Goal: Answer question/provide support: Share knowledge or assist other users

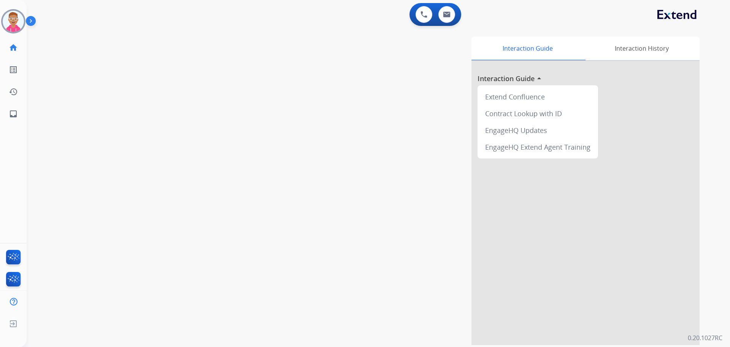
click at [14, 21] on img at bounding box center [13, 21] width 21 height 21
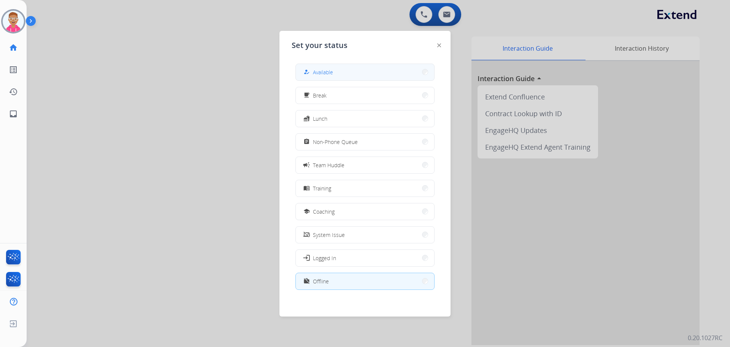
click at [324, 72] on span "Available" at bounding box center [323, 72] width 20 height 8
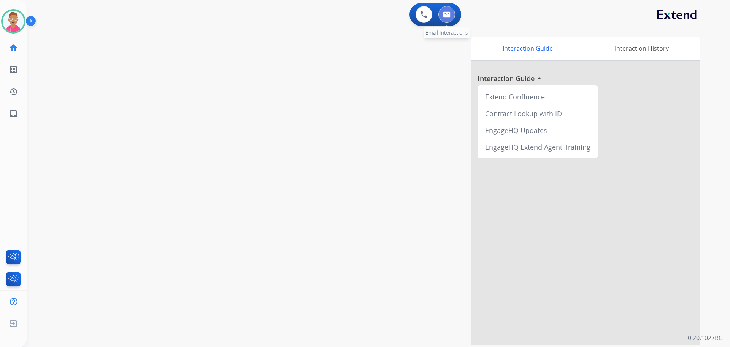
click at [449, 16] on img at bounding box center [447, 14] width 8 height 6
select select "**********"
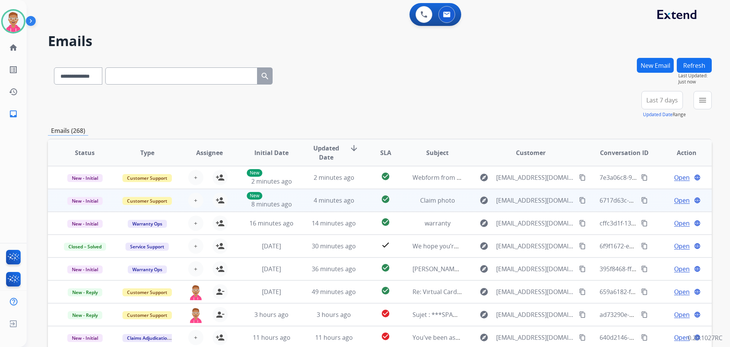
scroll to position [1, 0]
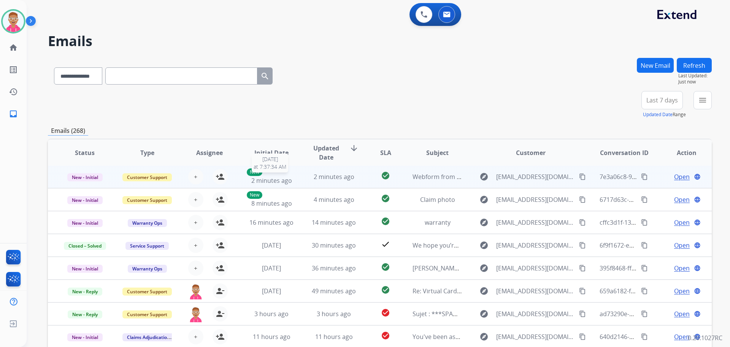
click at [282, 180] on span "2 minutes ago" at bounding box center [271, 180] width 41 height 8
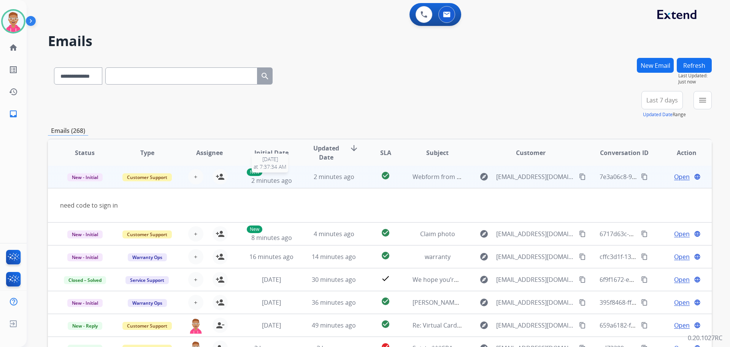
scroll to position [0, 0]
click at [217, 175] on mat-icon "person_add" at bounding box center [220, 177] width 9 height 9
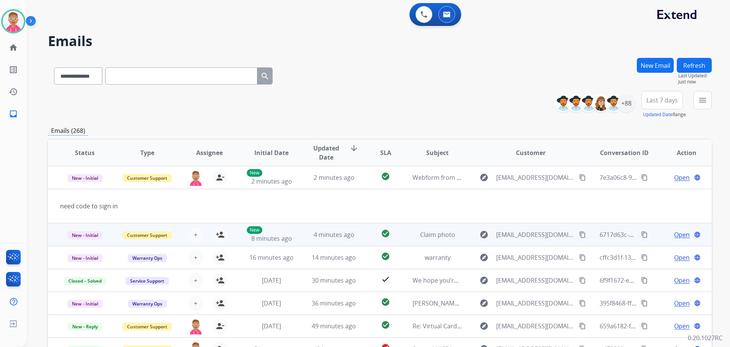
click at [297, 237] on td "4 minutes ago" at bounding box center [328, 234] width 62 height 23
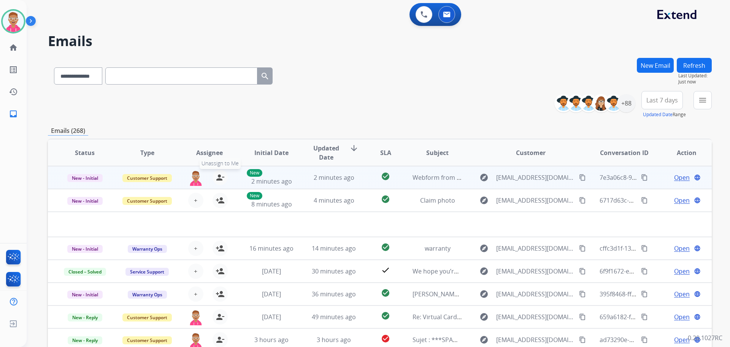
click at [216, 176] on mat-icon "person_remove" at bounding box center [220, 177] width 9 height 9
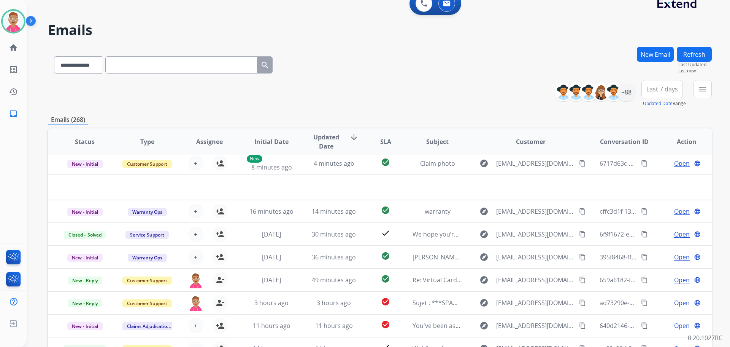
scroll to position [86, 0]
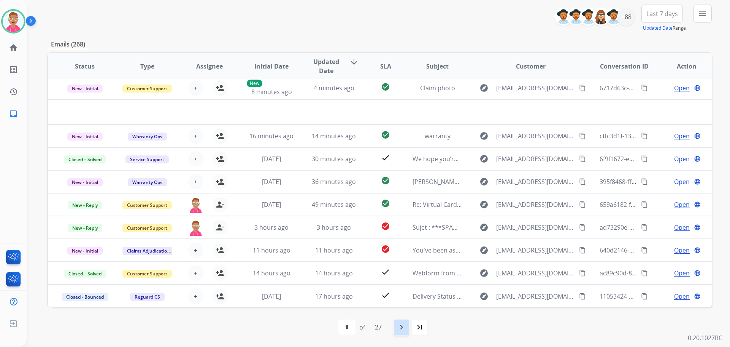
click at [400, 328] on mat-icon "navigate_next" at bounding box center [401, 326] width 9 height 9
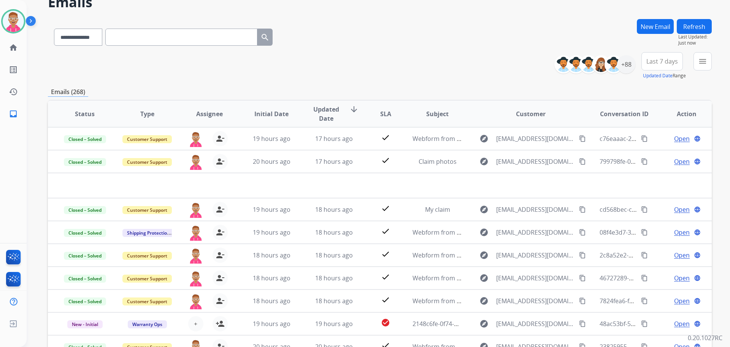
scroll to position [0, 0]
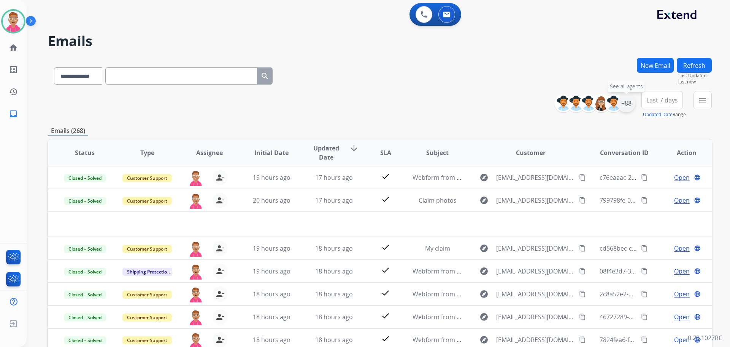
click at [628, 104] on div "+88" at bounding box center [626, 103] width 18 height 18
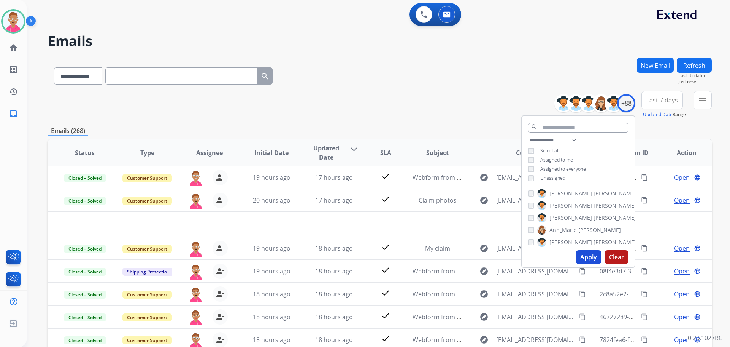
click at [586, 254] on button "Apply" at bounding box center [589, 257] width 26 height 14
select select "*"
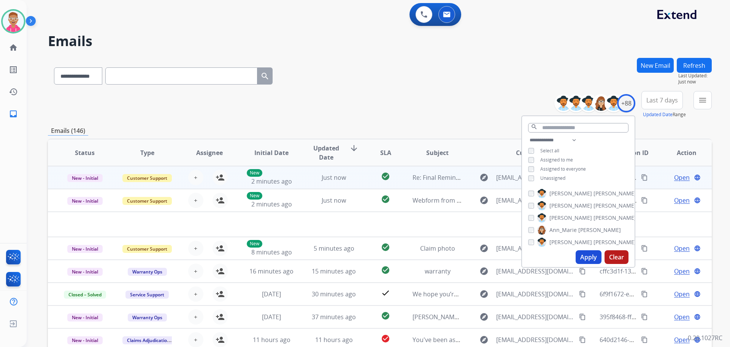
click at [297, 180] on td "Just now" at bounding box center [328, 177] width 62 height 23
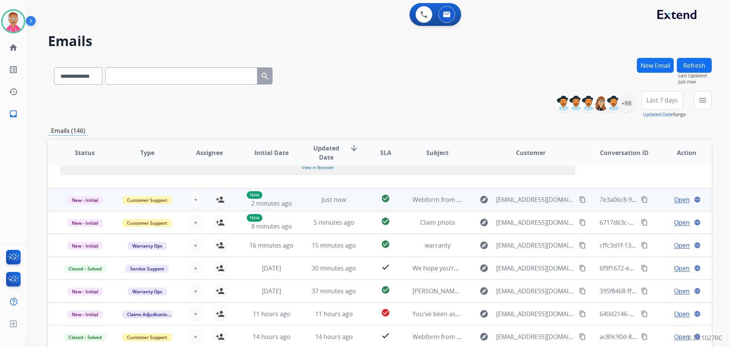
click at [307, 205] on td "Just now" at bounding box center [328, 199] width 62 height 23
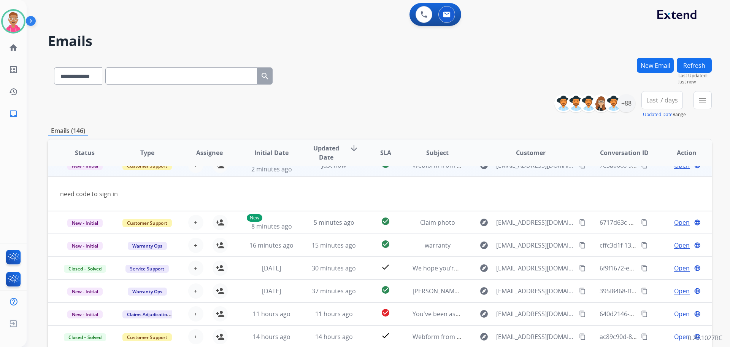
scroll to position [23, 0]
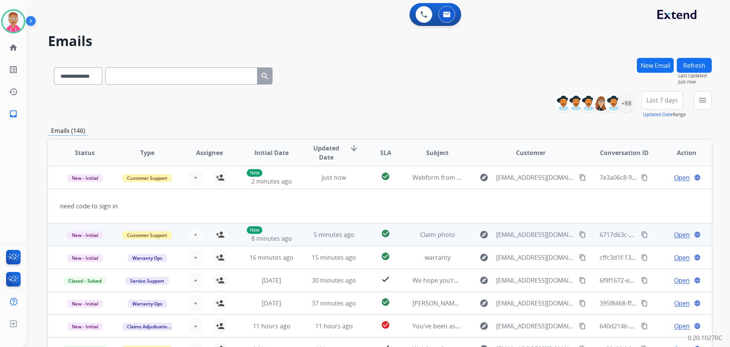
click at [309, 239] on td "5 minutes ago" at bounding box center [328, 234] width 62 height 23
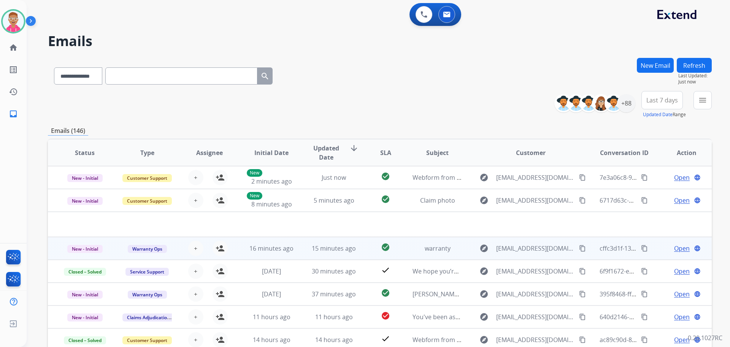
scroll to position [26, 0]
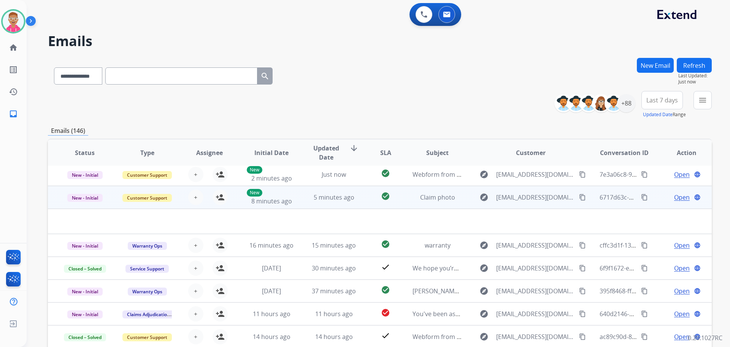
click at [676, 199] on span "Open" at bounding box center [683, 197] width 16 height 9
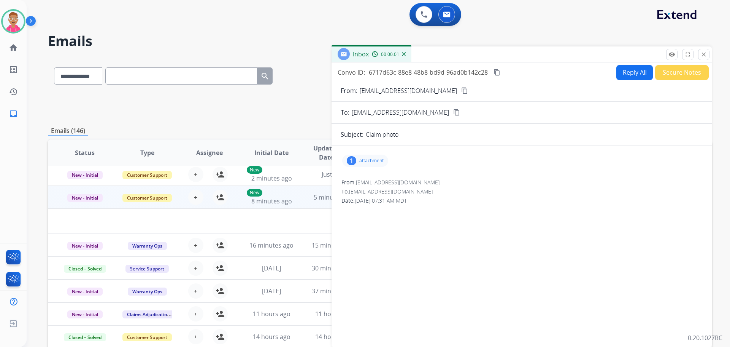
click at [371, 160] on p "attachment" at bounding box center [372, 161] width 24 height 6
click at [709, 57] on button "close Close" at bounding box center [704, 54] width 11 height 11
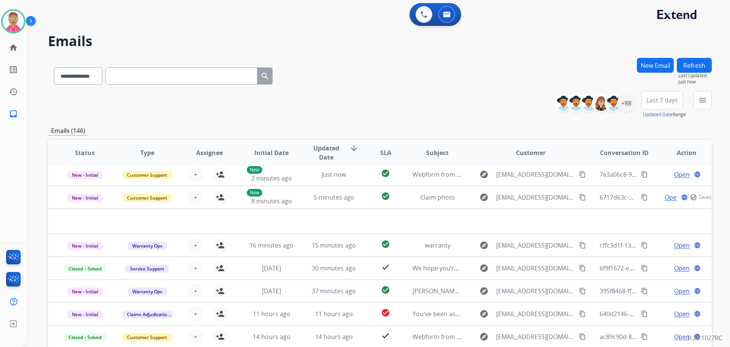
drag, startPoint x: 464, startPoint y: 82, endPoint x: 650, endPoint y: 87, distance: 185.7
click at [504, 83] on div "**********" at bounding box center [380, 74] width 664 height 33
click at [633, 102] on div "+88" at bounding box center [626, 103] width 18 height 18
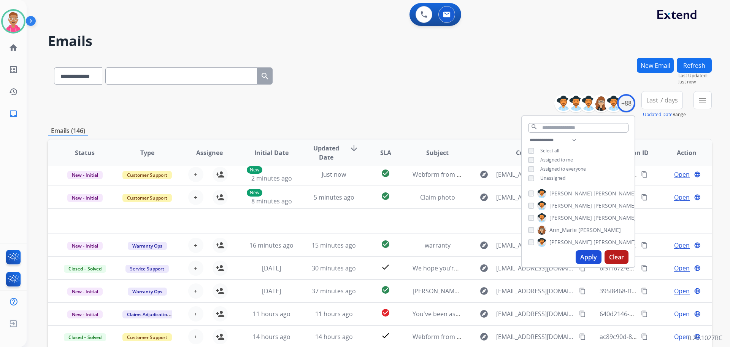
click at [529, 173] on div "**********" at bounding box center [578, 159] width 113 height 49
click at [589, 256] on button "Apply" at bounding box center [589, 257] width 26 height 14
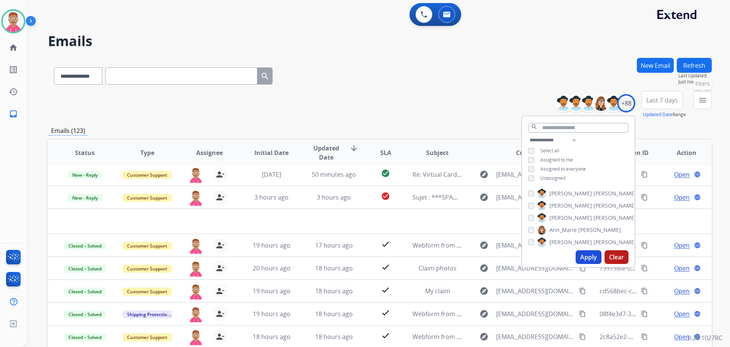
click at [702, 102] on mat-icon "menu" at bounding box center [703, 99] width 9 height 9
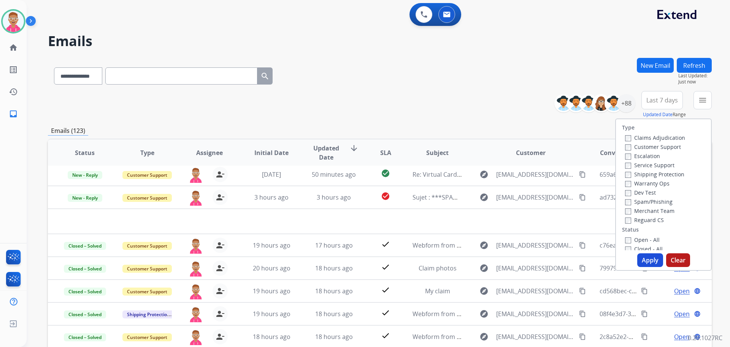
click at [627, 146] on label "Customer Support" at bounding box center [653, 146] width 56 height 7
click at [623, 224] on div "Type Claims Adjudication Customer Support Escalation Service Support Shipping P…" at bounding box center [663, 184] width 95 height 131
click at [642, 262] on button "Apply" at bounding box center [651, 260] width 26 height 14
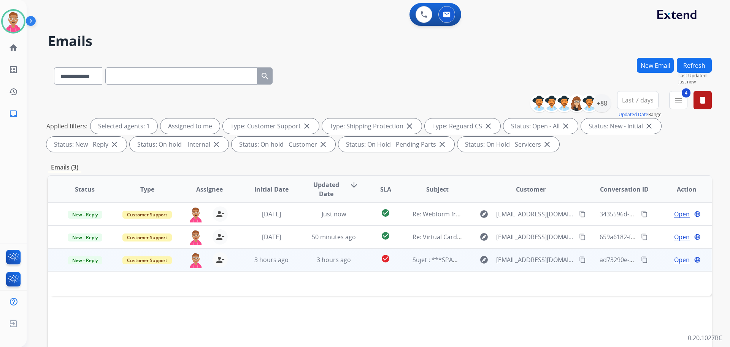
scroll to position [0, 0]
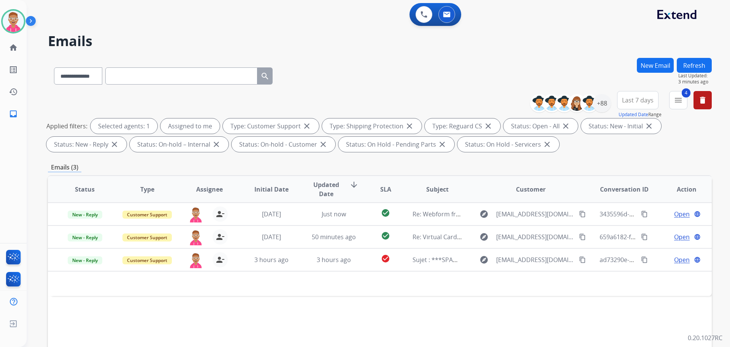
click at [121, 25] on div "0 Voice Interactions 0 Email Interactions" at bounding box center [374, 15] width 676 height 24
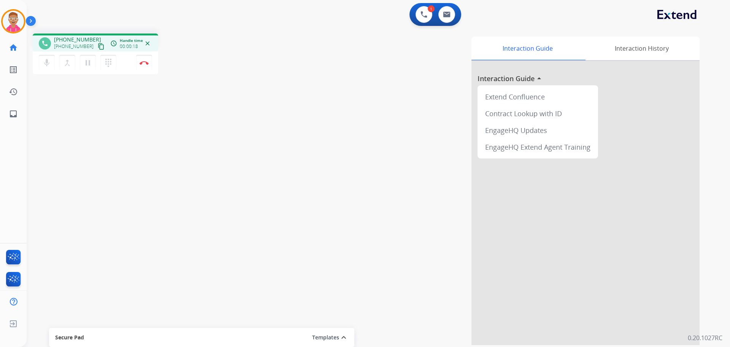
click at [98, 46] on mat-icon "content_copy" at bounding box center [101, 46] width 7 height 7
click at [98, 45] on mat-icon "content_copy" at bounding box center [101, 46] width 7 height 7
click at [148, 276] on div "phone [PHONE_NUMBER] [PHONE_NUMBER] content_copy access_time Call metrics Queue…" at bounding box center [370, 185] width 686 height 317
click at [145, 63] on img at bounding box center [144, 63] width 9 height 4
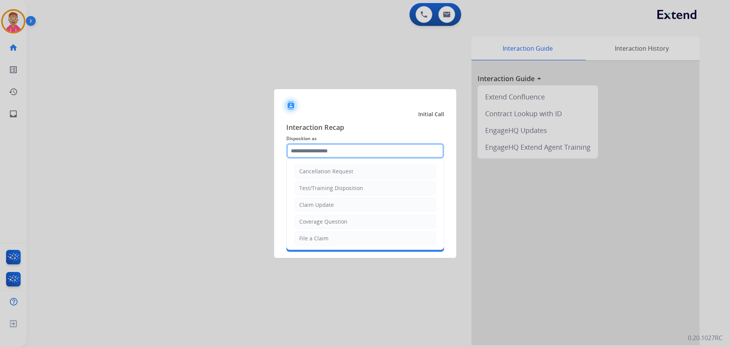
click at [330, 149] on input "text" at bounding box center [365, 150] width 158 height 15
click at [320, 235] on div "File a Claim" at bounding box center [313, 238] width 29 height 8
type input "**********"
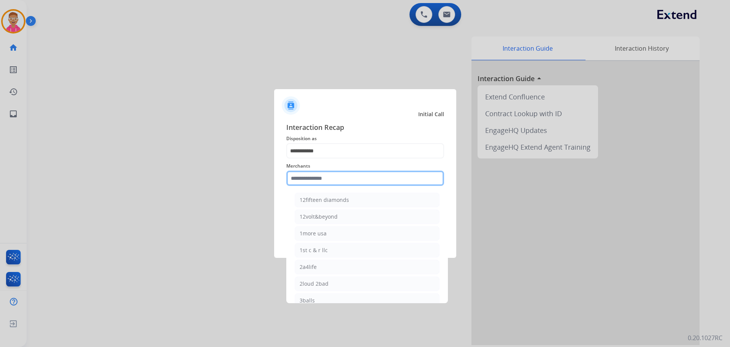
click at [321, 178] on input "text" at bounding box center [365, 177] width 158 height 15
click at [328, 199] on div "Bed bath & beyond" at bounding box center [324, 200] width 49 height 8
type input "**********"
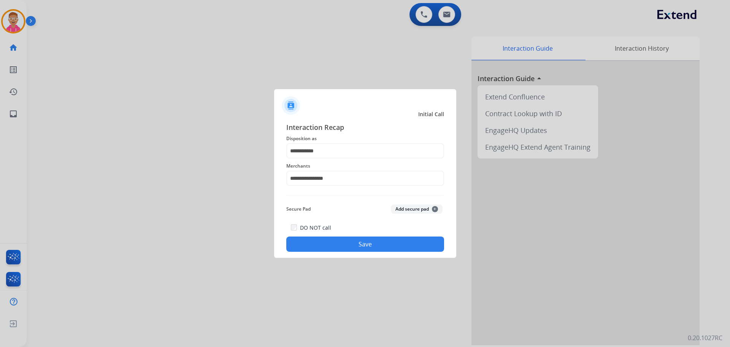
click at [344, 242] on button "Save" at bounding box center [365, 243] width 158 height 15
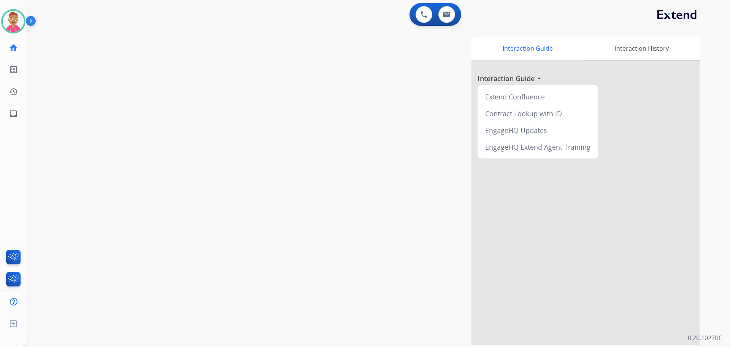
click at [182, 302] on div "swap_horiz Break voice bridge close_fullscreen Connect 3-Way Call merge_type Se…" at bounding box center [370, 185] width 686 height 317
click at [18, 24] on img at bounding box center [13, 21] width 21 height 21
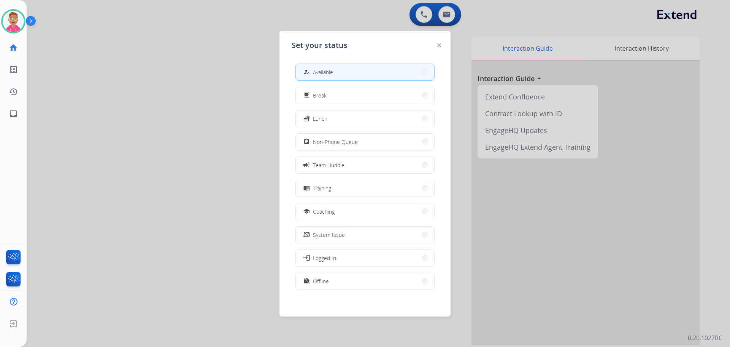
click at [191, 50] on div at bounding box center [365, 173] width 730 height 347
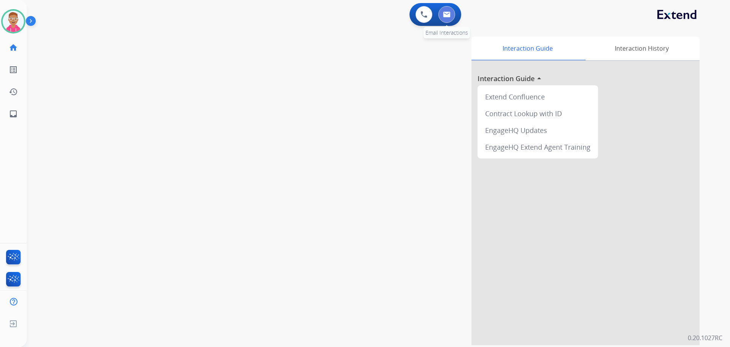
click at [449, 18] on button at bounding box center [447, 14] width 17 height 17
select select "**********"
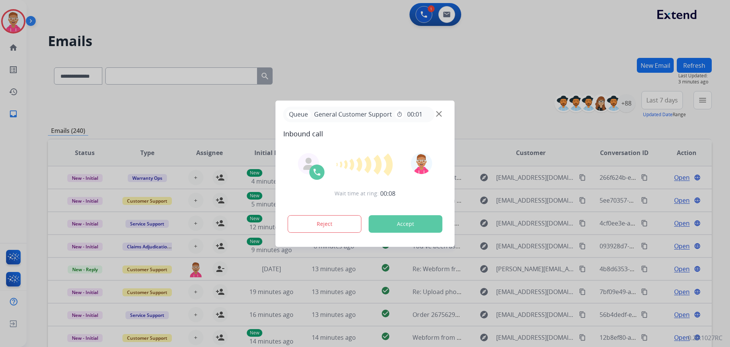
click at [600, 48] on div at bounding box center [365, 173] width 730 height 347
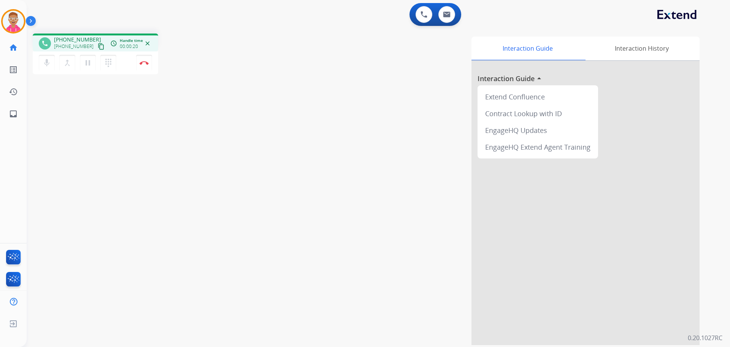
click at [98, 48] on mat-icon "content_copy" at bounding box center [101, 46] width 7 height 7
click at [142, 64] on img at bounding box center [144, 63] width 9 height 4
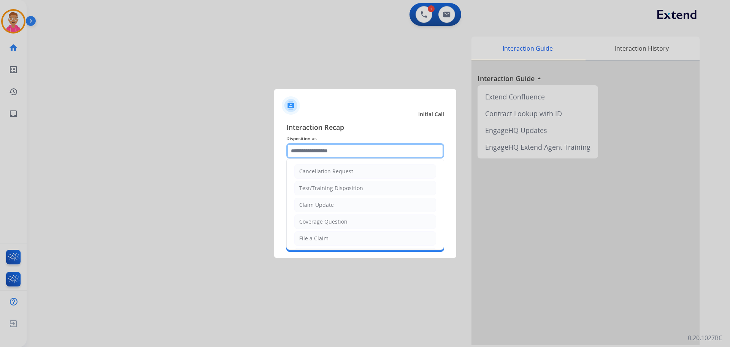
click at [318, 149] on input "text" at bounding box center [365, 150] width 158 height 15
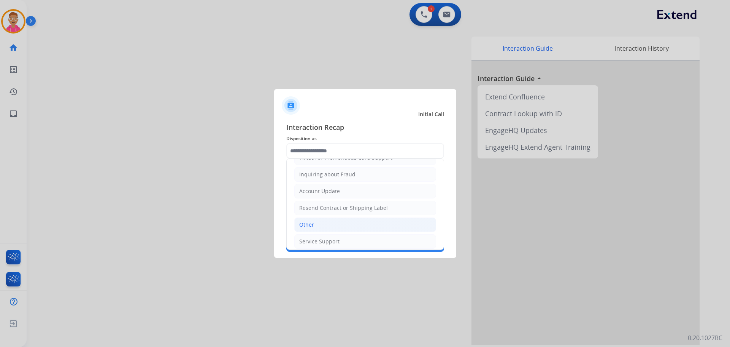
click at [337, 228] on li "Other" at bounding box center [365, 224] width 142 height 14
type input "*****"
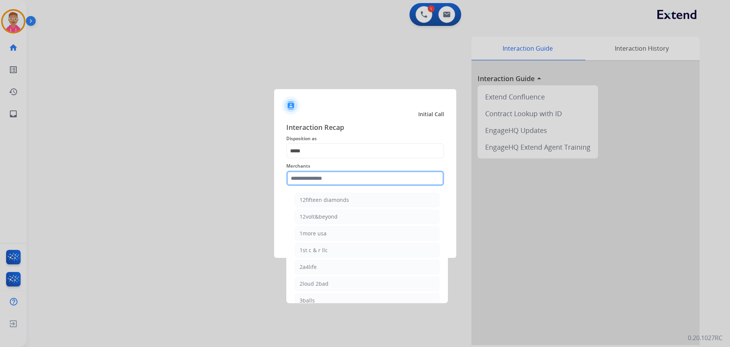
click at [326, 178] on input "text" at bounding box center [365, 177] width 158 height 15
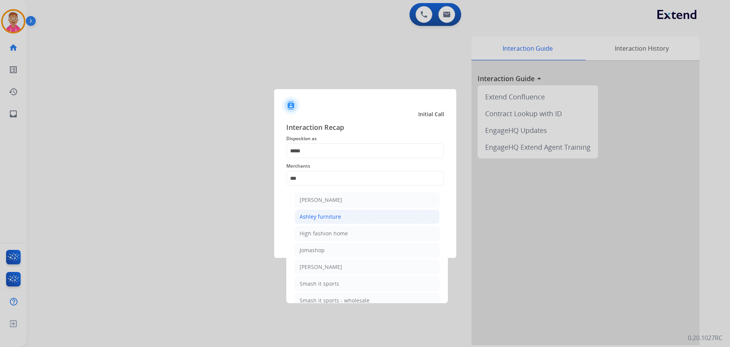
click at [349, 213] on li "Ashley furniture" at bounding box center [367, 216] width 145 height 14
type input "**********"
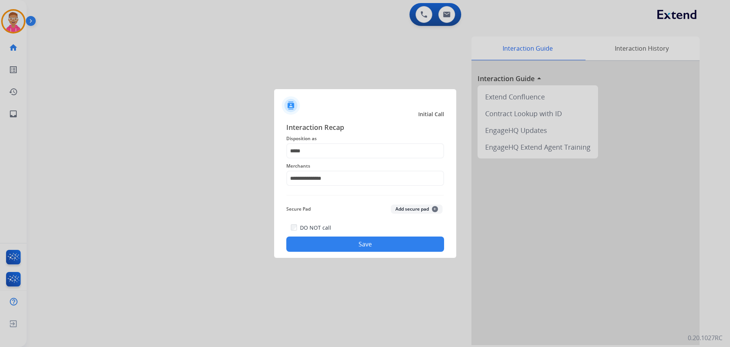
click at [349, 237] on button "Save" at bounding box center [365, 243] width 158 height 15
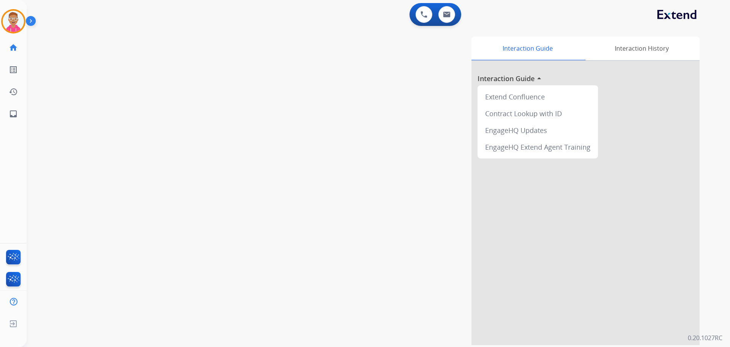
click at [157, 88] on div "swap_horiz Break voice bridge close_fullscreen Connect 3-Way Call merge_type Se…" at bounding box center [370, 185] width 686 height 317
click at [172, 88] on div "swap_horiz Break voice bridge close_fullscreen Connect 3-Way Call merge_type Se…" at bounding box center [370, 185] width 686 height 317
click at [359, 237] on div "Interaction Guide Interaction History Interaction Guide arrow_drop_up Extend Co…" at bounding box center [476, 191] width 448 height 308
click at [605, 218] on div at bounding box center [586, 203] width 228 height 284
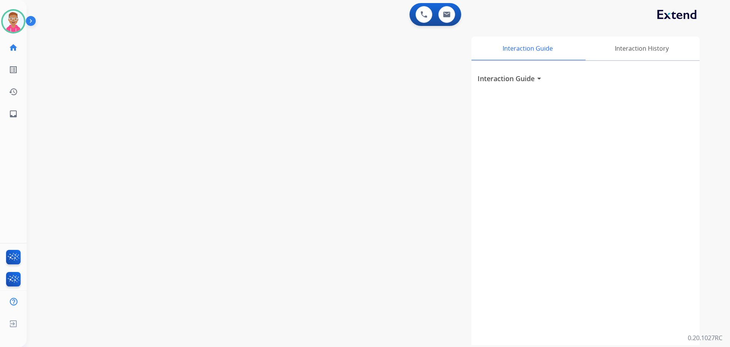
drag, startPoint x: 354, startPoint y: 145, endPoint x: 323, endPoint y: 30, distance: 119.2
click at [342, 98] on div "Interaction Guide Interaction History Interaction Guide arrow_drop_down" at bounding box center [476, 191] width 448 height 308
click at [607, 151] on div "Interaction Guide arrow_drop_down" at bounding box center [586, 203] width 228 height 284
click at [92, 55] on div "swap_horiz Break voice bridge close_fullscreen Connect 3-Way Call merge_type Se…" at bounding box center [370, 185] width 686 height 317
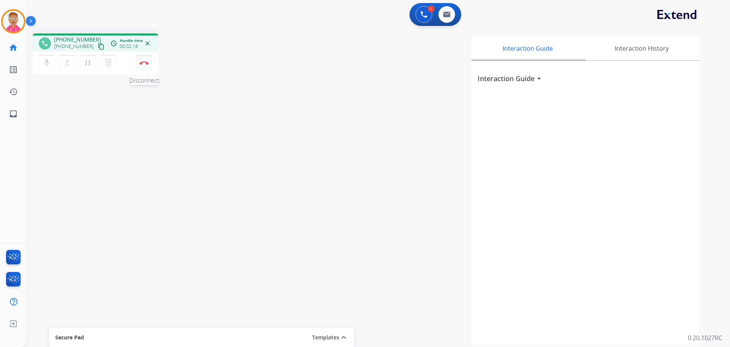
click at [143, 64] on img at bounding box center [144, 63] width 9 height 4
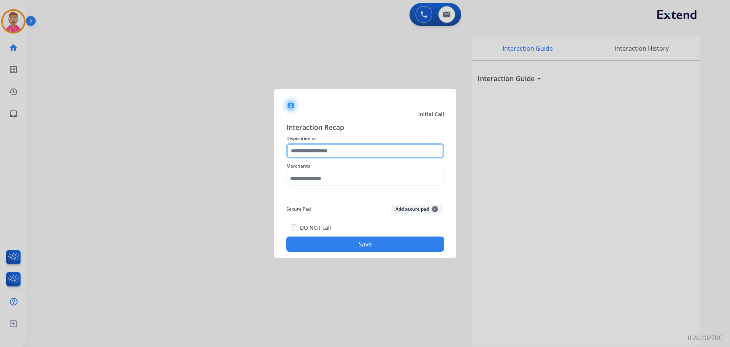
click at [347, 151] on input "text" at bounding box center [365, 150] width 158 height 15
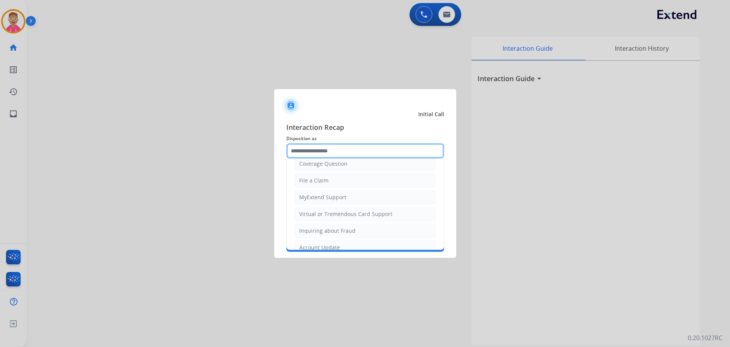
scroll to position [119, 0]
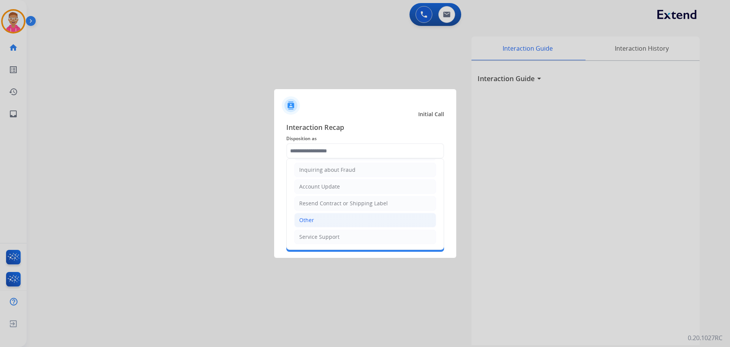
click at [320, 221] on li "Other" at bounding box center [365, 220] width 142 height 14
type input "*****"
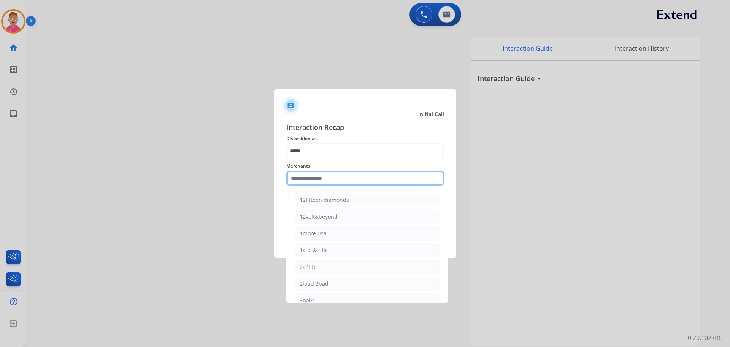
click at [320, 177] on input "text" at bounding box center [365, 177] width 158 height 15
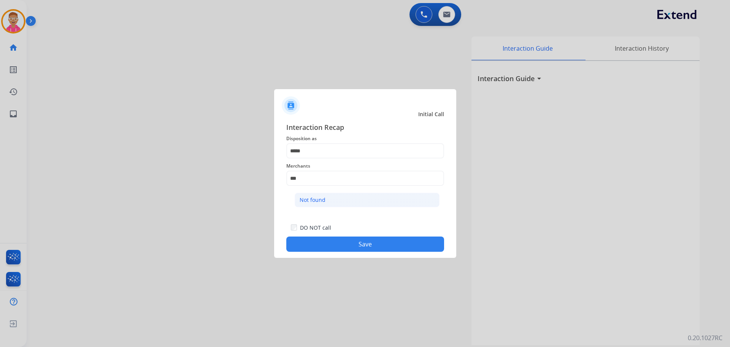
click at [327, 195] on li "Not found" at bounding box center [367, 200] width 145 height 14
type input "*********"
click at [328, 240] on button "Save" at bounding box center [365, 243] width 158 height 15
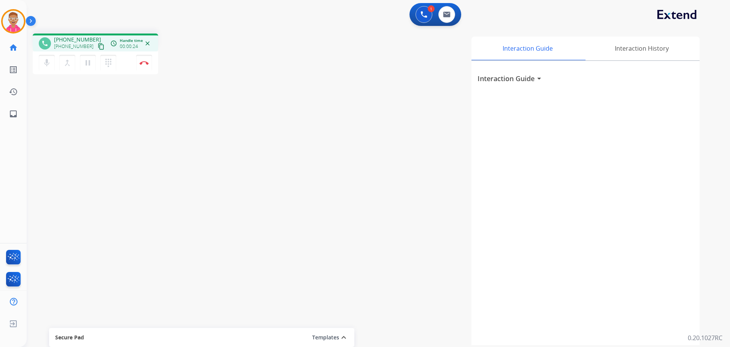
click at [98, 45] on mat-icon "content_copy" at bounding box center [101, 46] width 7 height 7
click at [147, 66] on button "Disconnect" at bounding box center [144, 63] width 16 height 16
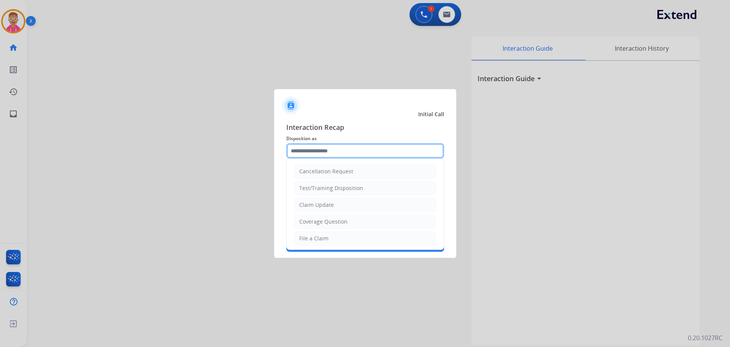
click at [375, 154] on input "text" at bounding box center [365, 150] width 158 height 15
click at [338, 242] on li "File a Claim" at bounding box center [365, 238] width 142 height 14
type input "**********"
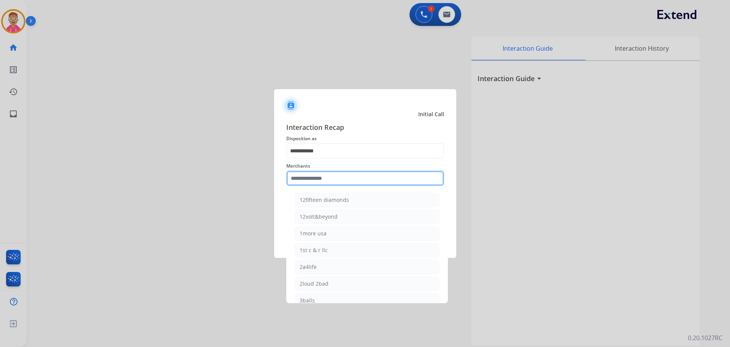
click at [347, 177] on input "text" at bounding box center [365, 177] width 158 height 15
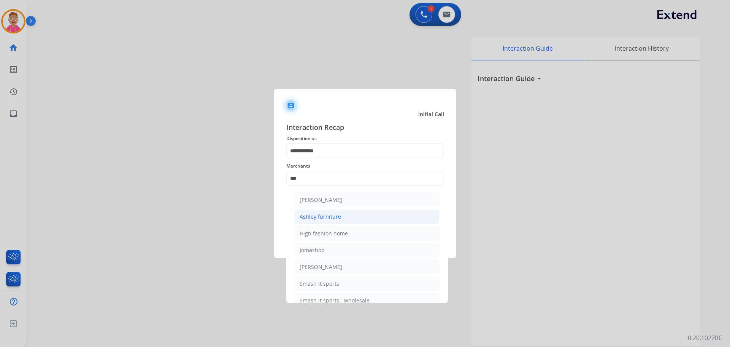
click at [348, 218] on li "Ashley furniture" at bounding box center [367, 216] width 145 height 14
type input "**********"
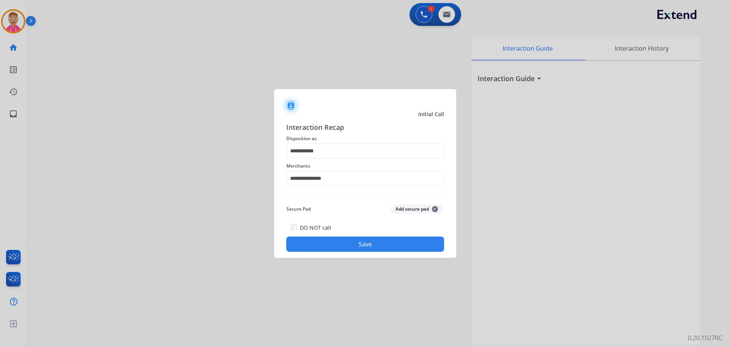
click at [342, 248] on button "Save" at bounding box center [365, 243] width 158 height 15
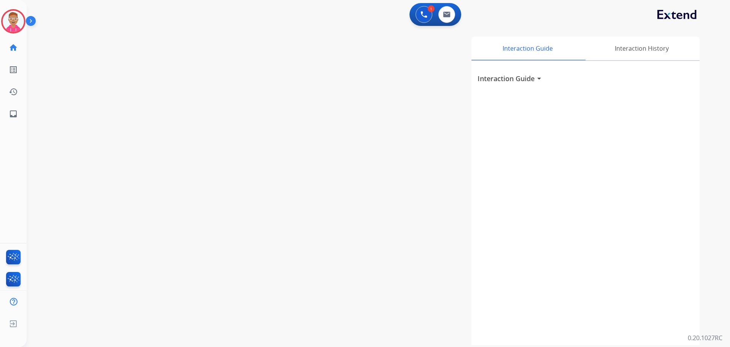
drag, startPoint x: 82, startPoint y: 188, endPoint x: 130, endPoint y: 171, distance: 51.0
click at [83, 188] on div at bounding box center [365, 173] width 730 height 347
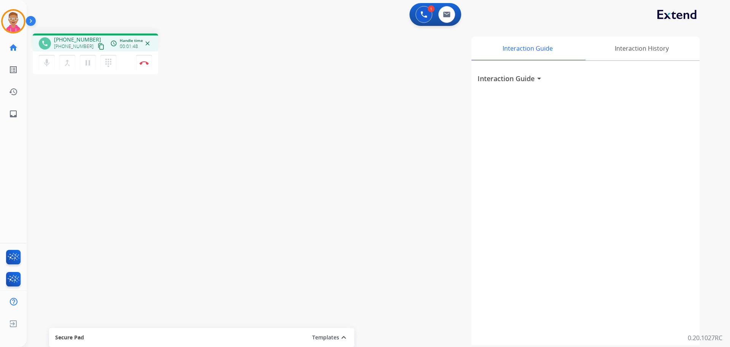
click at [98, 45] on mat-icon "content_copy" at bounding box center [101, 46] width 7 height 7
click at [142, 64] on img at bounding box center [144, 63] width 9 height 4
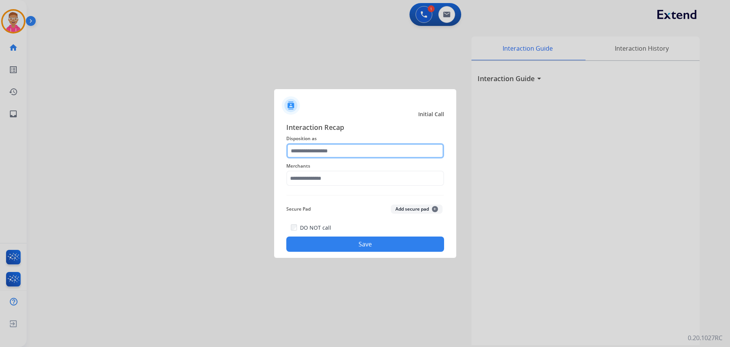
click at [333, 148] on input "text" at bounding box center [365, 150] width 158 height 15
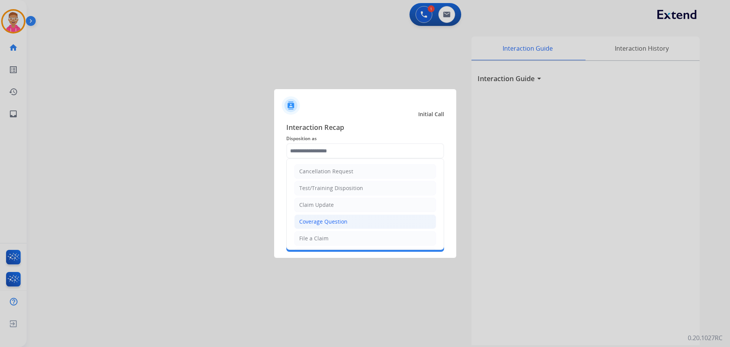
click at [328, 222] on div "Coverage Question" at bounding box center [323, 222] width 48 height 8
type input "**********"
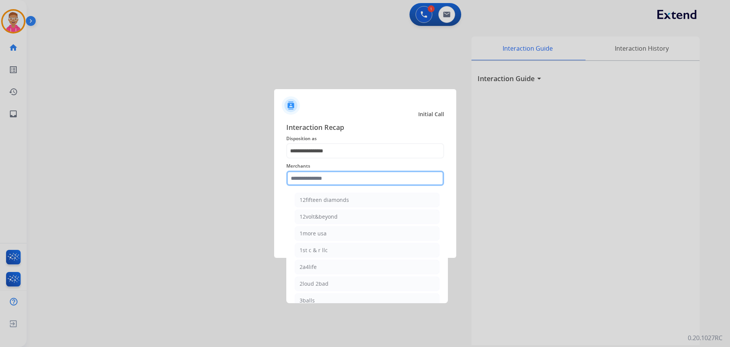
click at [319, 180] on input "text" at bounding box center [365, 177] width 158 height 15
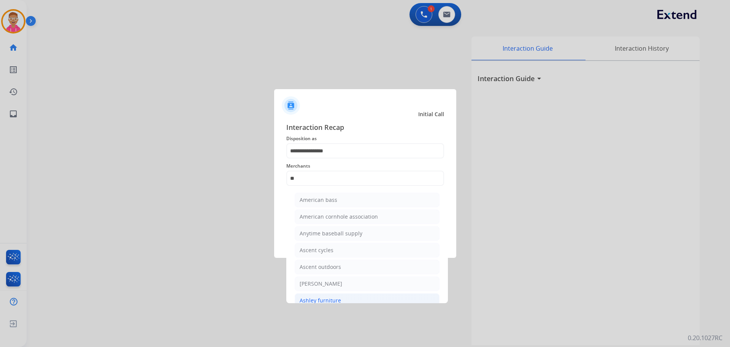
click at [341, 296] on li "Ashley furniture" at bounding box center [367, 300] width 145 height 14
type input "**********"
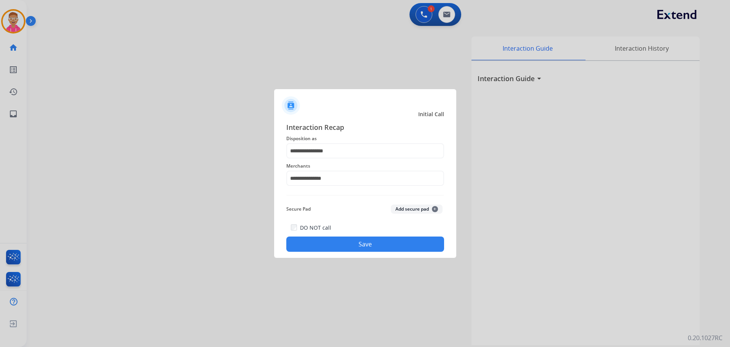
click at [336, 243] on button "Save" at bounding box center [365, 243] width 158 height 15
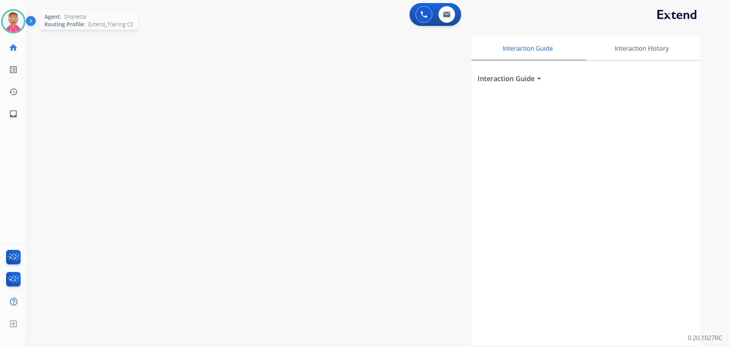
click at [21, 24] on img at bounding box center [13, 21] width 21 height 21
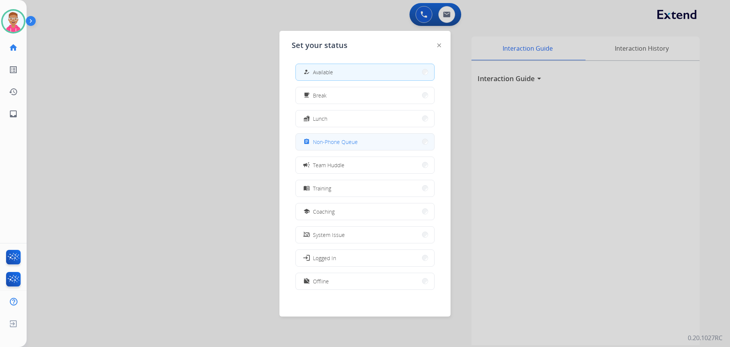
click at [346, 144] on span "Non-Phone Queue" at bounding box center [335, 142] width 45 height 8
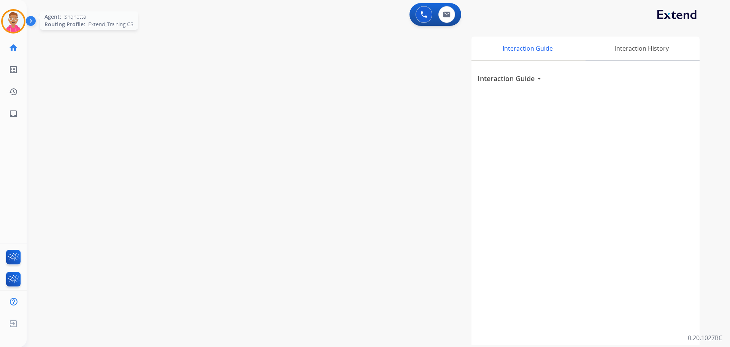
click at [16, 24] on img at bounding box center [13, 21] width 21 height 21
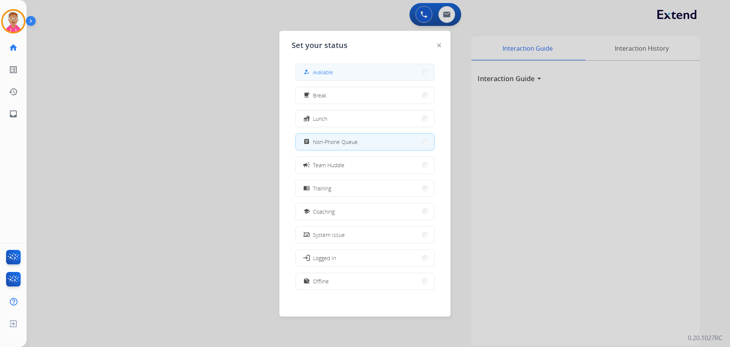
click at [314, 69] on div "how_to_reg Available" at bounding box center [317, 71] width 31 height 9
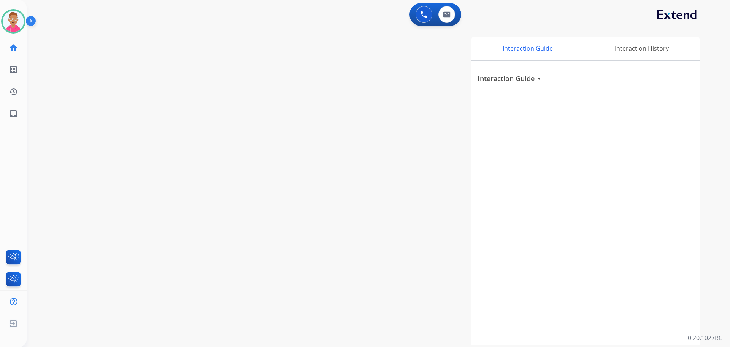
click at [96, 105] on div "swap_horiz Break voice bridge close_fullscreen Connect 3-Way Call merge_type Se…" at bounding box center [370, 185] width 686 height 317
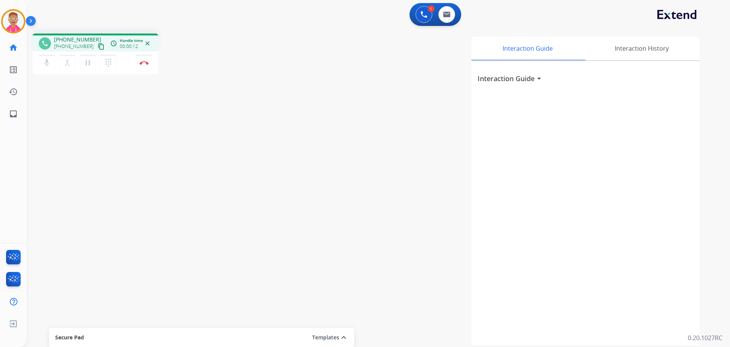
click at [98, 47] on mat-icon "content_copy" at bounding box center [101, 46] width 7 height 7
click at [143, 62] on img at bounding box center [144, 63] width 9 height 4
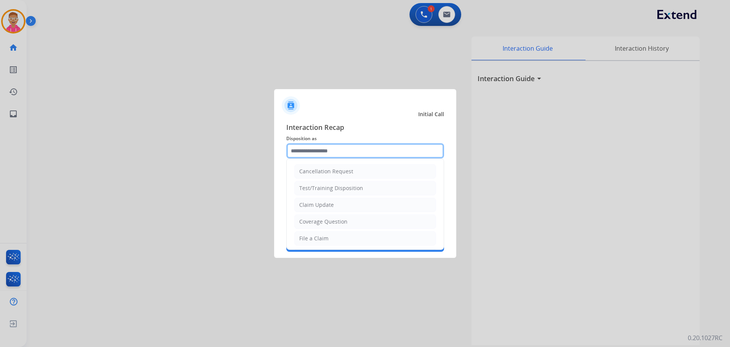
click at [344, 148] on input "text" at bounding box center [365, 150] width 158 height 15
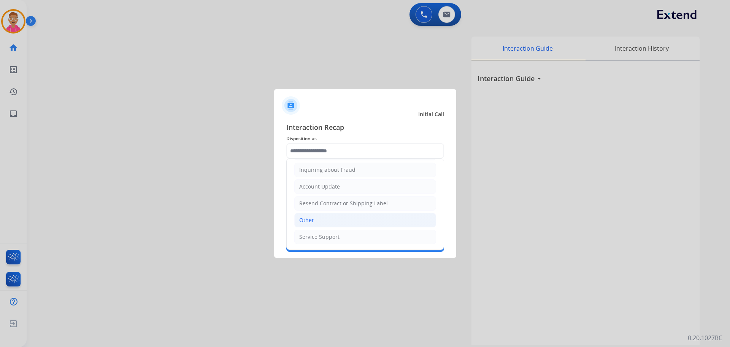
click at [327, 221] on li "Other" at bounding box center [365, 220] width 142 height 14
type input "*****"
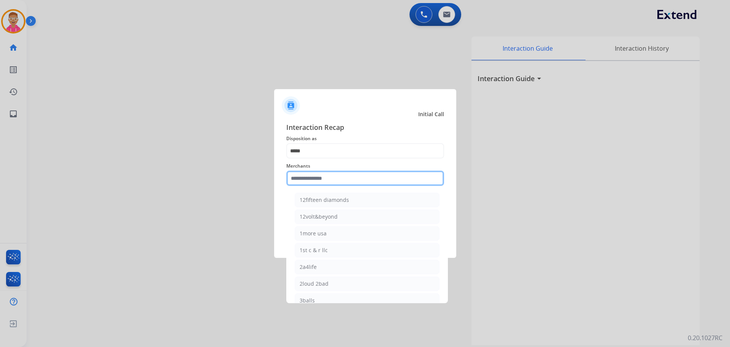
click at [304, 178] on input "text" at bounding box center [365, 177] width 158 height 15
click at [338, 178] on input "text" at bounding box center [365, 177] width 158 height 15
click at [334, 177] on input "text" at bounding box center [365, 177] width 158 height 15
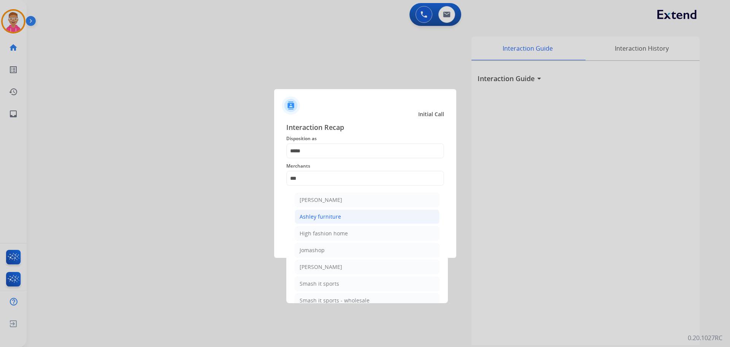
click at [348, 216] on li "Ashley furniture" at bounding box center [367, 216] width 145 height 14
type input "**********"
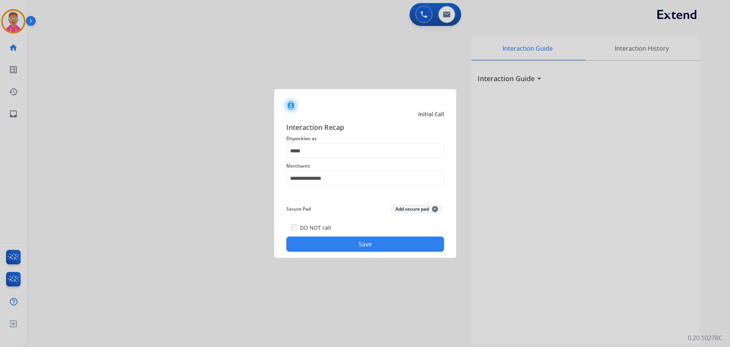
click at [345, 241] on button "Save" at bounding box center [365, 243] width 158 height 15
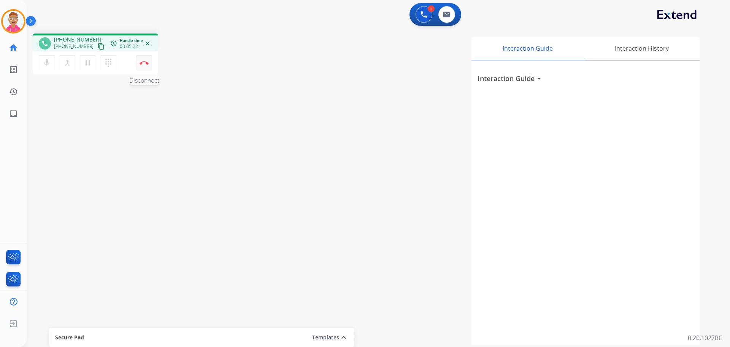
click at [143, 65] on button "Disconnect" at bounding box center [144, 63] width 16 height 16
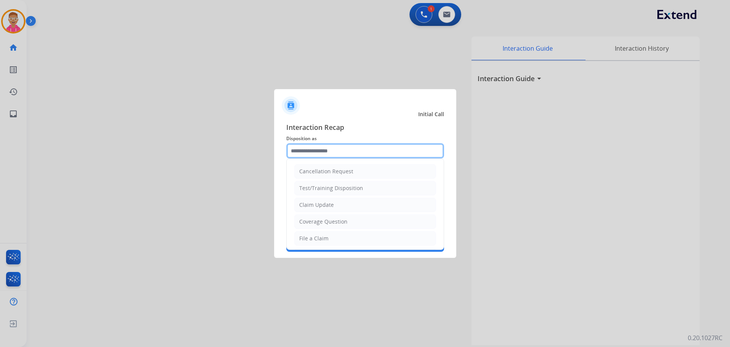
click at [347, 150] on input "text" at bounding box center [365, 150] width 158 height 15
click at [337, 240] on li "File a Claim" at bounding box center [365, 238] width 142 height 14
type input "**********"
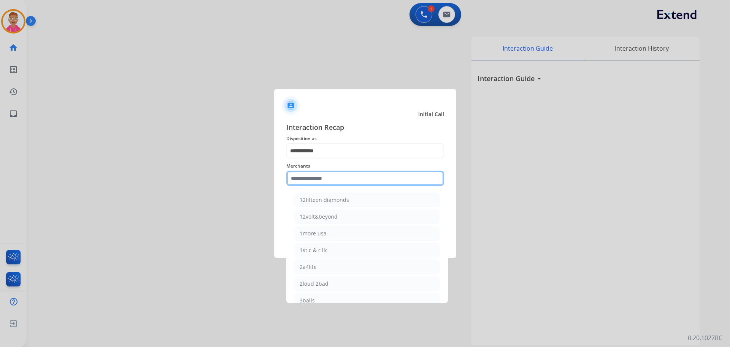
click at [329, 178] on input "text" at bounding box center [365, 177] width 158 height 15
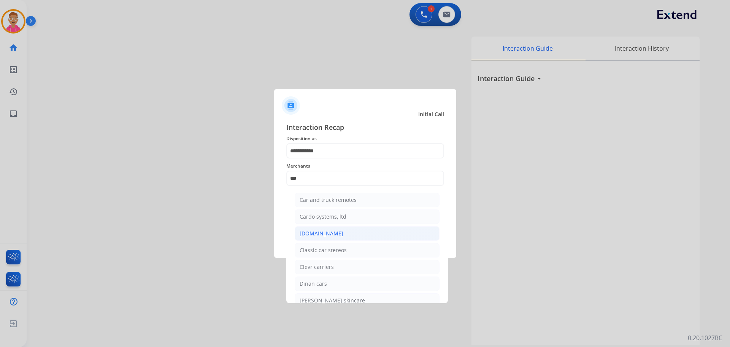
click at [355, 232] on li "[DOMAIN_NAME]" at bounding box center [367, 233] width 145 height 14
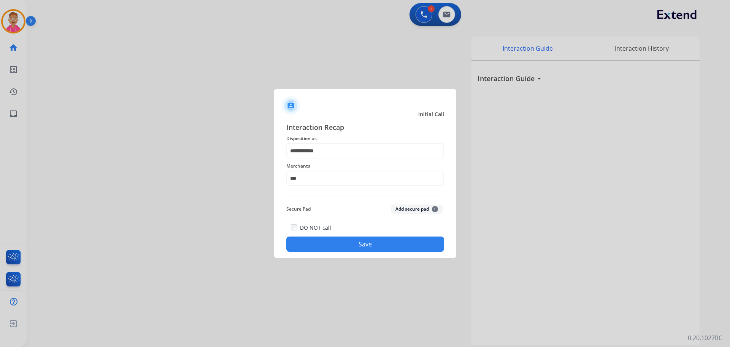
type input "**********"
click at [350, 243] on button "Save" at bounding box center [365, 243] width 158 height 15
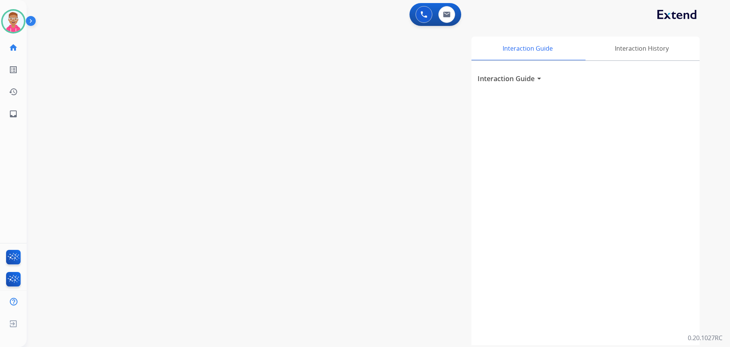
click at [609, 104] on div "Interaction Guide arrow_drop_down" at bounding box center [586, 203] width 228 height 284
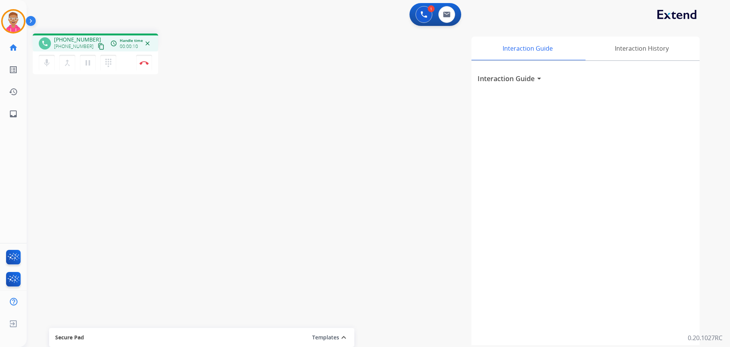
click at [98, 45] on mat-icon "content_copy" at bounding box center [101, 46] width 7 height 7
click at [219, 24] on div "1 Voice Interactions 0 Email Interactions" at bounding box center [374, 15] width 676 height 24
drag, startPoint x: 229, startPoint y: 69, endPoint x: 265, endPoint y: 102, distance: 48.5
click at [264, 102] on div "phone [PHONE_NUMBER] [PHONE_NUMBER] content_copy access_time Call metrics Queue…" at bounding box center [370, 185] width 686 height 317
click at [259, 89] on div "Interaction Guide Interaction History Interaction Guide arrow_drop_down" at bounding box center [476, 191] width 448 height 308
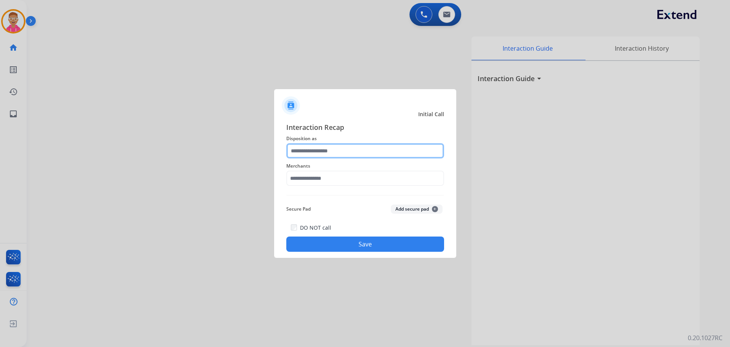
click at [325, 148] on input "text" at bounding box center [365, 150] width 158 height 15
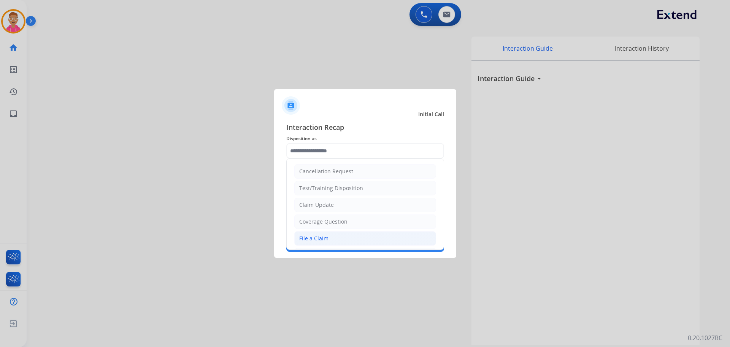
click at [330, 238] on li "File a Claim" at bounding box center [365, 238] width 142 height 14
type input "**********"
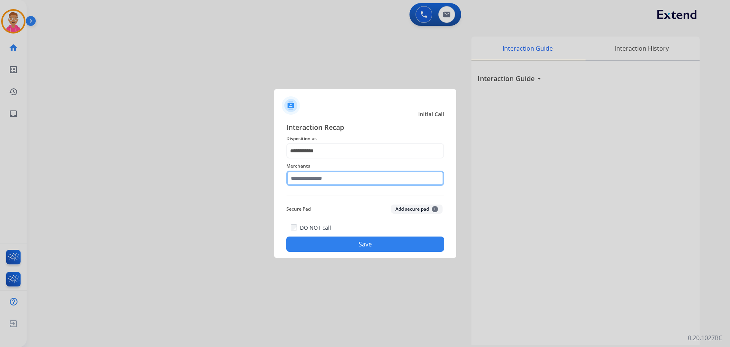
click at [304, 175] on input "text" at bounding box center [365, 177] width 158 height 15
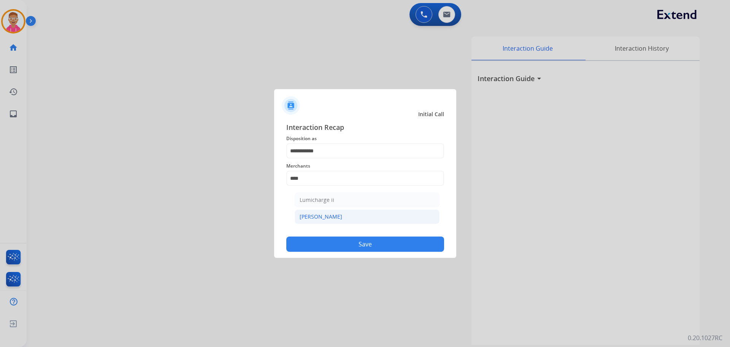
drag, startPoint x: 326, startPoint y: 217, endPoint x: 324, endPoint y: 213, distance: 5.0
click at [326, 217] on li "[PERSON_NAME]" at bounding box center [367, 216] width 145 height 14
type input "********"
click at [331, 243] on button "Save" at bounding box center [365, 243] width 158 height 15
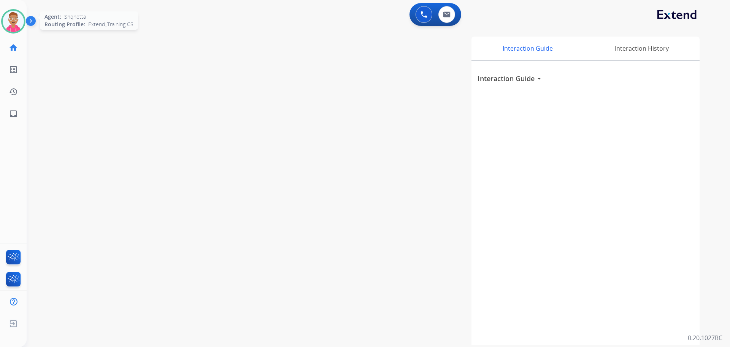
click at [8, 21] on img at bounding box center [13, 21] width 21 height 21
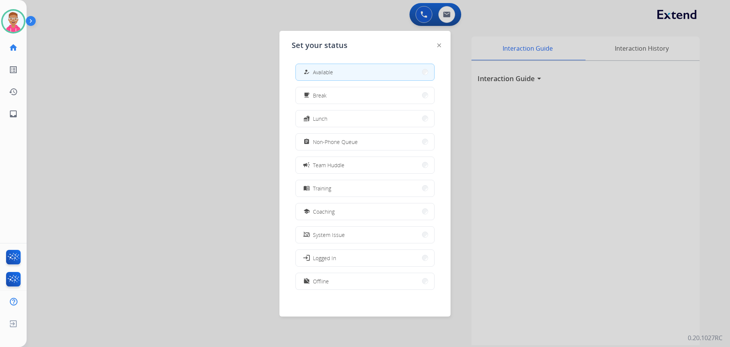
click at [347, 143] on span "Non-Phone Queue" at bounding box center [335, 142] width 45 height 8
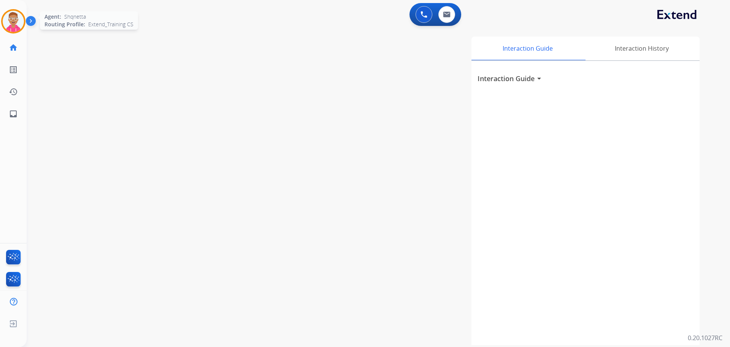
click at [11, 24] on img at bounding box center [13, 21] width 21 height 21
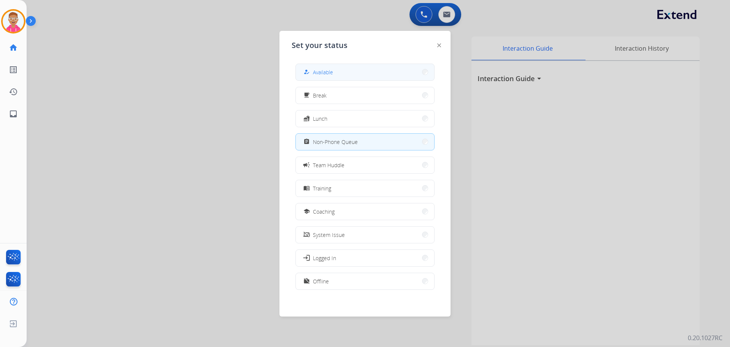
click at [321, 72] on span "Available" at bounding box center [323, 72] width 20 height 8
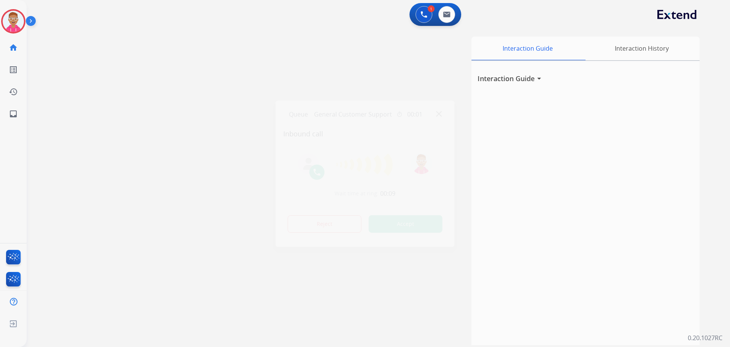
click at [124, 103] on div at bounding box center [365, 173] width 730 height 347
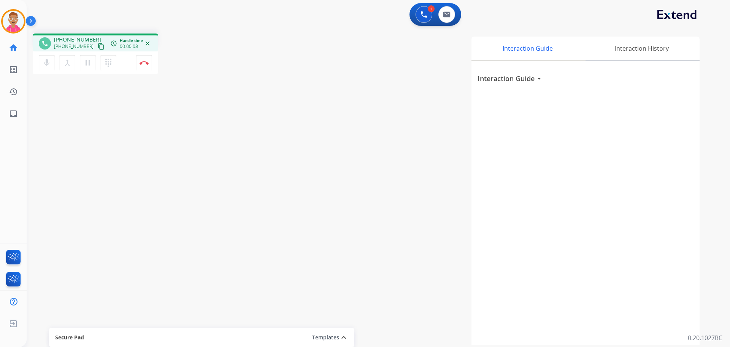
click at [98, 47] on mat-icon "content_copy" at bounding box center [101, 46] width 7 height 7
click at [98, 48] on mat-icon "content_copy" at bounding box center [101, 46] width 7 height 7
click at [142, 65] on button "Disconnect" at bounding box center [144, 63] width 16 height 16
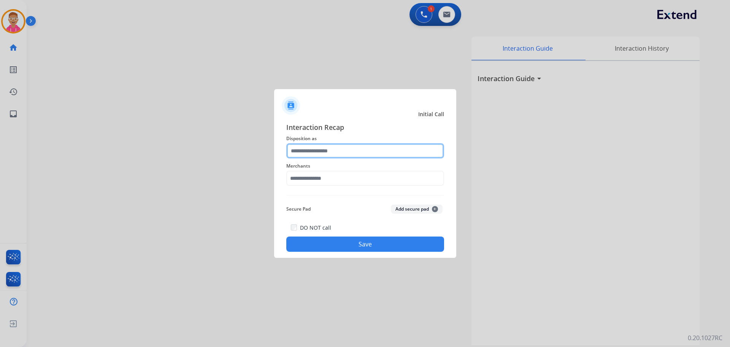
click at [343, 148] on input "text" at bounding box center [365, 150] width 158 height 15
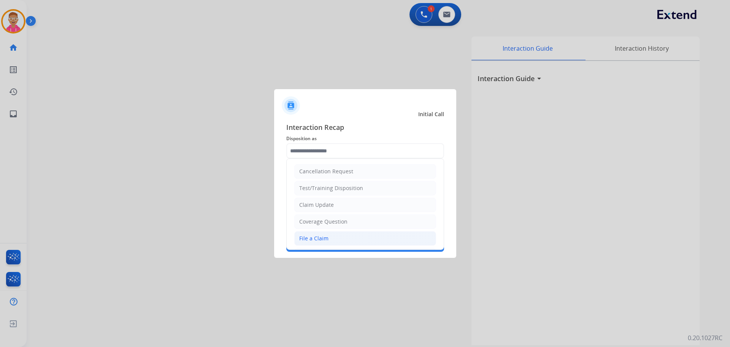
click at [326, 239] on div "File a Claim" at bounding box center [313, 238] width 29 height 8
type input "**********"
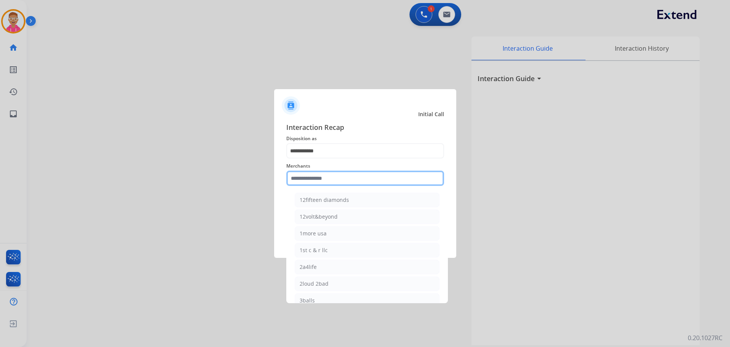
click at [325, 178] on input "text" at bounding box center [365, 177] width 158 height 15
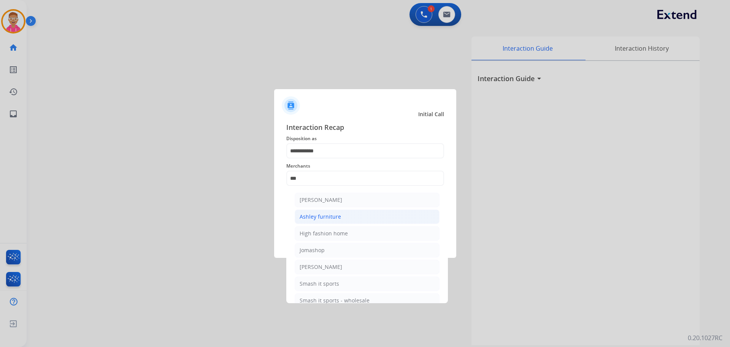
click at [343, 217] on li "Ashley furniture" at bounding box center [367, 216] width 145 height 14
type input "**********"
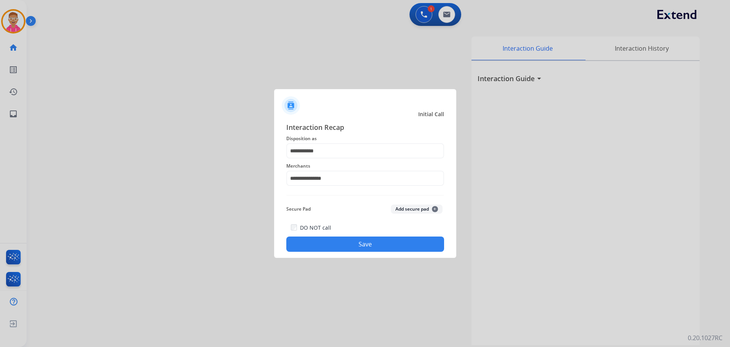
click at [334, 243] on button "Save" at bounding box center [365, 243] width 158 height 15
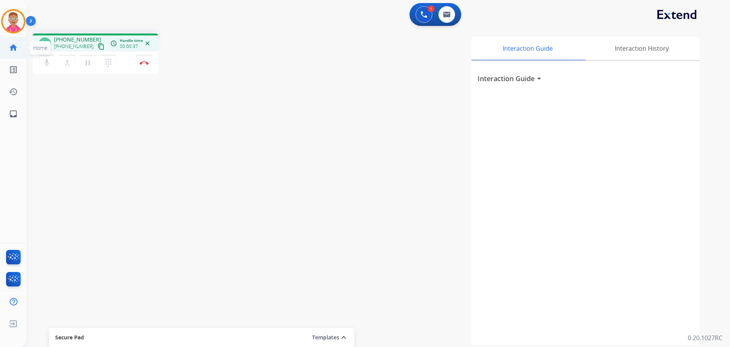
drag, startPoint x: 105, startPoint y: 129, endPoint x: 5, endPoint y: 57, distance: 122.7
click at [103, 125] on div "phone [PHONE_NUMBER] [PHONE_NUMBER] content_copy access_time Call metrics Queue…" at bounding box center [370, 185] width 686 height 317
click at [98, 47] on mat-icon "content_copy" at bounding box center [101, 46] width 7 height 7
click at [140, 65] on button "Disconnect" at bounding box center [144, 63] width 16 height 16
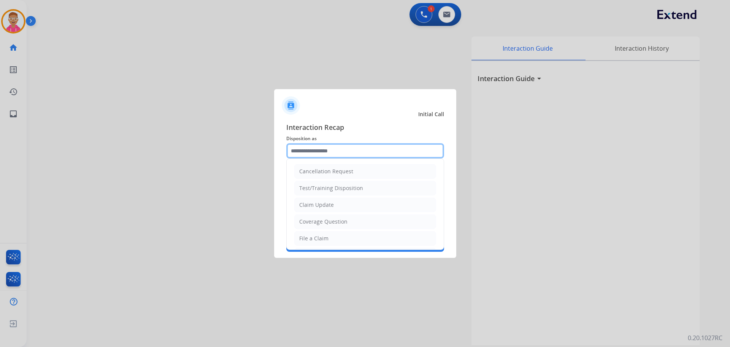
click at [329, 152] on input "text" at bounding box center [365, 150] width 158 height 15
click at [318, 239] on div "File a Claim" at bounding box center [313, 238] width 29 height 8
type input "**********"
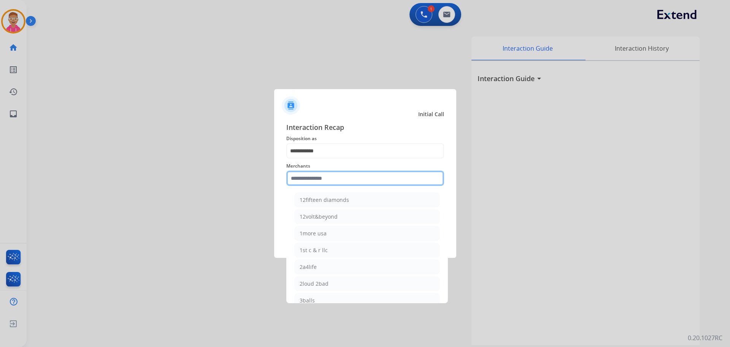
click at [332, 178] on input "text" at bounding box center [365, 177] width 158 height 15
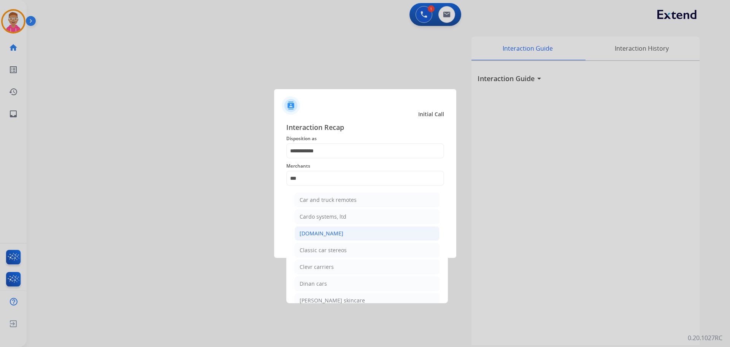
click at [340, 234] on li "[DOMAIN_NAME]" at bounding box center [367, 233] width 145 height 14
type input "**********"
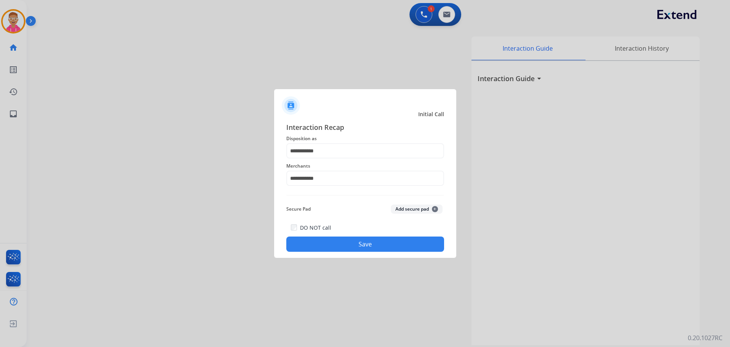
click at [337, 244] on button "Save" at bounding box center [365, 243] width 158 height 15
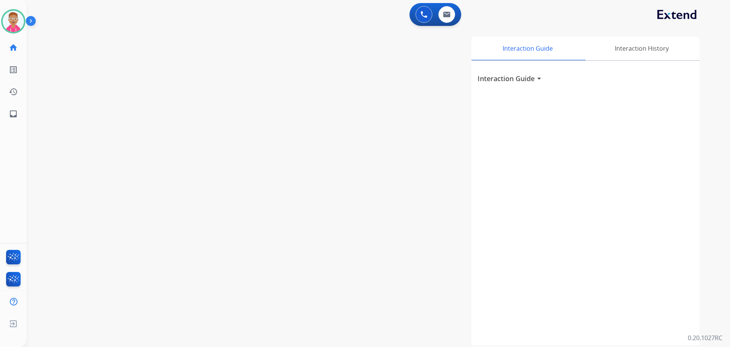
click at [113, 129] on div "swap_horiz Break voice bridge close_fullscreen Connect 3-Way Call merge_type Se…" at bounding box center [370, 185] width 686 height 317
click at [101, 75] on div "swap_horiz Break voice bridge close_fullscreen Connect 3-Way Call merge_type Se…" at bounding box center [370, 185] width 686 height 317
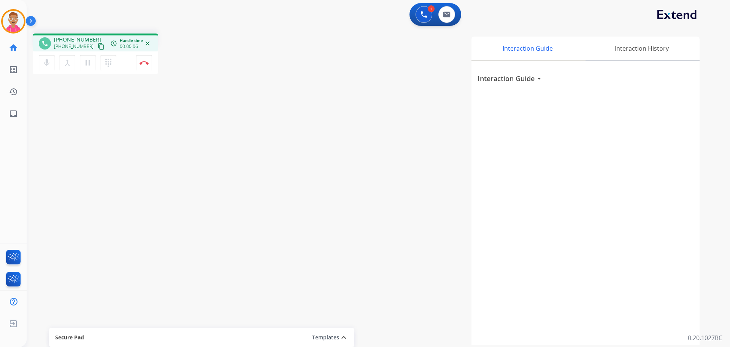
click at [98, 44] on mat-icon "content_copy" at bounding box center [101, 46] width 7 height 7
click at [98, 45] on mat-icon "content_copy" at bounding box center [101, 46] width 7 height 7
click at [98, 48] on mat-icon "content_copy" at bounding box center [101, 46] width 7 height 7
click at [116, 130] on div "phone [PHONE_NUMBER] [PHONE_NUMBER] content_copy access_time Call metrics Queue…" at bounding box center [370, 185] width 686 height 317
click at [142, 64] on img at bounding box center [144, 63] width 9 height 4
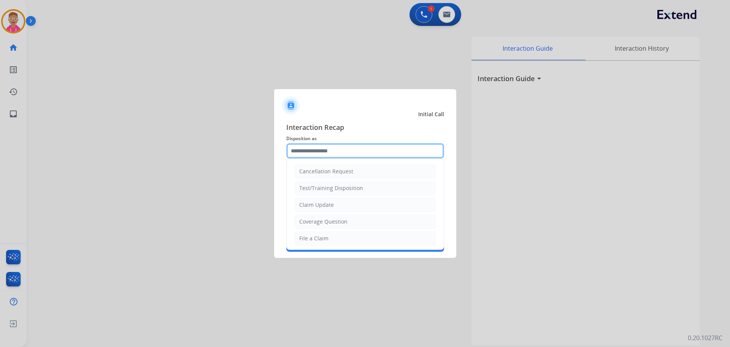
click at [331, 148] on input "text" at bounding box center [365, 150] width 158 height 15
click at [320, 241] on div "File a Claim" at bounding box center [313, 238] width 29 height 8
type input "**********"
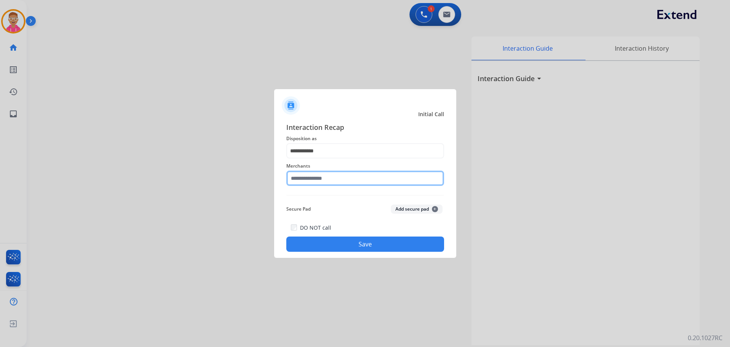
click at [319, 177] on input "text" at bounding box center [365, 177] width 158 height 15
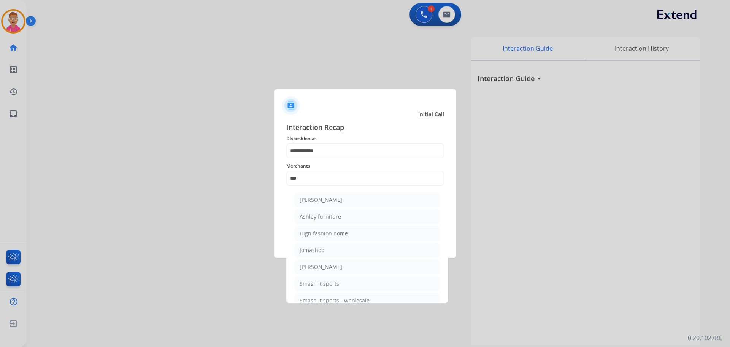
click at [347, 217] on li "Ashley furniture" at bounding box center [367, 216] width 145 height 14
type input "**********"
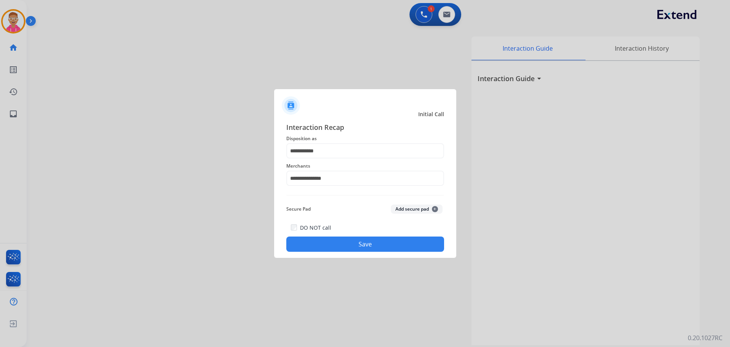
click at [345, 242] on button "Save" at bounding box center [365, 243] width 158 height 15
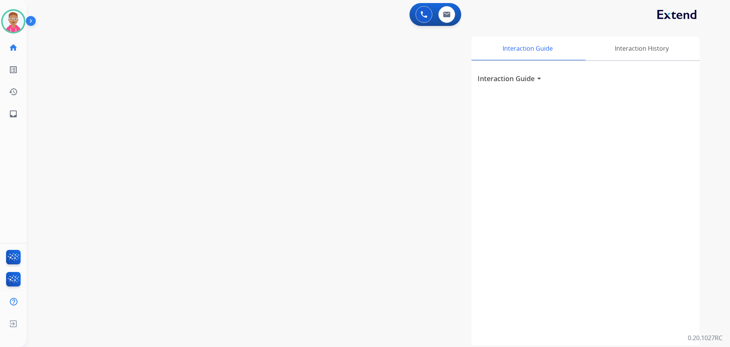
click at [146, 175] on div "swap_horiz Break voice bridge close_fullscreen Connect 3-Way Call merge_type Se…" at bounding box center [370, 185] width 686 height 317
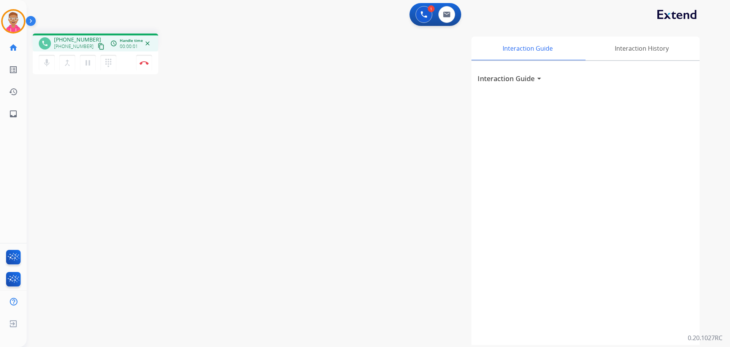
click at [98, 45] on mat-icon "content_copy" at bounding box center [101, 46] width 7 height 7
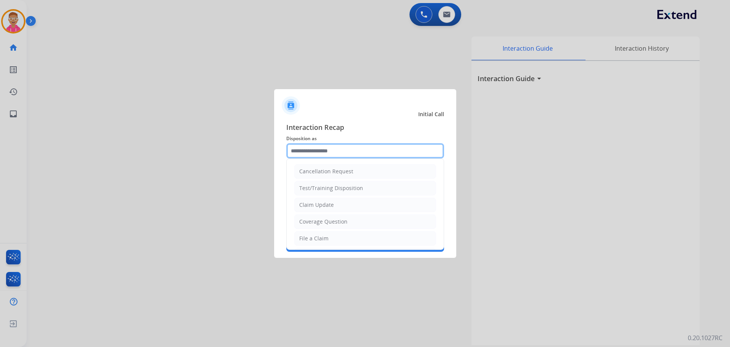
click at [370, 148] on input "text" at bounding box center [365, 150] width 158 height 15
click at [340, 233] on li "File a Claim" at bounding box center [365, 238] width 142 height 14
type input "**********"
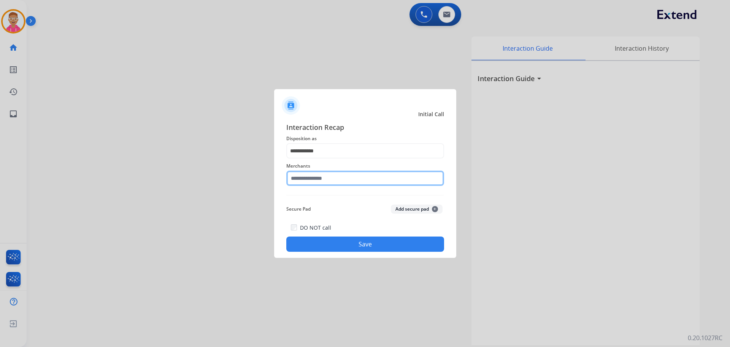
click at [322, 180] on input "text" at bounding box center [365, 177] width 158 height 15
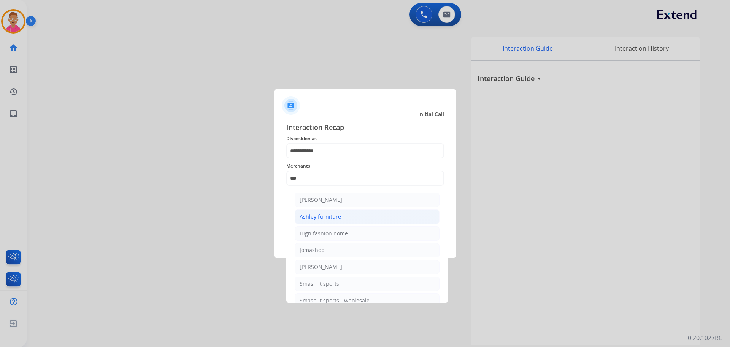
click at [350, 218] on li "Ashley furniture" at bounding box center [367, 216] width 145 height 14
type input "**********"
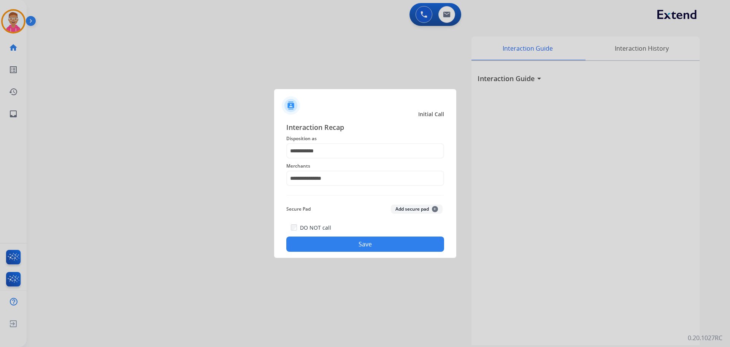
click at [339, 236] on div "DO NOT call Save" at bounding box center [365, 237] width 158 height 29
click at [350, 244] on button "Save" at bounding box center [365, 243] width 158 height 15
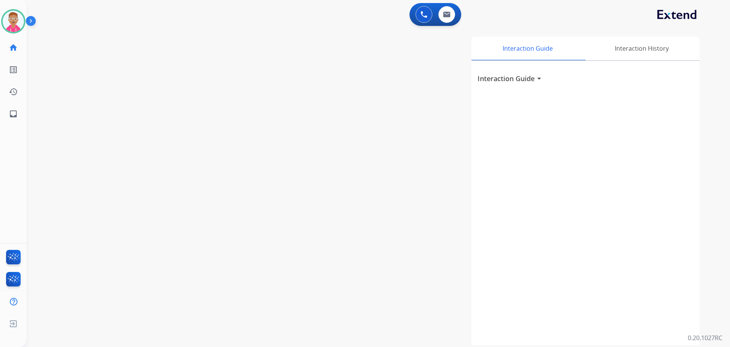
drag, startPoint x: 1, startPoint y: 308, endPoint x: 90, endPoint y: 189, distance: 148.5
click at [97, 196] on div "swap_horiz Break voice bridge close_fullscreen Connect 3-Way Call merge_type Se…" at bounding box center [370, 185] width 686 height 317
click at [45, 106] on div at bounding box center [365, 173] width 730 height 347
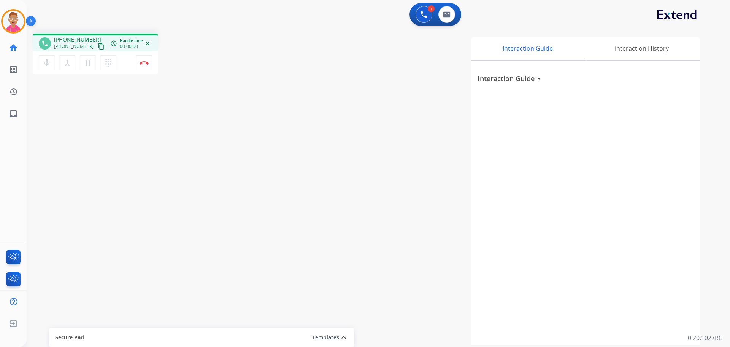
drag, startPoint x: 93, startPoint y: 45, endPoint x: 134, endPoint y: 2, distance: 58.9
click at [98, 44] on mat-icon "content_copy" at bounding box center [101, 46] width 7 height 7
click at [143, 64] on img at bounding box center [144, 63] width 9 height 4
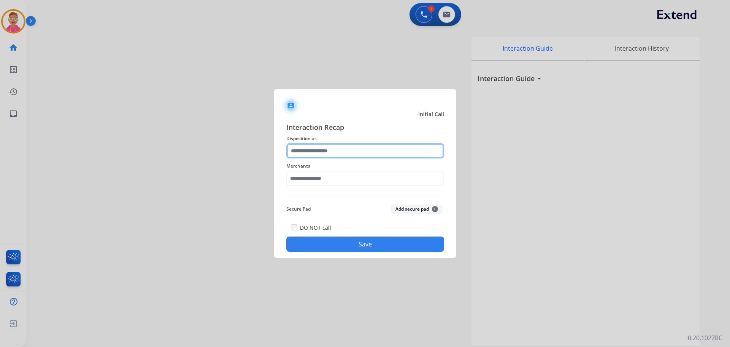
click at [328, 152] on input "text" at bounding box center [365, 150] width 158 height 15
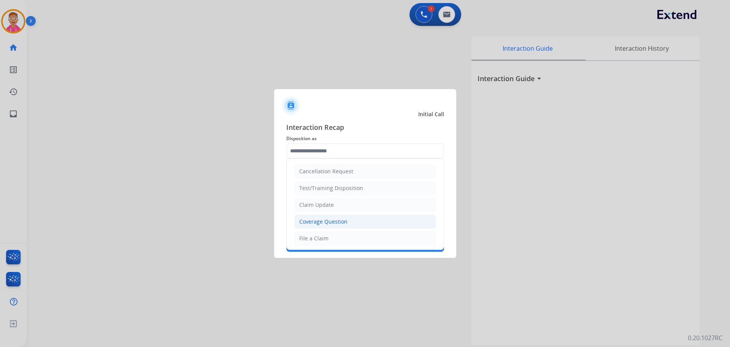
click at [329, 221] on div "Coverage Question" at bounding box center [323, 222] width 48 height 8
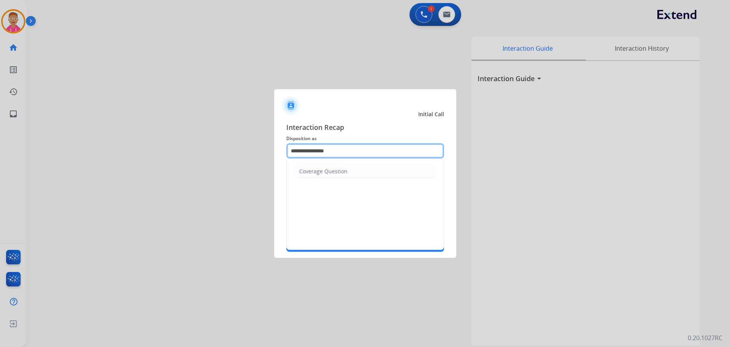
click at [339, 151] on input "**********" at bounding box center [365, 150] width 158 height 15
drag, startPoint x: 348, startPoint y: 153, endPoint x: 137, endPoint y: 155, distance: 211.9
click at [0, 155] on app-contact-recap-modal "**********" at bounding box center [0, 173] width 0 height 347
click at [364, 172] on li "Other" at bounding box center [365, 171] width 142 height 14
type input "*****"
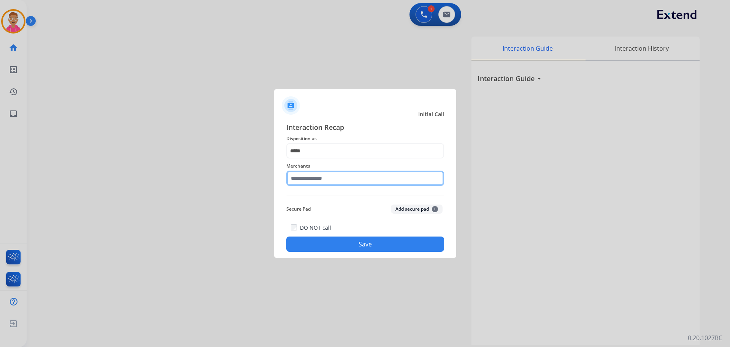
click at [344, 181] on input "text" at bounding box center [365, 177] width 158 height 15
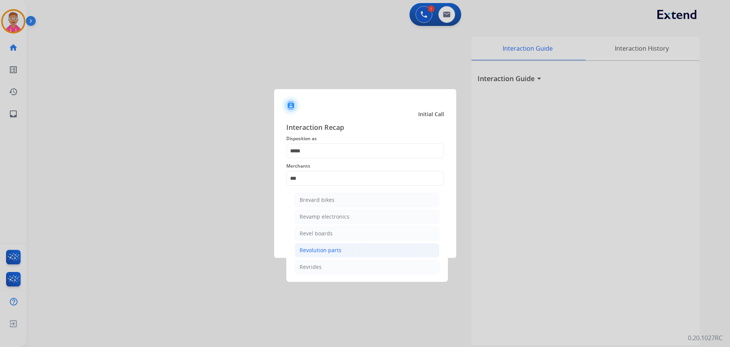
click at [344, 254] on li "Revolution parts" at bounding box center [367, 250] width 145 height 14
type input "**********"
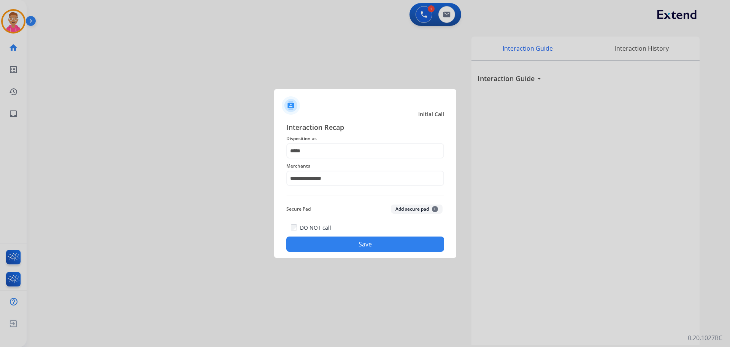
click at [341, 241] on button "Save" at bounding box center [365, 243] width 158 height 15
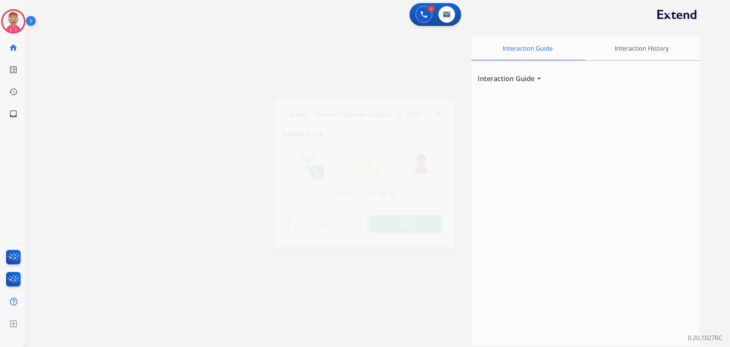
click at [58, 196] on div at bounding box center [365, 173] width 730 height 347
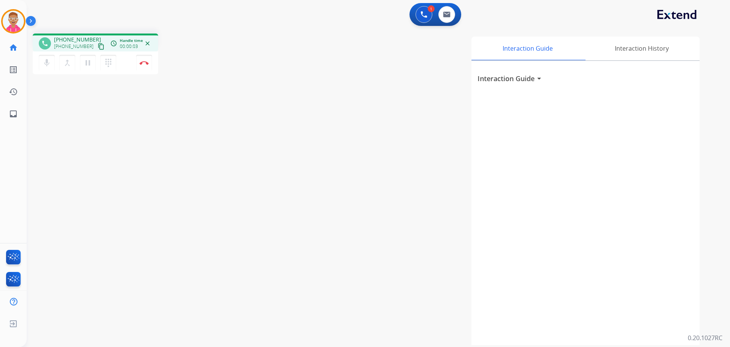
click at [98, 46] on mat-icon "content_copy" at bounding box center [101, 46] width 7 height 7
click at [145, 63] on img at bounding box center [144, 63] width 9 height 4
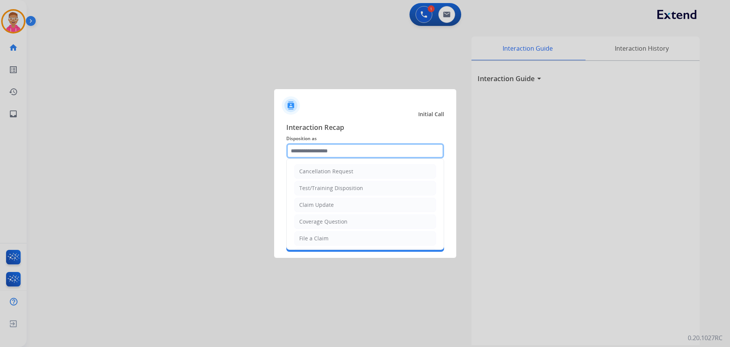
click at [357, 151] on input "text" at bounding box center [365, 150] width 158 height 15
click at [339, 223] on div "Coverage Question" at bounding box center [323, 222] width 48 height 8
type input "**********"
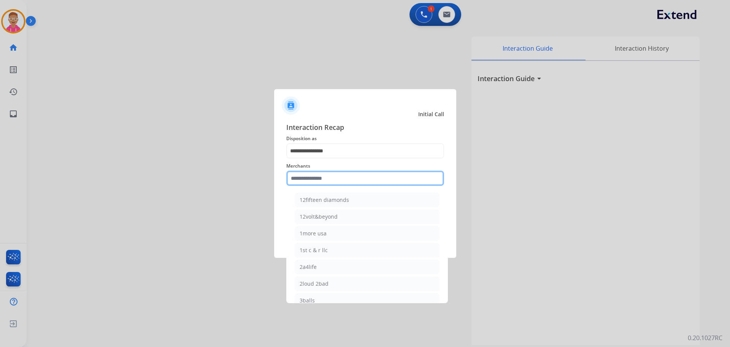
click at [329, 178] on input "text" at bounding box center [365, 177] width 158 height 15
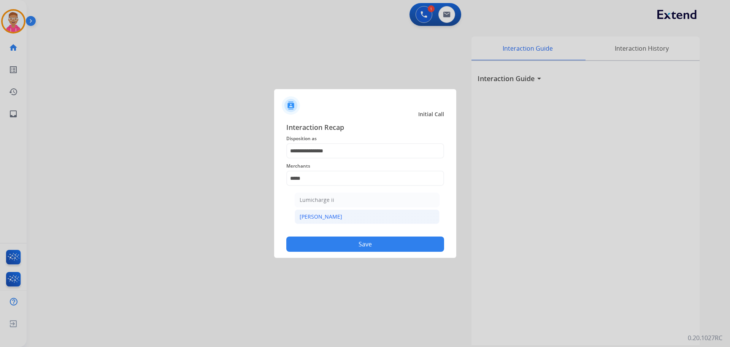
click at [318, 211] on li "[PERSON_NAME]" at bounding box center [367, 216] width 145 height 14
type input "********"
click at [363, 243] on button "Save" at bounding box center [365, 243] width 158 height 15
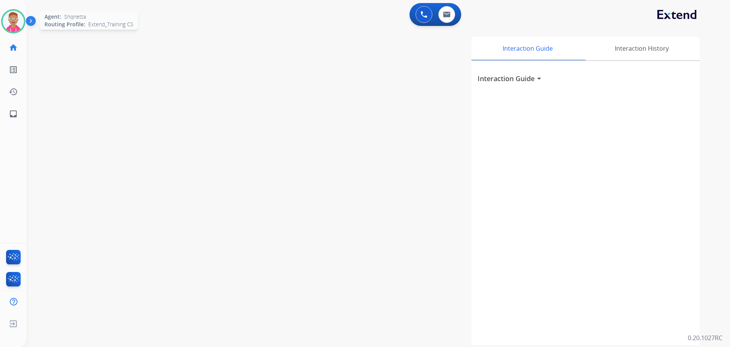
click at [15, 22] on img at bounding box center [13, 21] width 21 height 21
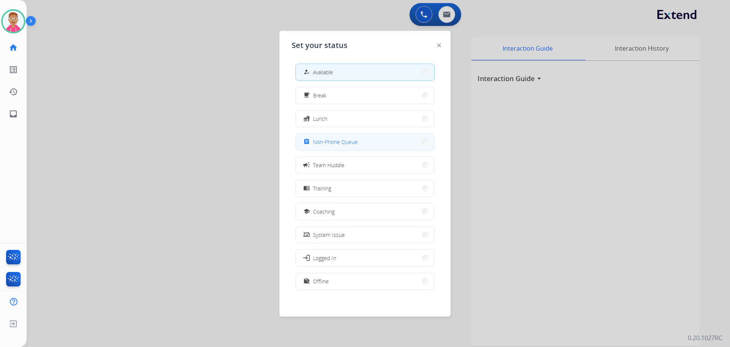
click at [335, 143] on span "Non-Phone Queue" at bounding box center [335, 142] width 45 height 8
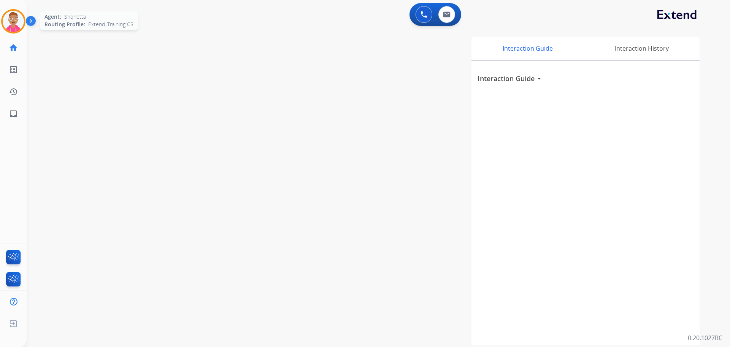
click at [16, 21] on img at bounding box center [13, 21] width 21 height 21
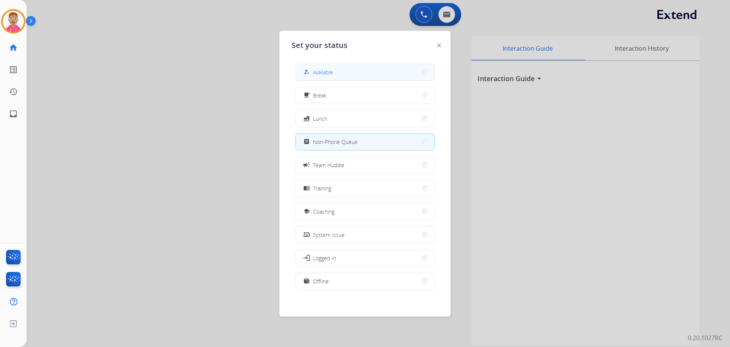
click at [328, 74] on span "Available" at bounding box center [323, 72] width 20 height 8
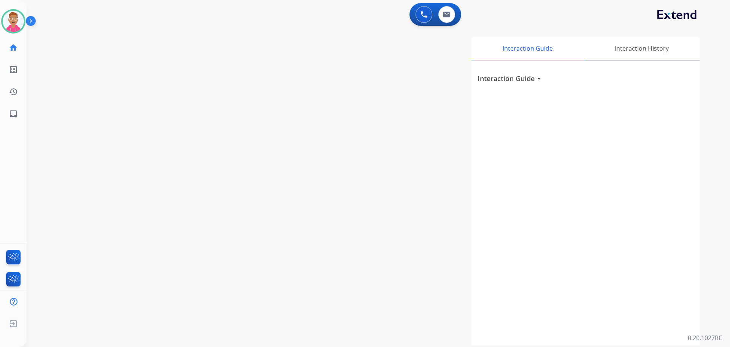
click at [113, 105] on div "swap_horiz Break voice bridge close_fullscreen Connect 3-Way Call merge_type Se…" at bounding box center [370, 185] width 686 height 317
click at [448, 13] on img at bounding box center [447, 14] width 8 height 6
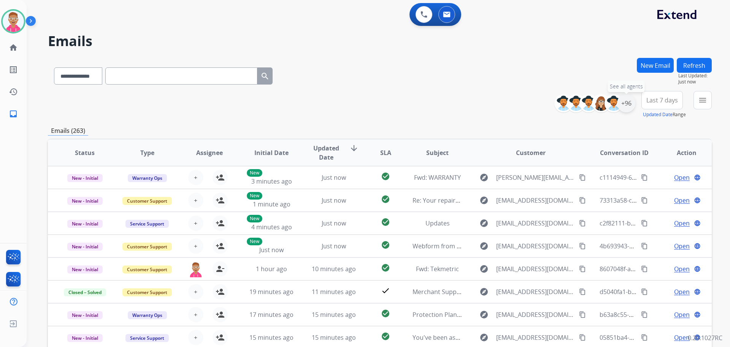
click at [623, 102] on div "+96" at bounding box center [626, 103] width 18 height 18
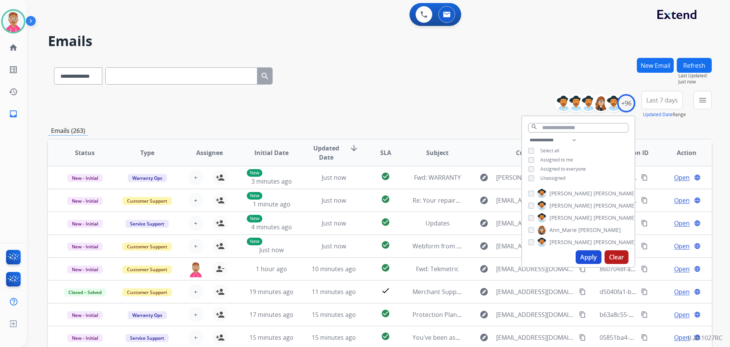
click at [582, 253] on button "Apply" at bounding box center [589, 257] width 26 height 14
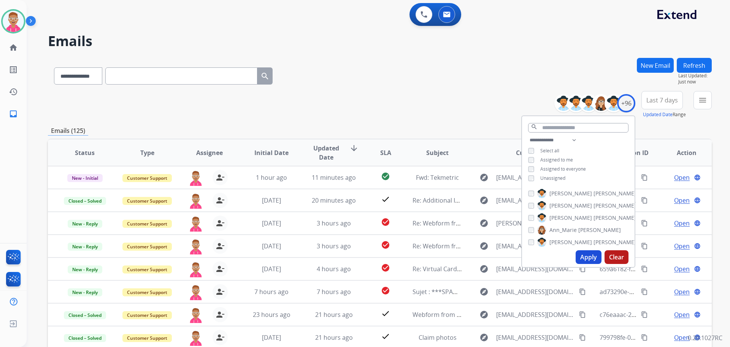
click at [587, 254] on button "Apply" at bounding box center [589, 257] width 26 height 14
click at [705, 100] on mat-icon "menu" at bounding box center [703, 99] width 9 height 9
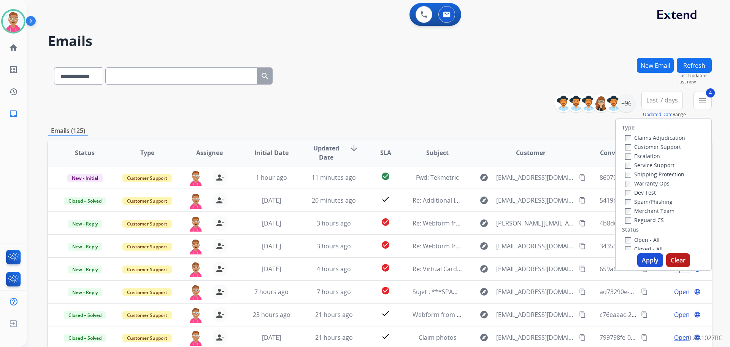
click at [643, 261] on button "Apply" at bounding box center [651, 260] width 26 height 14
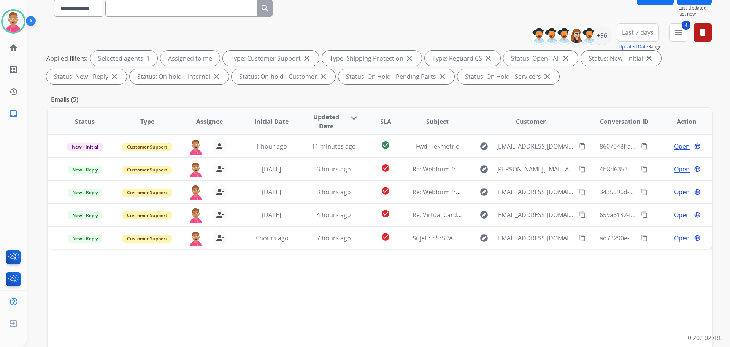
scroll to position [76, 0]
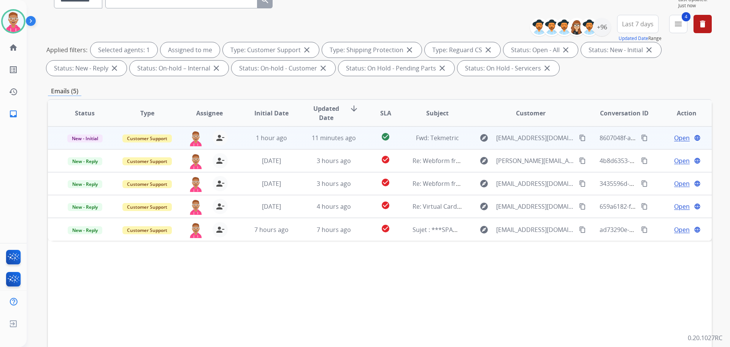
click at [675, 137] on span "Open" at bounding box center [683, 137] width 16 height 9
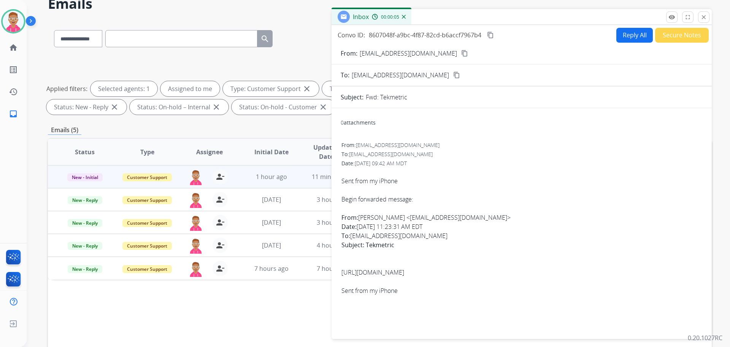
scroll to position [0, 0]
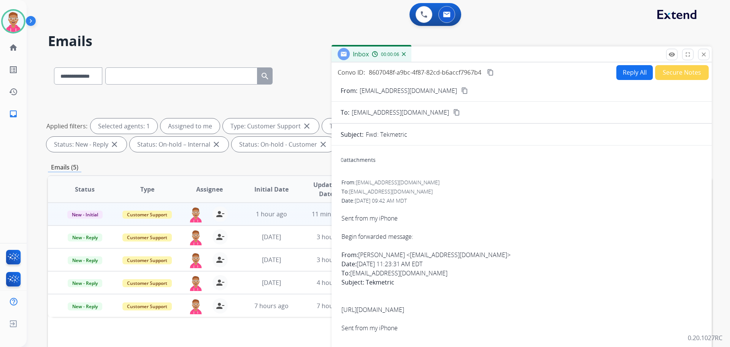
click at [705, 53] on mat-icon "close" at bounding box center [704, 54] width 7 height 7
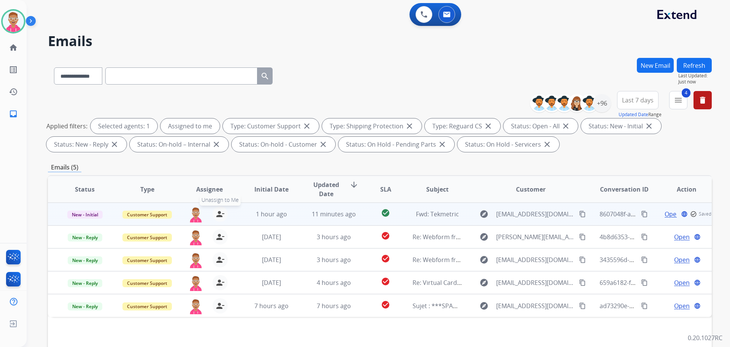
click at [218, 217] on mat-icon "person_remove" at bounding box center [220, 213] width 9 height 9
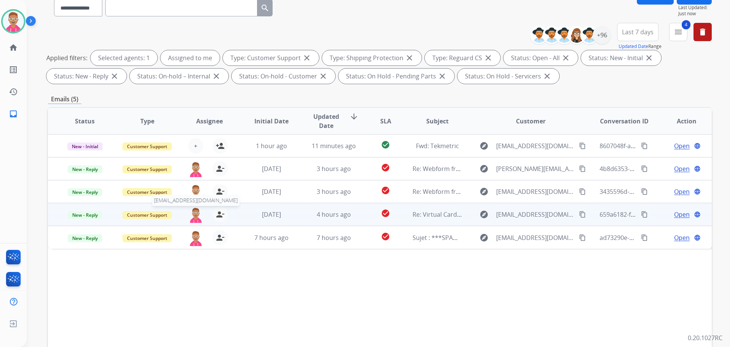
scroll to position [76, 0]
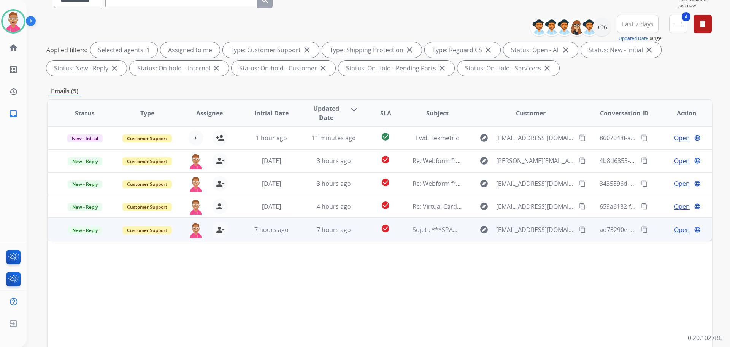
click at [675, 231] on span "Open" at bounding box center [683, 229] width 16 height 9
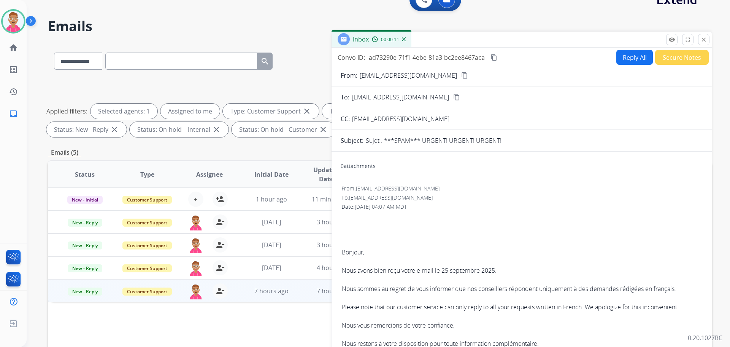
scroll to position [0, 0]
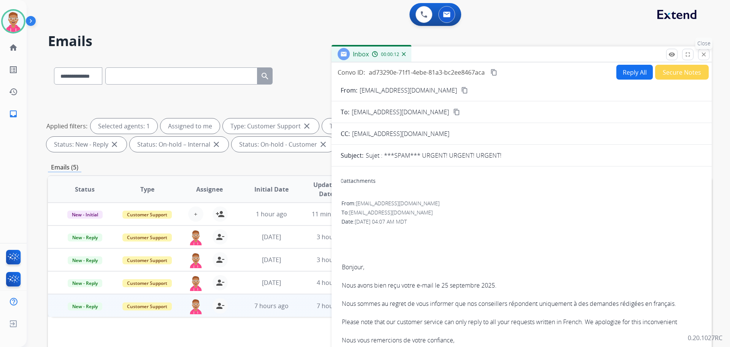
click at [705, 55] on mat-icon "close" at bounding box center [704, 54] width 7 height 7
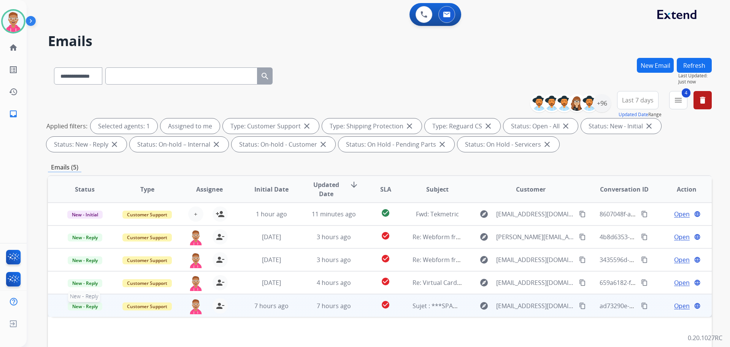
click at [92, 305] on span "New - Reply" at bounding box center [85, 306] width 35 height 8
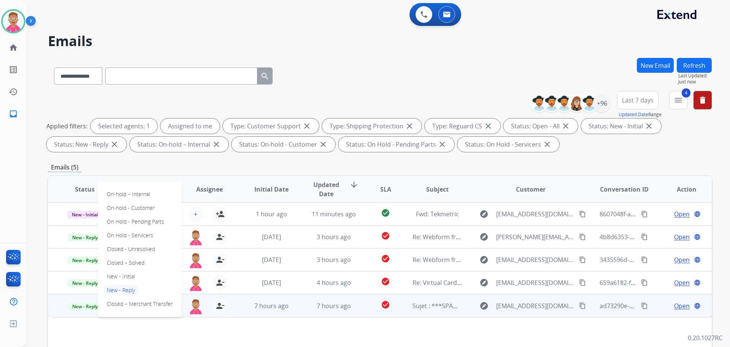
click at [94, 335] on div "Status Type Assignee Initial Date Updated Date arrow_downward SLA Subject Custo…" at bounding box center [380, 302] width 664 height 255
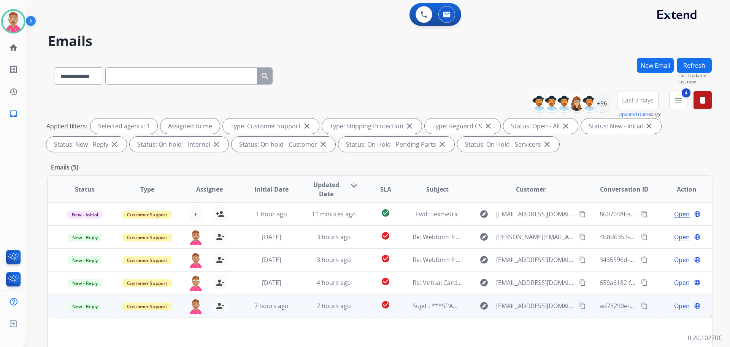
click at [675, 306] on span "Open" at bounding box center [683, 305] width 16 height 9
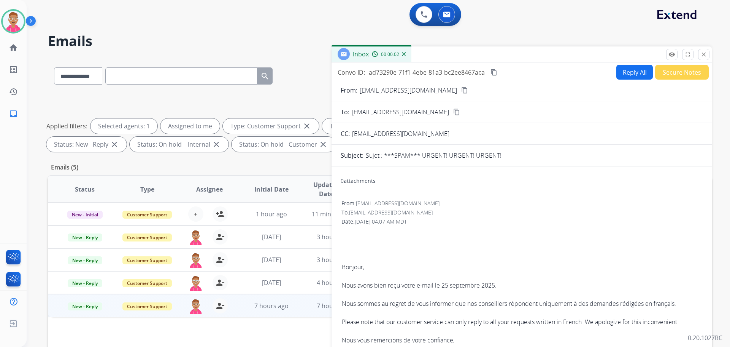
click at [691, 73] on button "Secure Notes" at bounding box center [683, 72] width 54 height 15
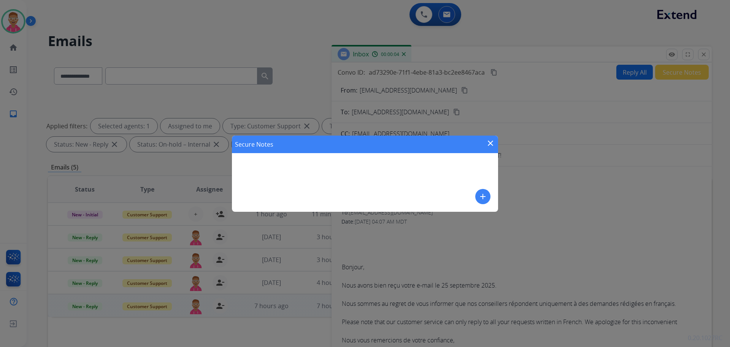
click at [483, 199] on mat-icon "add" at bounding box center [483, 196] width 9 height 9
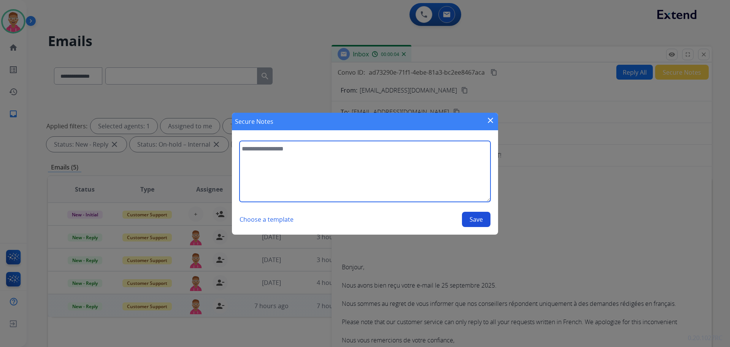
drag, startPoint x: 390, startPoint y: 167, endPoint x: 375, endPoint y: 163, distance: 15.4
click at [389, 167] on textarea at bounding box center [365, 171] width 251 height 61
type textarea "**********"
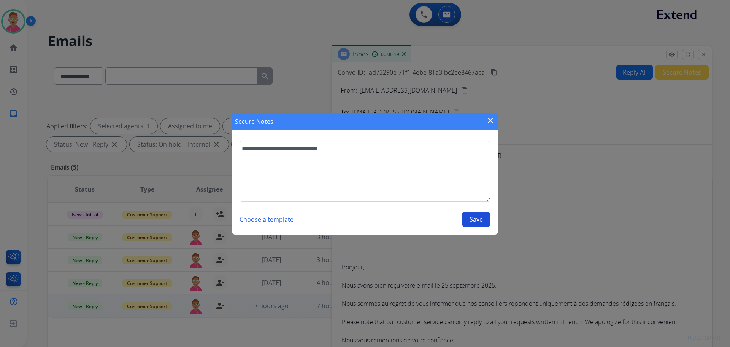
click at [481, 220] on button "Save" at bounding box center [476, 219] width 29 height 15
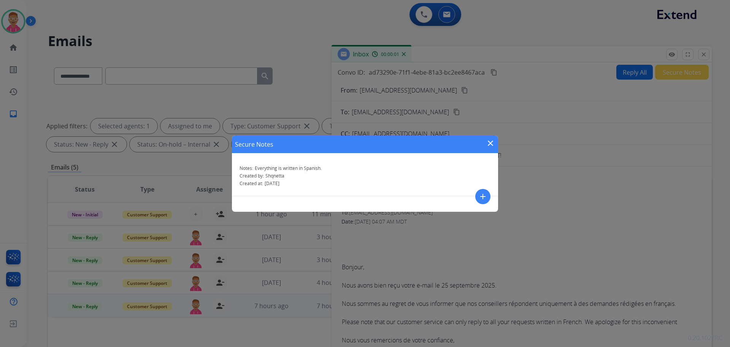
click at [493, 142] on mat-icon "close" at bounding box center [490, 142] width 9 height 9
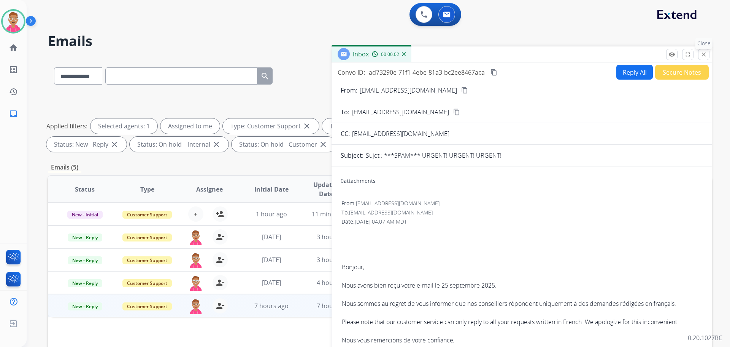
click at [706, 54] on mat-icon "close" at bounding box center [704, 54] width 7 height 7
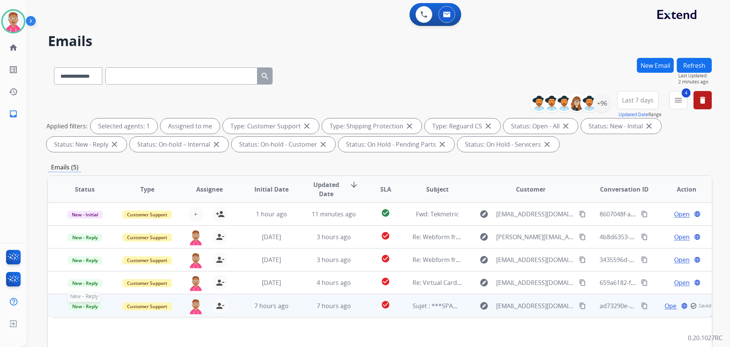
click at [75, 304] on span "New - Reply" at bounding box center [85, 306] width 35 height 8
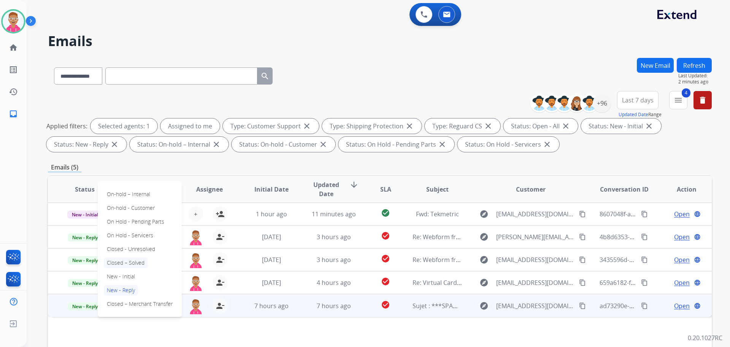
click at [135, 263] on p "Closed – Solved" at bounding box center [126, 262] width 44 height 11
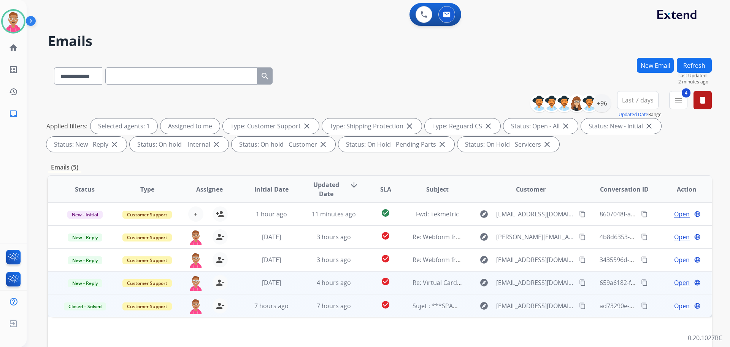
click at [677, 280] on span "Open" at bounding box center [683, 282] width 16 height 9
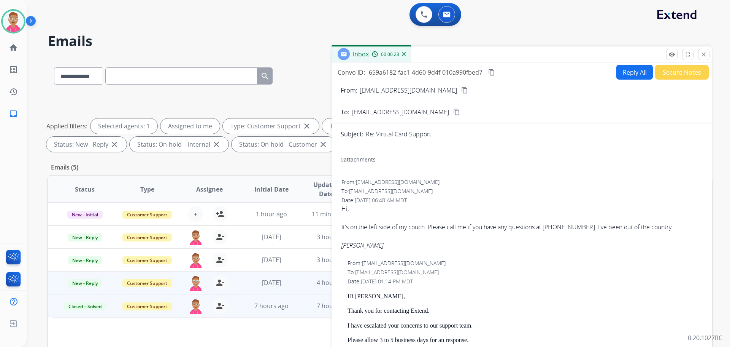
click at [461, 89] on mat-icon "content_copy" at bounding box center [464, 90] width 7 height 7
click at [636, 73] on button "Reply All" at bounding box center [635, 72] width 37 height 15
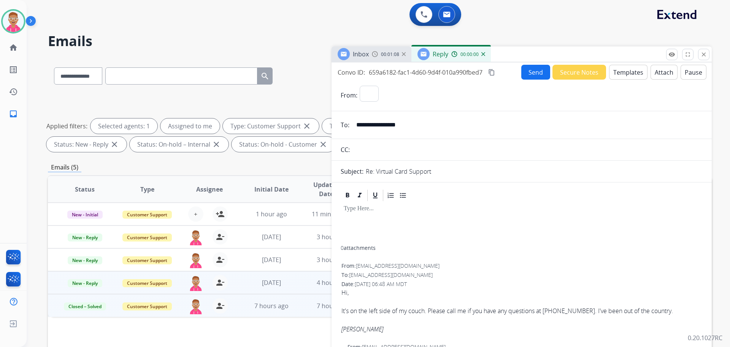
select select "**********"
click at [619, 72] on button "Templates" at bounding box center [628, 72] width 38 height 15
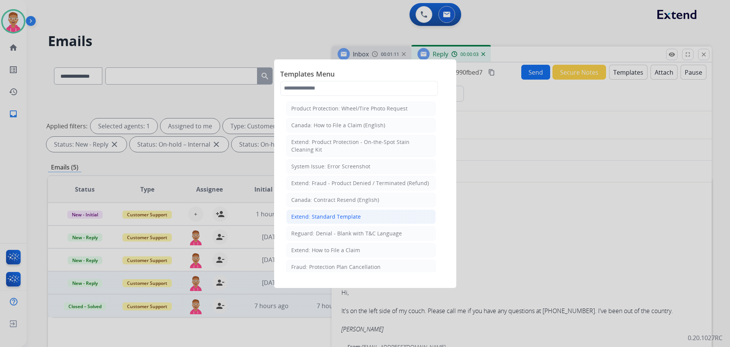
click at [341, 216] on div "Extend: Standard Template" at bounding box center [326, 217] width 70 height 8
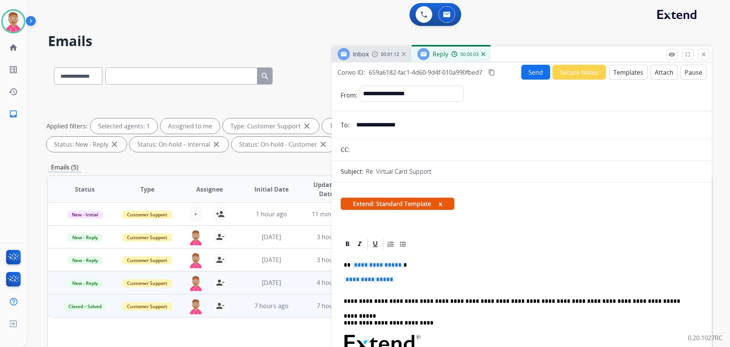
click at [383, 263] on span "**********" at bounding box center [377, 264] width 51 height 6
click at [360, 278] on span "**********" at bounding box center [369, 279] width 51 height 6
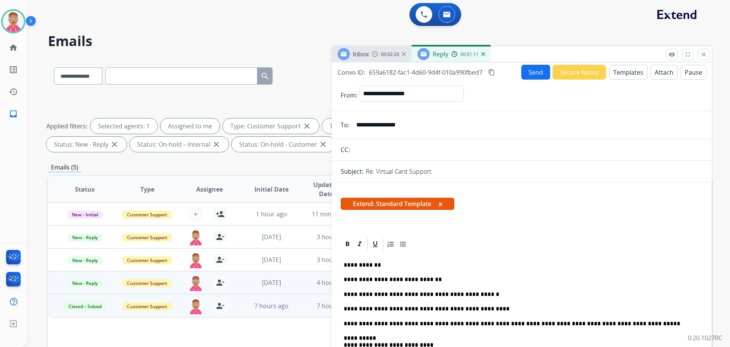
click at [536, 71] on button "Send" at bounding box center [536, 72] width 29 height 15
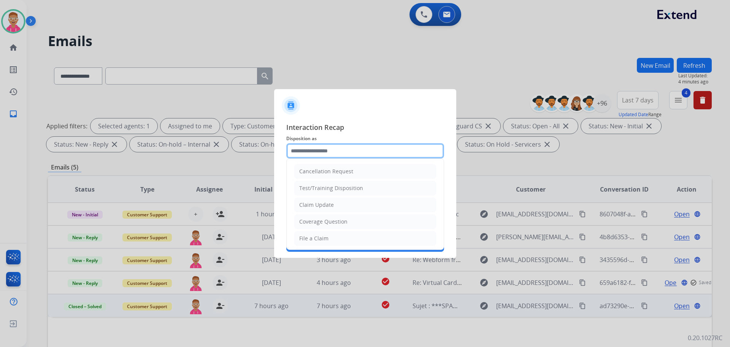
click at [312, 157] on input "text" at bounding box center [365, 150] width 158 height 15
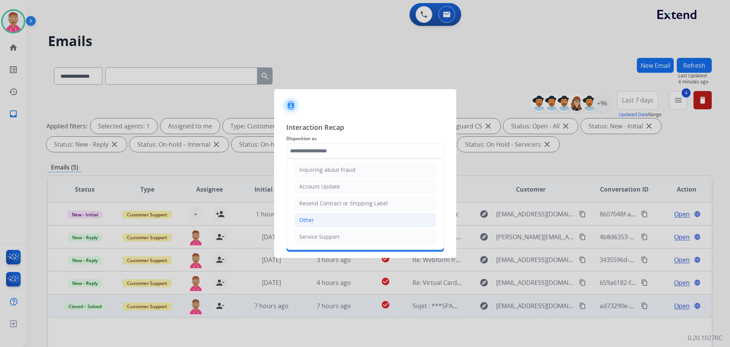
click at [335, 221] on li "Other" at bounding box center [365, 220] width 142 height 14
type input "*****"
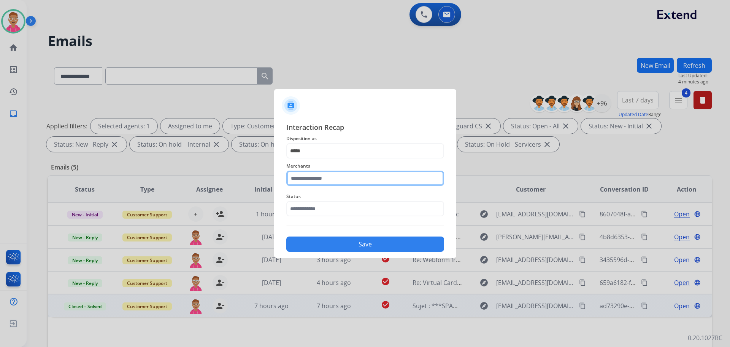
click at [328, 181] on input "text" at bounding box center [365, 177] width 158 height 15
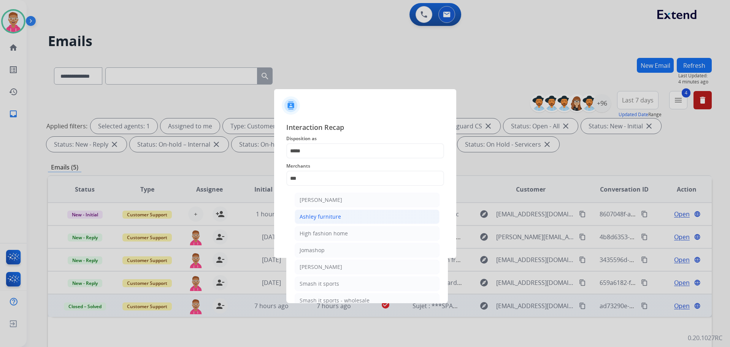
click at [342, 220] on li "Ashley furniture" at bounding box center [367, 216] width 145 height 14
type input "**********"
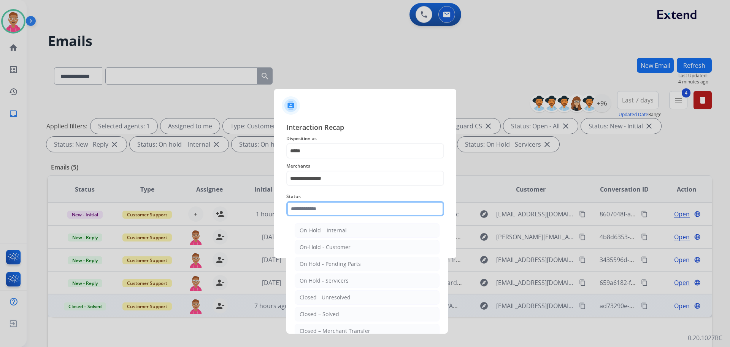
drag, startPoint x: 341, startPoint y: 204, endPoint x: 341, endPoint y: 222, distance: 17.9
click at [341, 205] on input "text" at bounding box center [365, 208] width 158 height 15
click at [356, 312] on li "Closed – Solved" at bounding box center [367, 314] width 145 height 14
type input "**********"
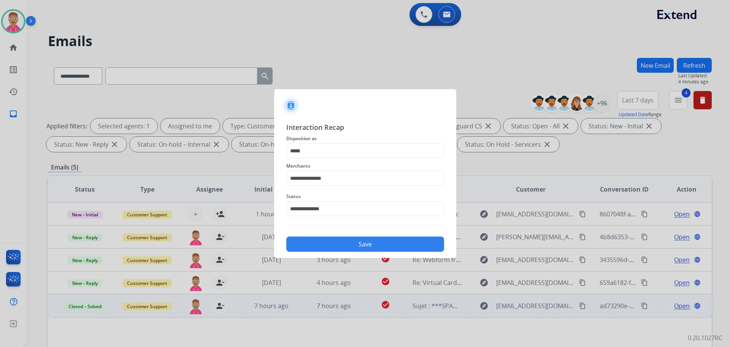
click at [362, 239] on button "Save" at bounding box center [365, 243] width 158 height 15
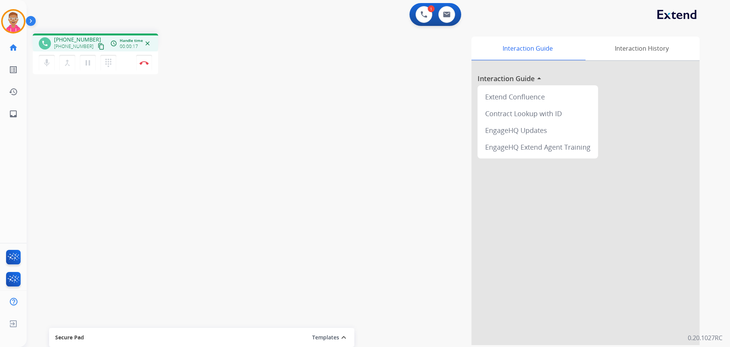
click at [98, 46] on mat-icon "content_copy" at bounding box center [101, 46] width 7 height 7
click at [98, 47] on mat-icon "content_copy" at bounding box center [101, 46] width 7 height 7
click at [98, 45] on mat-icon "content_copy" at bounding box center [101, 46] width 7 height 7
click at [446, 19] on button at bounding box center [447, 14] width 17 height 17
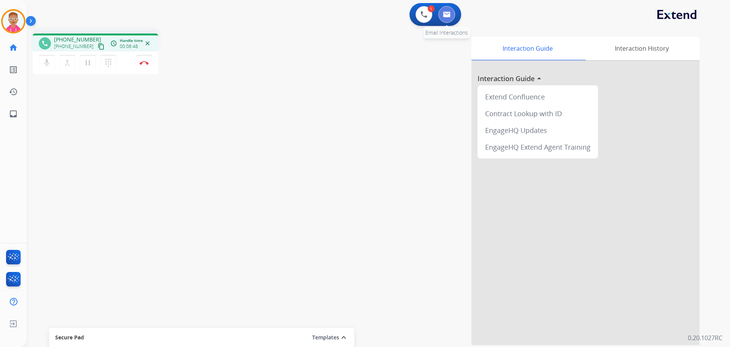
select select "**********"
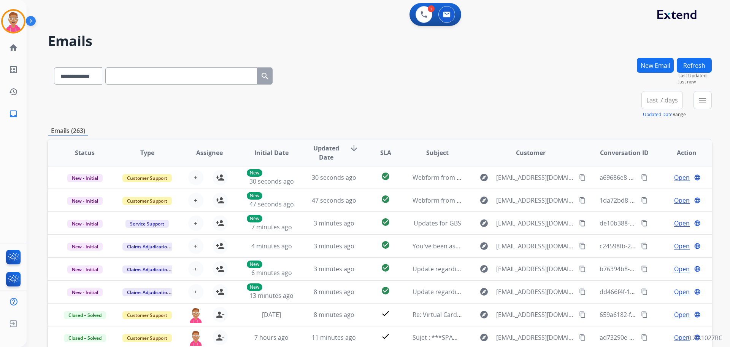
click at [660, 64] on button "New Email" at bounding box center [655, 65] width 37 height 15
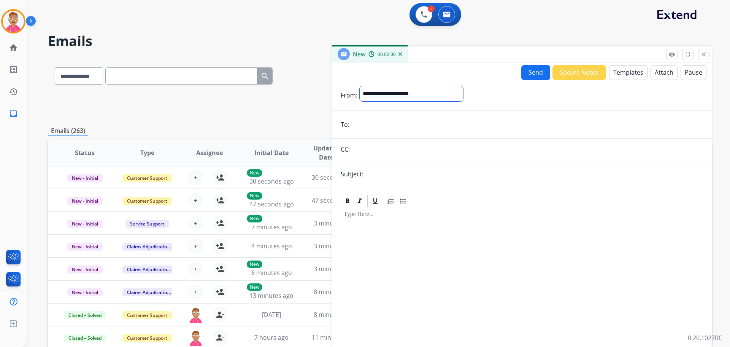
click at [413, 92] on select "**********" at bounding box center [411, 93] width 103 height 15
select select "**********"
click at [360, 86] on select "**********" at bounding box center [411, 93] width 103 height 15
click at [361, 124] on input "email" at bounding box center [527, 125] width 351 height 15
click at [703, 51] on mat-icon "close" at bounding box center [704, 54] width 7 height 7
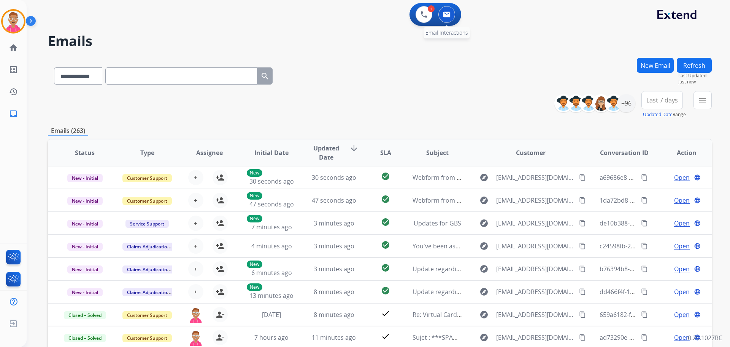
click at [448, 14] on img at bounding box center [447, 14] width 8 height 6
click at [670, 67] on button "New Email" at bounding box center [655, 65] width 37 height 15
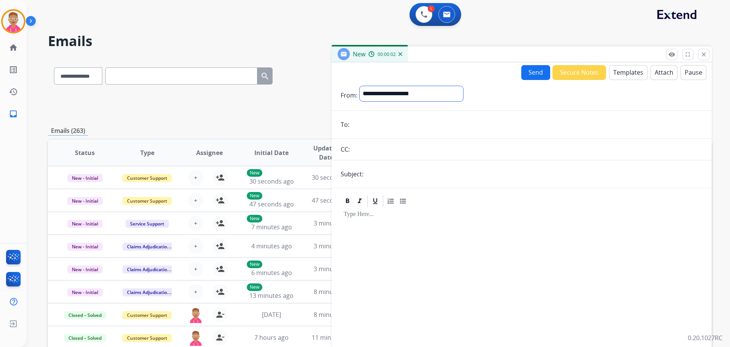
click at [412, 94] on select "**********" at bounding box center [411, 93] width 103 height 15
select select "**********"
click at [360, 86] on select "**********" at bounding box center [411, 93] width 103 height 15
click at [364, 124] on input "email" at bounding box center [527, 125] width 351 height 15
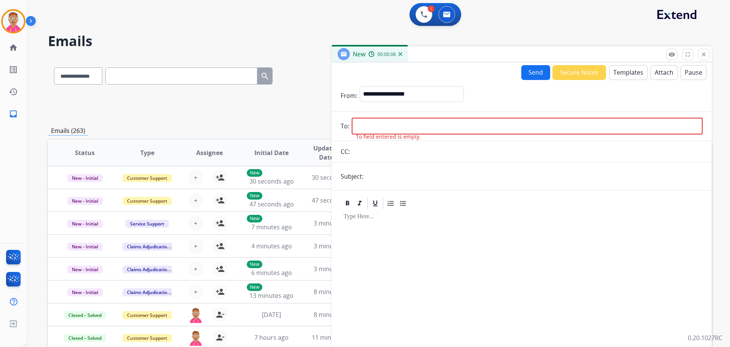
click at [374, 124] on input "email" at bounding box center [527, 126] width 351 height 17
paste input "**********"
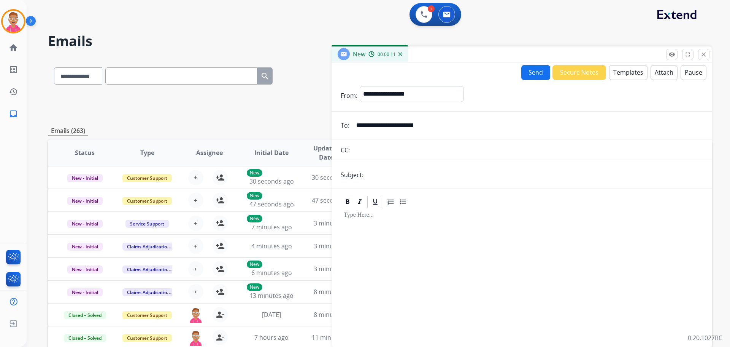
type input "**********"
click at [401, 174] on input "text" at bounding box center [534, 174] width 337 height 15
type input "**********"
click at [623, 71] on button "Templates" at bounding box center [628, 72] width 38 height 15
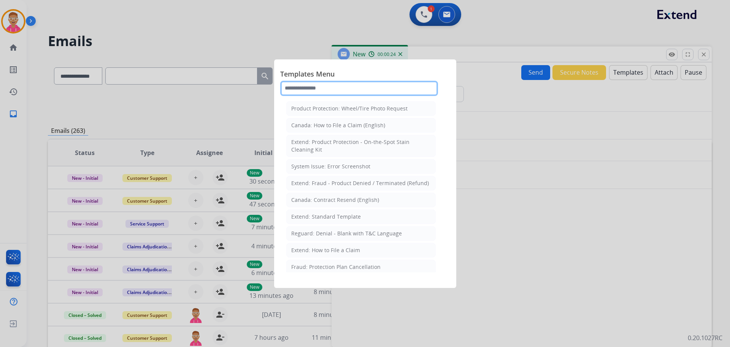
drag, startPoint x: 303, startPoint y: 89, endPoint x: 293, endPoint y: 92, distance: 10.7
click at [302, 89] on input "text" at bounding box center [359, 88] width 158 height 15
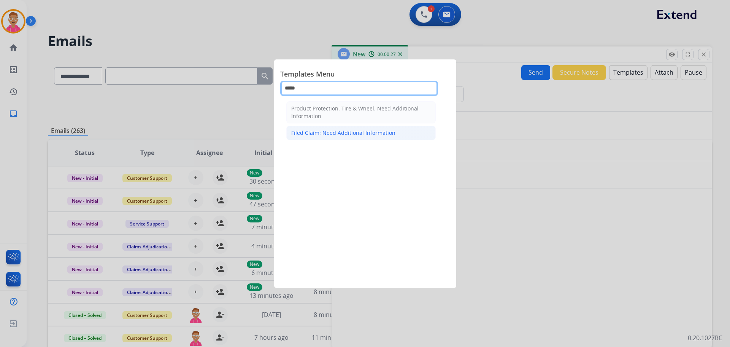
type input "*****"
click at [361, 134] on div "Filed Claim: Need Additional Information" at bounding box center [343, 133] width 104 height 8
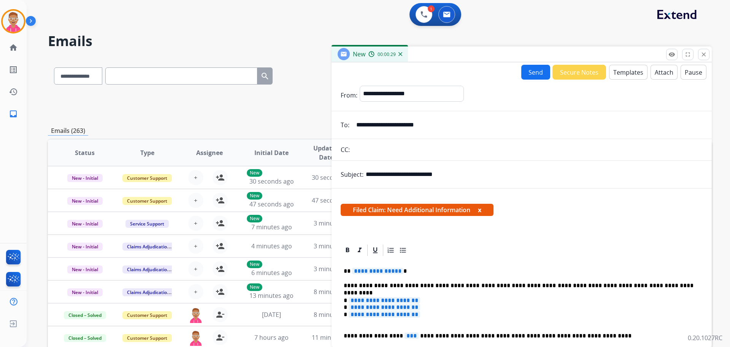
click at [380, 270] on span "**********" at bounding box center [377, 270] width 51 height 6
click at [370, 300] on span "**********" at bounding box center [385, 300] width 72 height 6
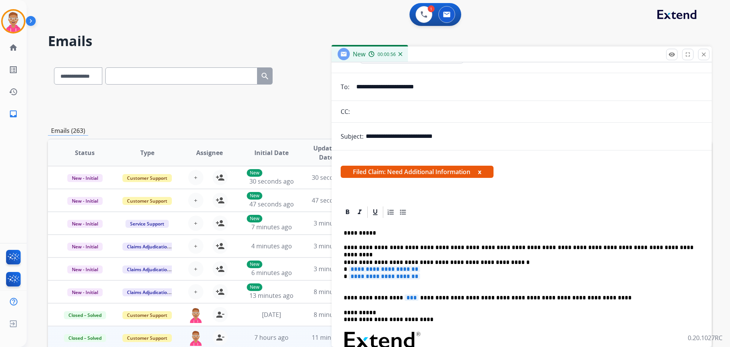
scroll to position [1, 0]
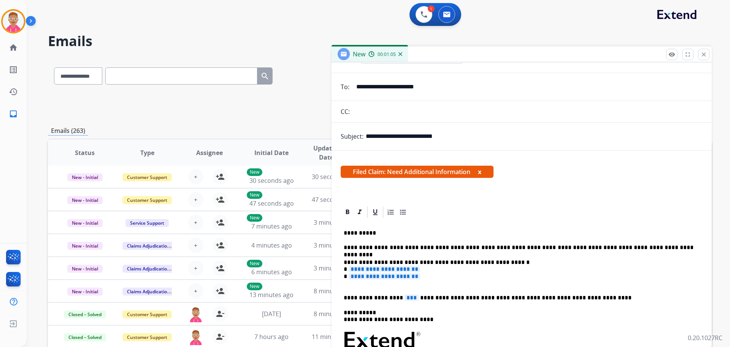
click at [370, 268] on span "**********" at bounding box center [385, 269] width 72 height 6
click at [381, 277] on span "**********" at bounding box center [385, 276] width 72 height 6
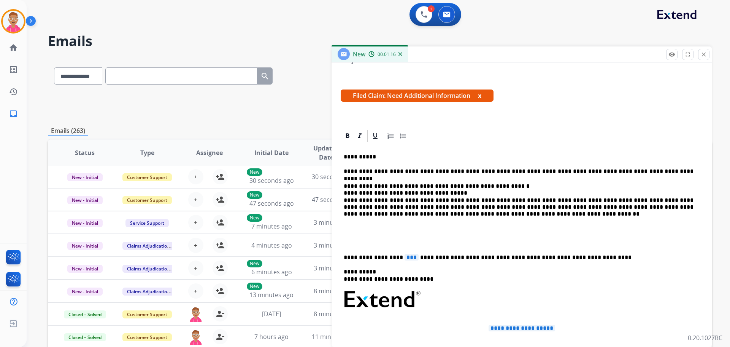
scroll to position [190, 0]
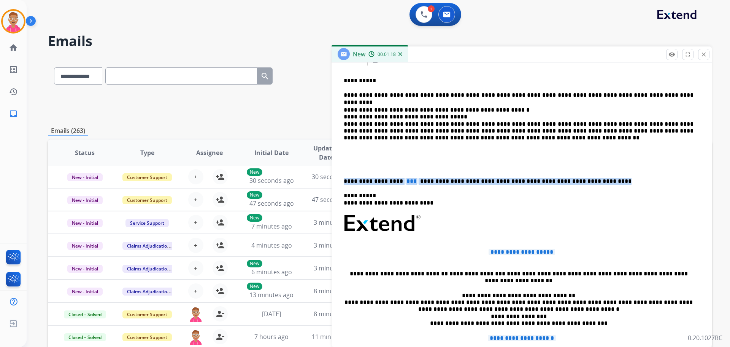
drag, startPoint x: 574, startPoint y: 182, endPoint x: 338, endPoint y: 175, distance: 236.0
click at [338, 175] on div "**********" at bounding box center [522, 230] width 380 height 355
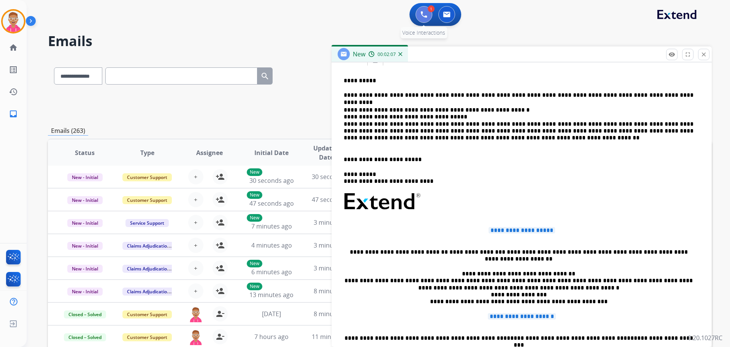
click at [417, 14] on button at bounding box center [424, 14] width 17 height 17
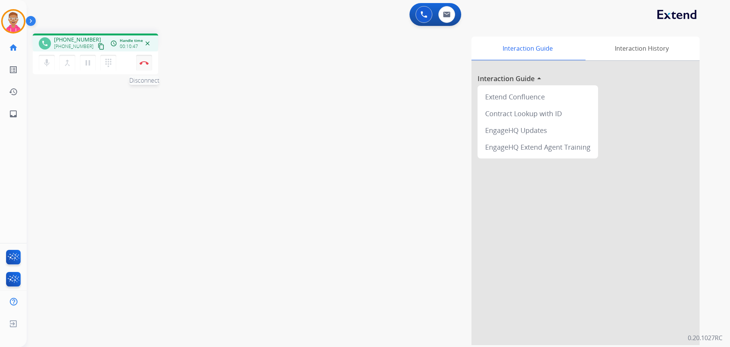
click at [145, 63] on img at bounding box center [144, 63] width 9 height 4
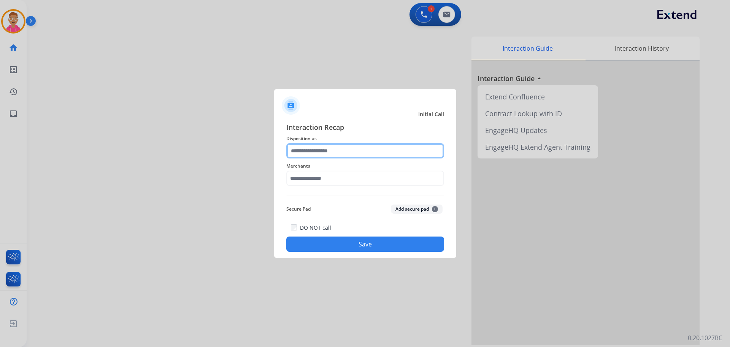
click at [370, 154] on input "text" at bounding box center [365, 150] width 158 height 15
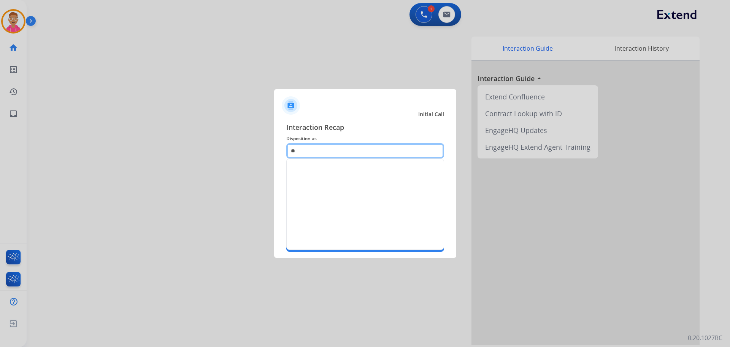
type input "*"
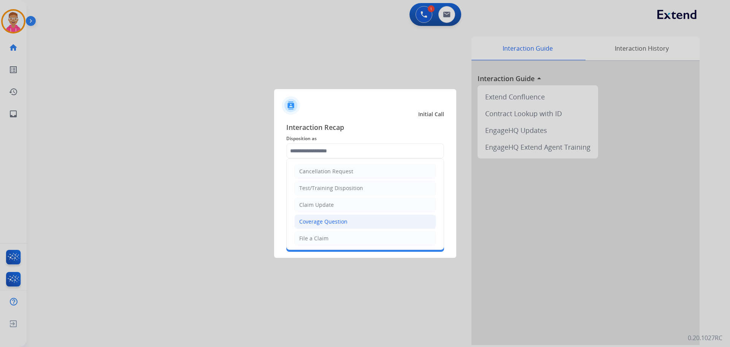
click at [347, 222] on li "Coverage Question" at bounding box center [365, 221] width 142 height 14
type input "**********"
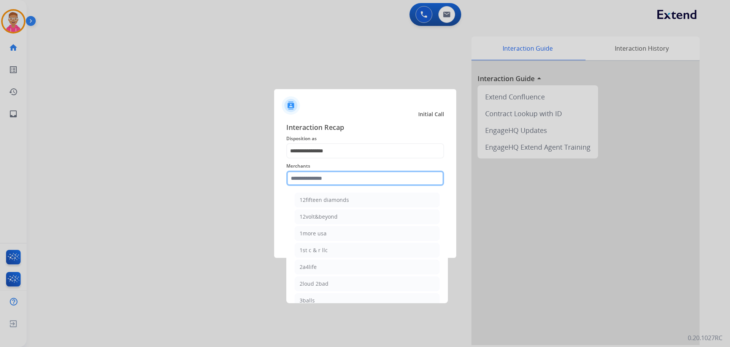
click at [340, 179] on input "text" at bounding box center [365, 177] width 158 height 15
click at [343, 220] on li "Ashley furniture" at bounding box center [367, 216] width 145 height 14
type input "**********"
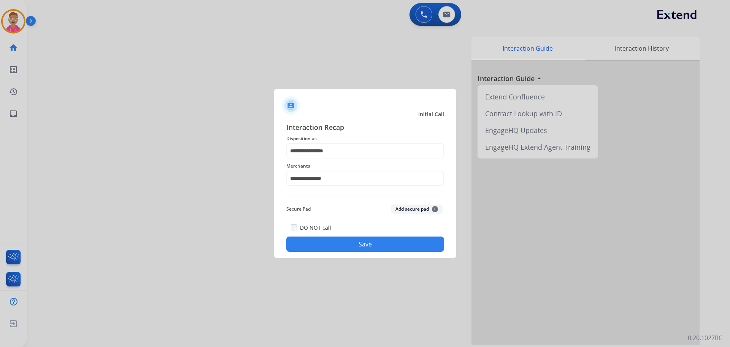
click at [334, 243] on button "Save" at bounding box center [365, 243] width 158 height 15
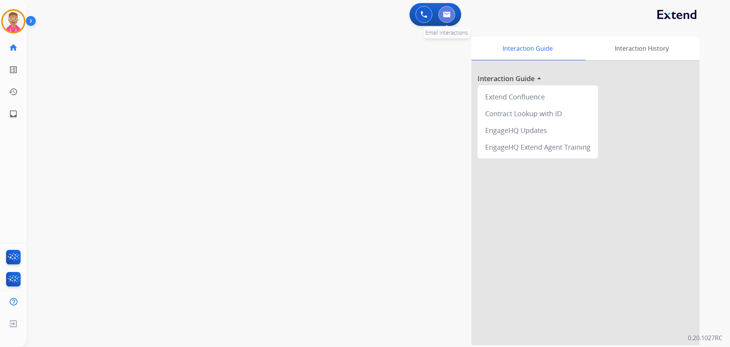
click at [445, 16] on img at bounding box center [447, 14] width 8 height 6
select select "**********"
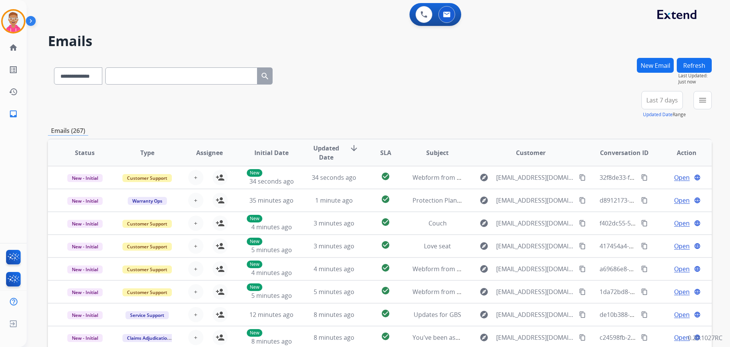
click at [660, 69] on button "New Email" at bounding box center [655, 65] width 37 height 15
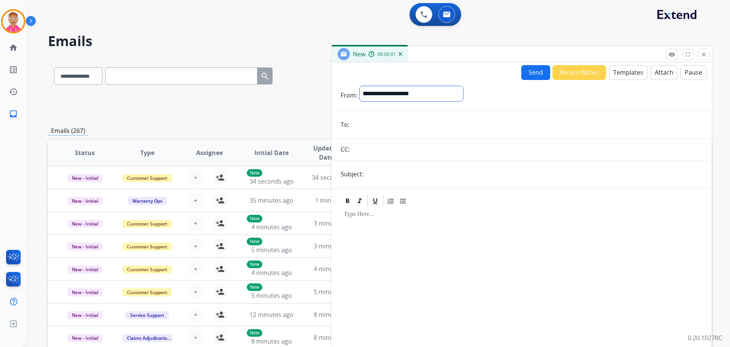
click at [435, 93] on select "**********" at bounding box center [411, 93] width 103 height 15
select select "**********"
click at [360, 86] on select "**********" at bounding box center [411, 93] width 103 height 15
click at [382, 129] on input "email" at bounding box center [527, 125] width 351 height 15
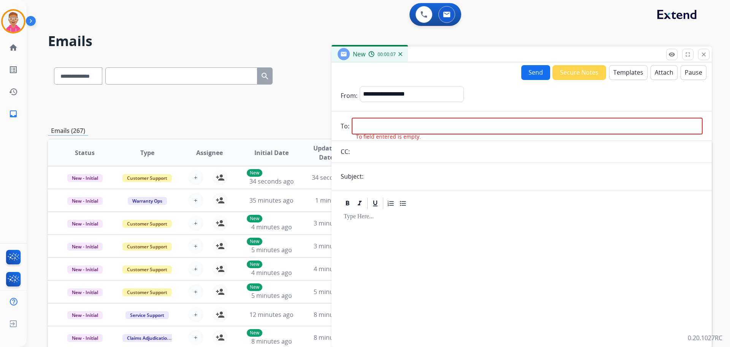
click at [396, 121] on input "email" at bounding box center [527, 126] width 351 height 17
paste input "**********"
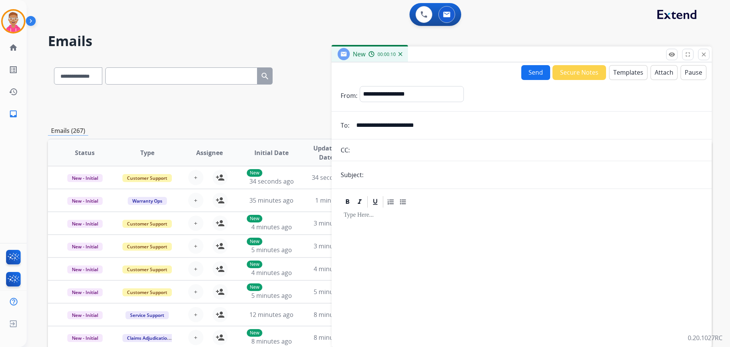
type input "**********"
drag, startPoint x: 376, startPoint y: 177, endPoint x: 395, endPoint y: 189, distance: 22.9
click at [377, 179] on input "text" at bounding box center [534, 174] width 337 height 15
type input "**********"
click at [620, 71] on button "Templates" at bounding box center [628, 72] width 38 height 15
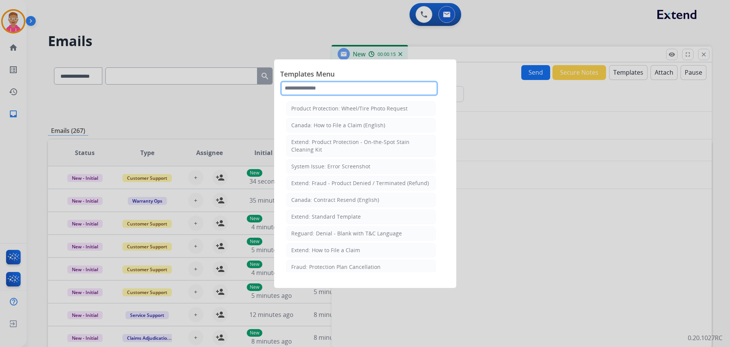
click at [332, 89] on input "text" at bounding box center [359, 88] width 158 height 15
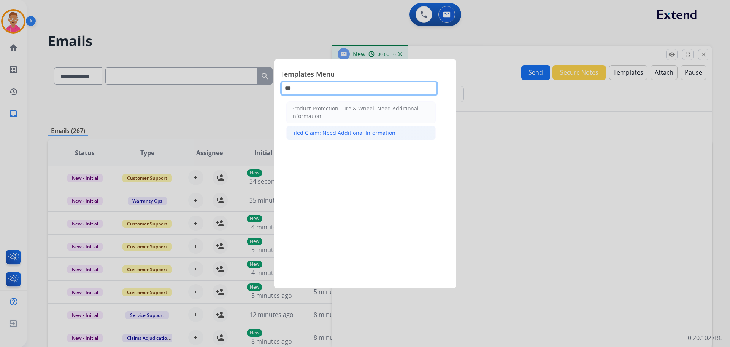
type input "***"
click at [349, 132] on div "Filed Claim: Need Additional Information" at bounding box center [343, 133] width 104 height 8
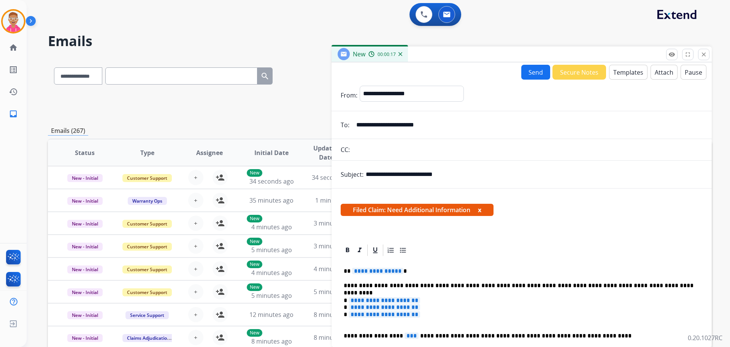
click at [375, 271] on span "**********" at bounding box center [377, 270] width 51 height 6
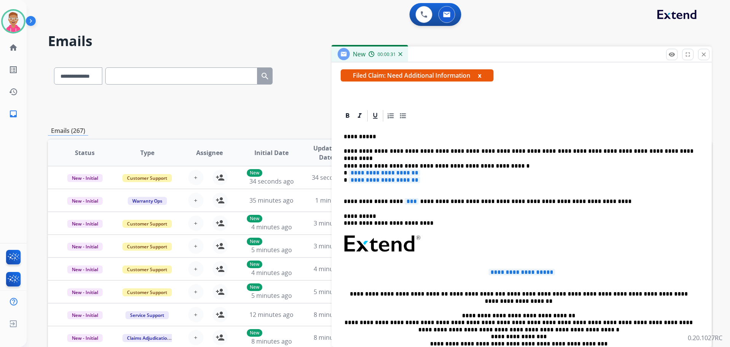
scroll to position [152, 0]
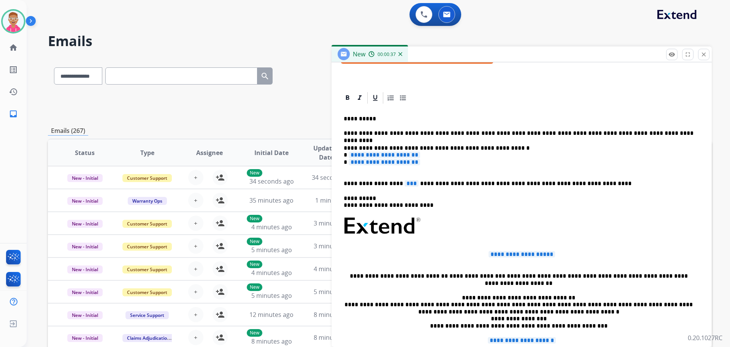
click at [383, 153] on span "**********" at bounding box center [385, 154] width 72 height 6
click at [367, 158] on p "**********" at bounding box center [519, 159] width 350 height 28
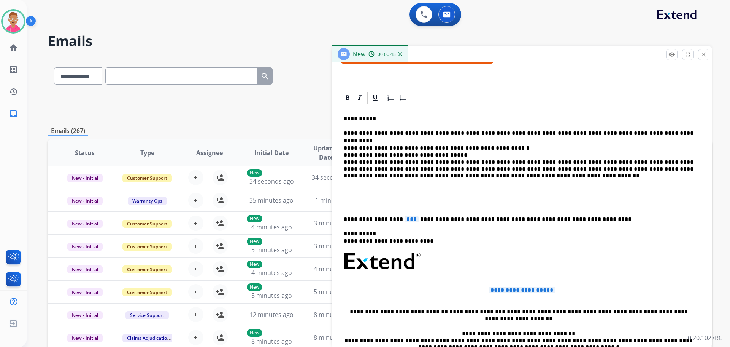
click at [581, 221] on p "**********" at bounding box center [519, 219] width 350 height 7
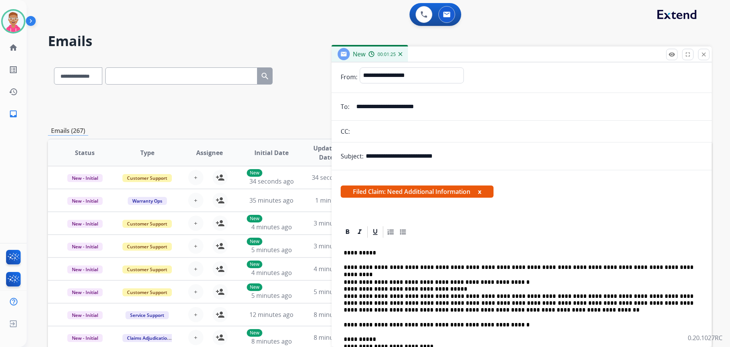
scroll to position [0, 0]
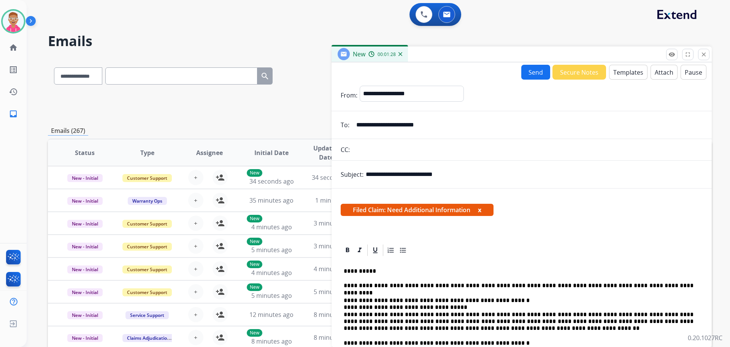
click at [531, 71] on button "Send" at bounding box center [536, 72] width 29 height 15
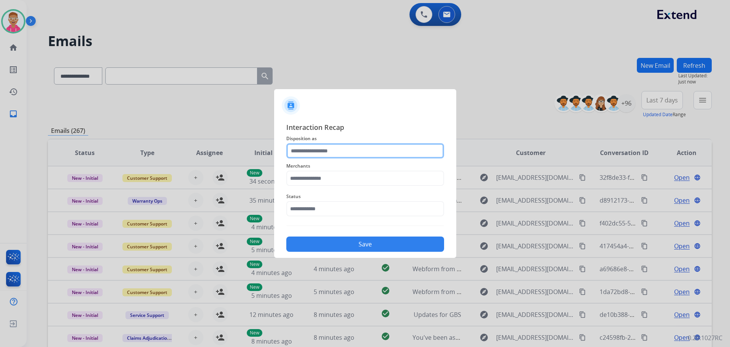
click at [339, 150] on input "text" at bounding box center [365, 150] width 158 height 15
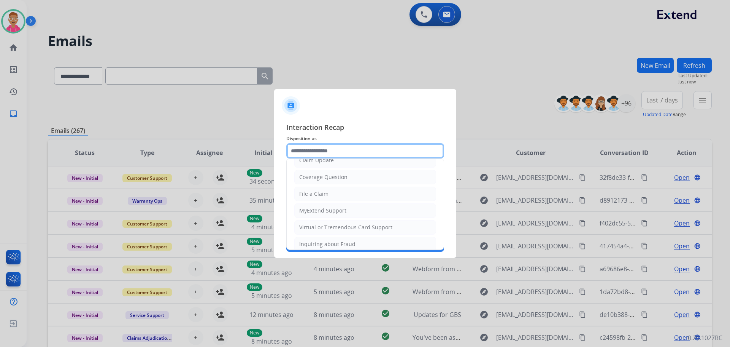
scroll to position [114, 0]
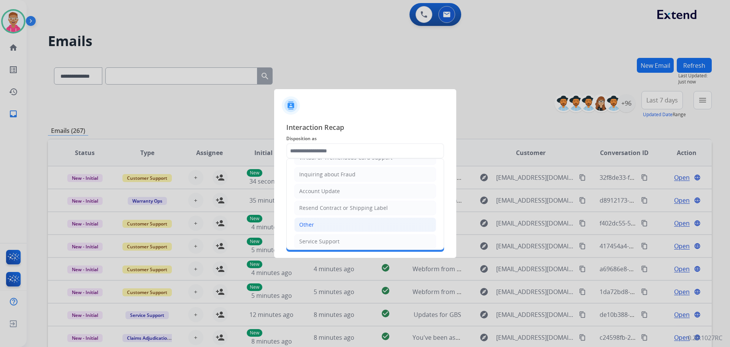
click at [332, 226] on li "Other" at bounding box center [365, 224] width 142 height 14
type input "*****"
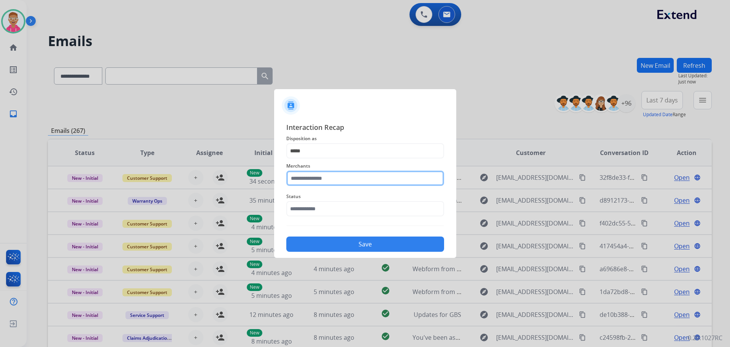
click at [332, 183] on input "text" at bounding box center [365, 177] width 158 height 15
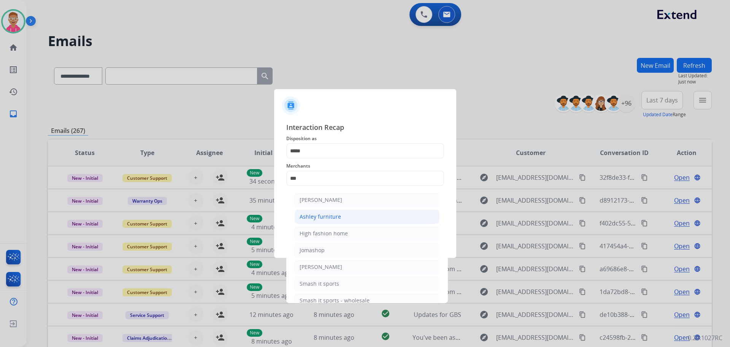
click at [344, 220] on li "Ashley furniture" at bounding box center [367, 216] width 145 height 14
type input "**********"
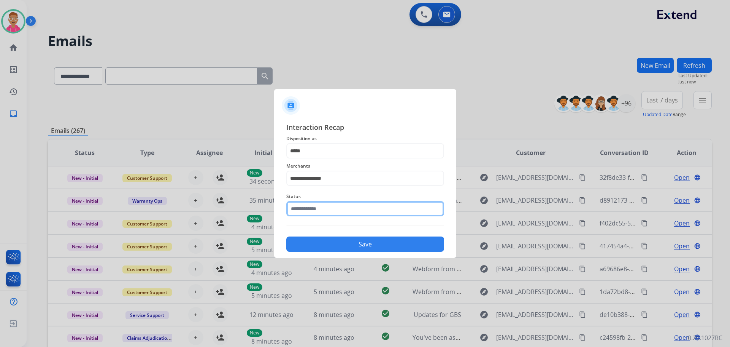
click at [317, 207] on input "text" at bounding box center [365, 208] width 158 height 15
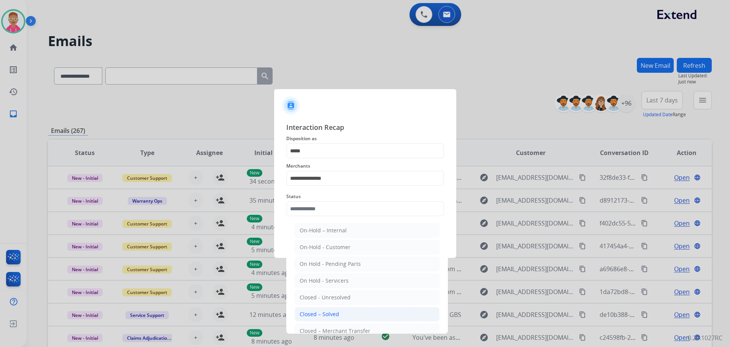
click at [339, 312] on li "Closed – Solved" at bounding box center [367, 314] width 145 height 14
type input "**********"
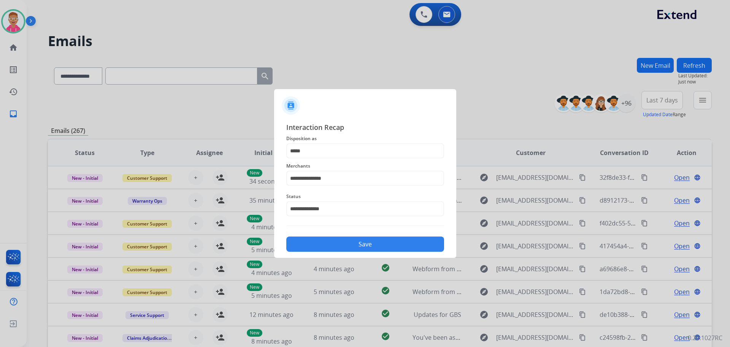
click at [364, 241] on button "Save" at bounding box center [365, 243] width 158 height 15
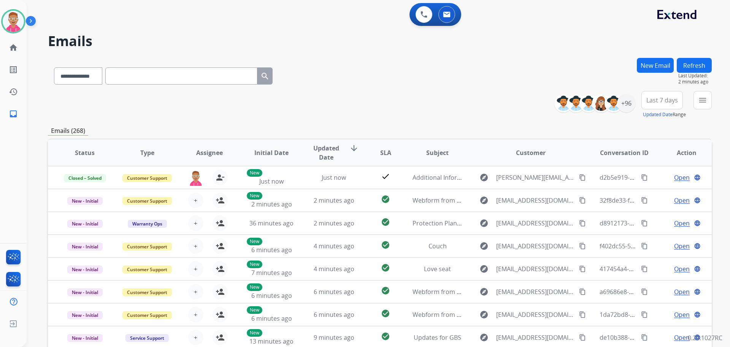
drag, startPoint x: 550, startPoint y: 42, endPoint x: 546, endPoint y: 45, distance: 5.5
click at [550, 43] on h2 "Emails" at bounding box center [380, 40] width 664 height 15
click at [630, 106] on div "+96" at bounding box center [626, 103] width 18 height 18
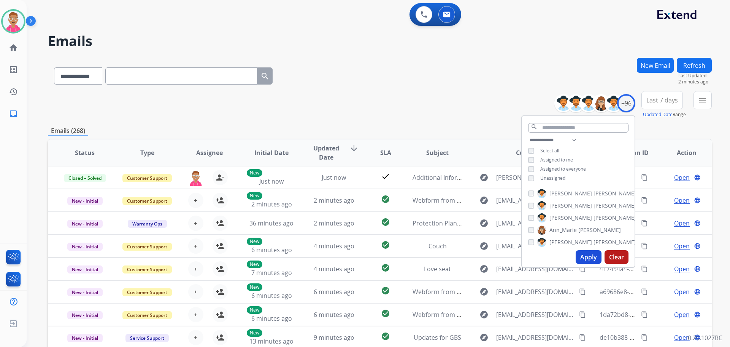
click at [583, 256] on button "Apply" at bounding box center [589, 257] width 26 height 14
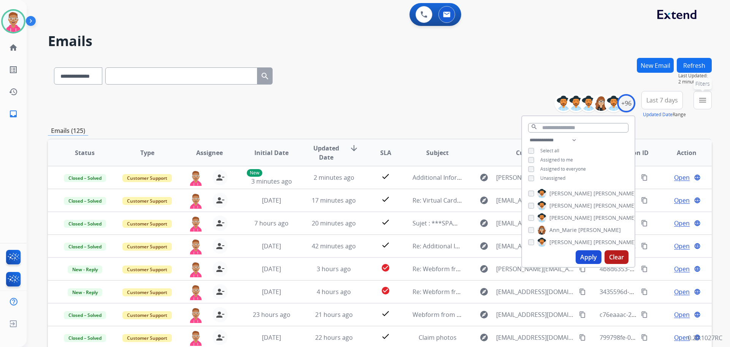
click at [700, 97] on mat-icon "menu" at bounding box center [703, 99] width 9 height 9
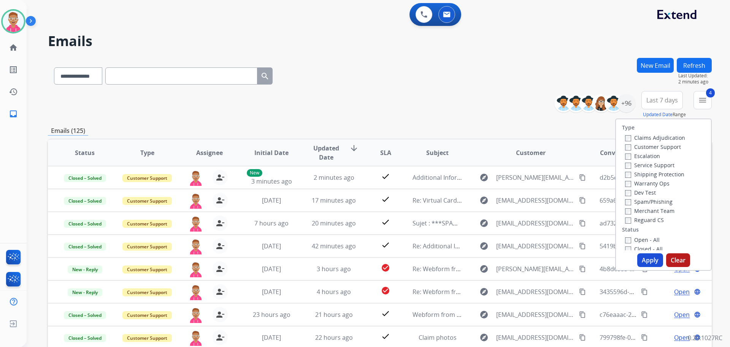
click at [650, 258] on button "Apply" at bounding box center [651, 260] width 26 height 14
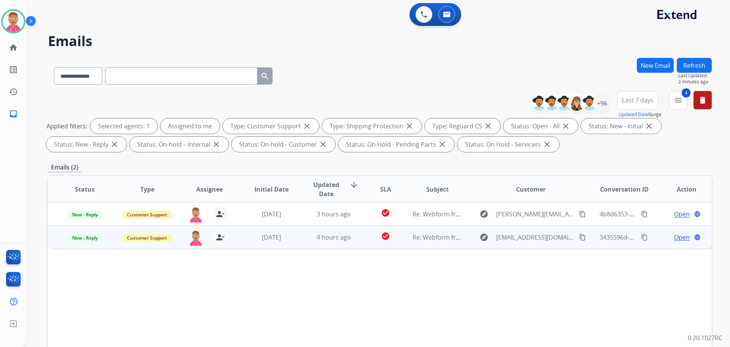
click at [677, 237] on span "Open" at bounding box center [683, 236] width 16 height 9
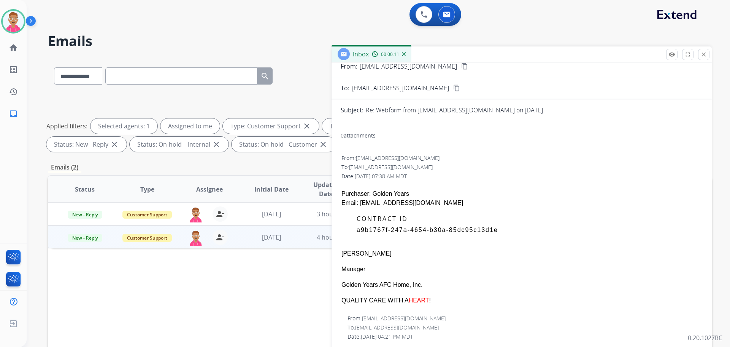
scroll to position [0, 0]
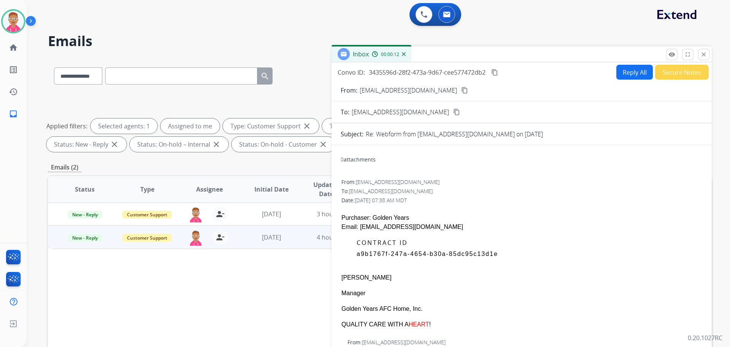
click at [640, 75] on button "Reply All" at bounding box center [635, 72] width 37 height 15
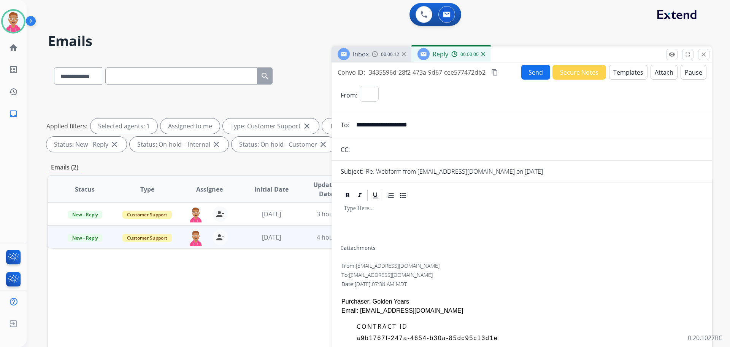
select select "**********"
click at [636, 72] on button "Templates" at bounding box center [628, 72] width 38 height 15
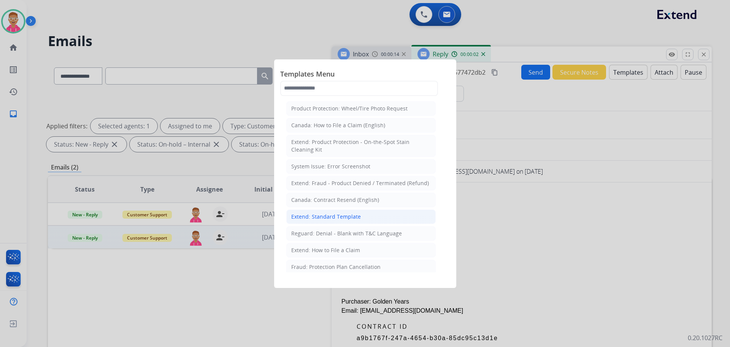
click at [345, 217] on div "Extend: Standard Template" at bounding box center [326, 217] width 70 height 8
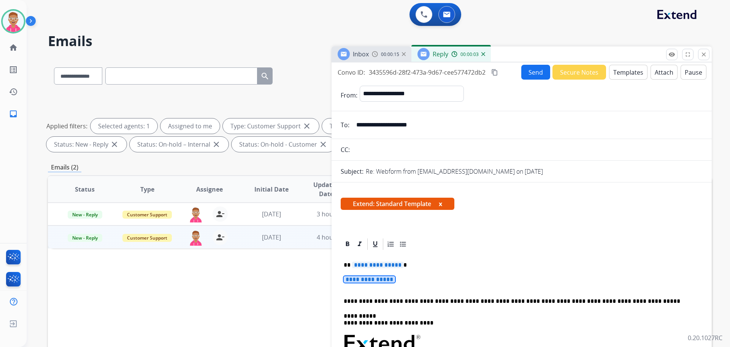
click at [377, 263] on span "**********" at bounding box center [377, 264] width 51 height 6
click at [370, 277] on span "**********" at bounding box center [369, 279] width 51 height 6
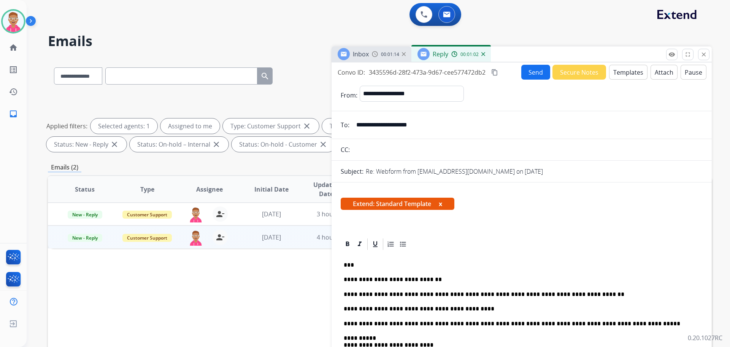
click at [527, 72] on button "Send" at bounding box center [536, 72] width 29 height 15
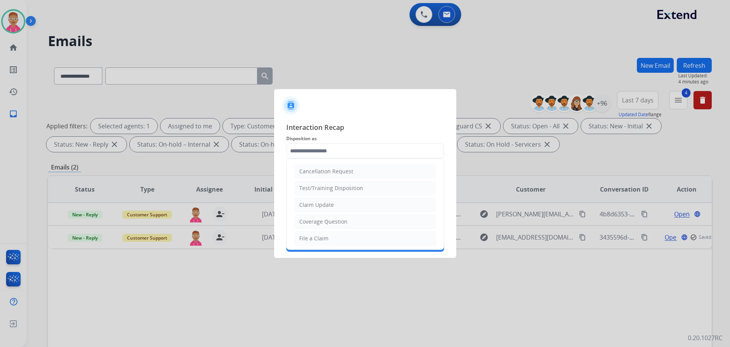
click at [371, 149] on input "text" at bounding box center [365, 150] width 158 height 15
click at [349, 239] on li "File a Claim" at bounding box center [365, 238] width 142 height 14
type input "**********"
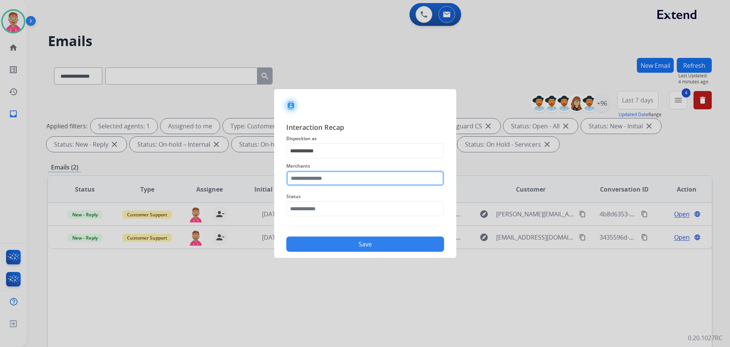
click at [348, 179] on input "text" at bounding box center [365, 177] width 158 height 15
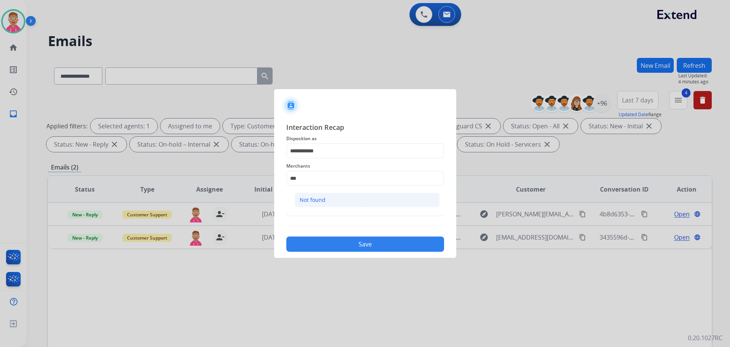
click at [350, 199] on li "Not found" at bounding box center [367, 200] width 145 height 14
type input "*********"
click at [340, 204] on input "text" at bounding box center [365, 208] width 158 height 15
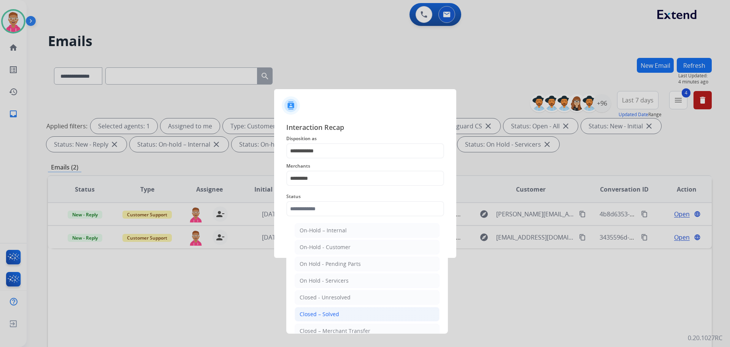
click at [332, 315] on div "Closed – Solved" at bounding box center [320, 314] width 40 height 8
type input "**********"
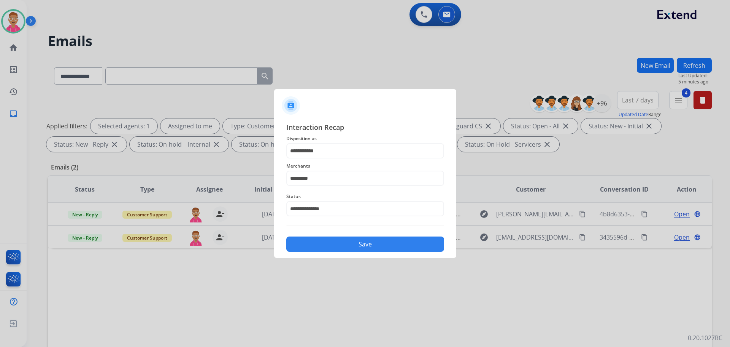
click at [375, 243] on button "Save" at bounding box center [365, 243] width 158 height 15
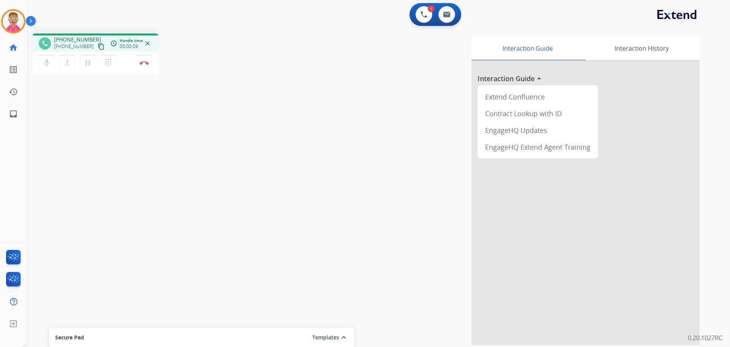
click at [98, 45] on mat-icon "content_copy" at bounding box center [101, 46] width 7 height 7
click at [98, 47] on mat-icon "content_copy" at bounding box center [101, 46] width 7 height 7
click at [143, 65] on button "Disconnect" at bounding box center [144, 63] width 16 height 16
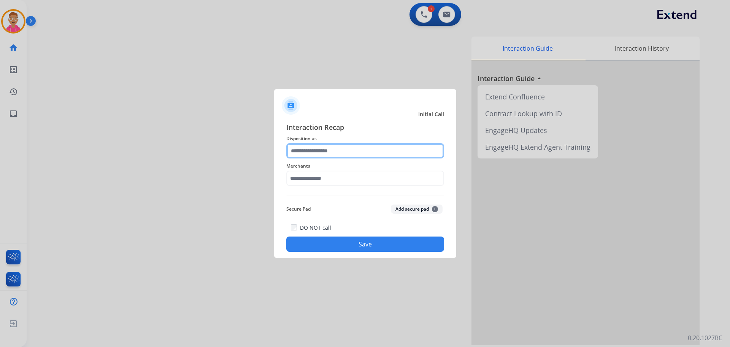
click at [329, 151] on input "text" at bounding box center [365, 150] width 158 height 15
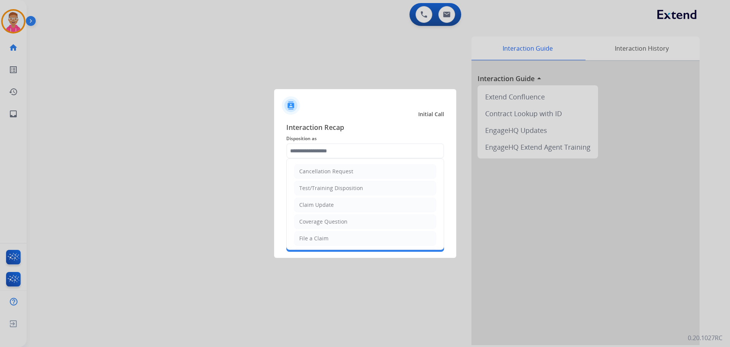
drag, startPoint x: 323, startPoint y: 237, endPoint x: 319, endPoint y: 209, distance: 28.7
click at [321, 236] on div "File a Claim" at bounding box center [313, 238] width 29 height 8
type input "**********"
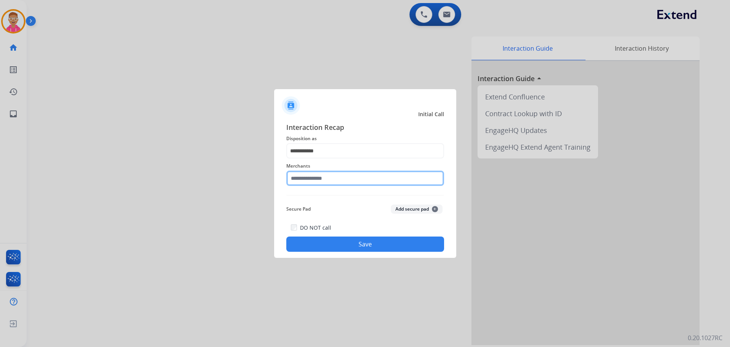
click at [323, 179] on input "text" at bounding box center [365, 177] width 158 height 15
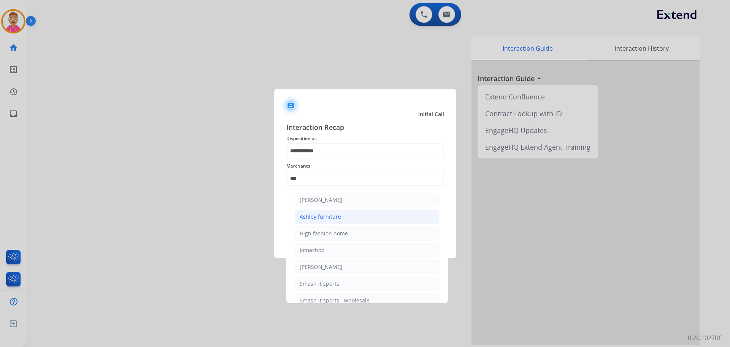
click at [340, 217] on li "Ashley furniture" at bounding box center [367, 216] width 145 height 14
type input "**********"
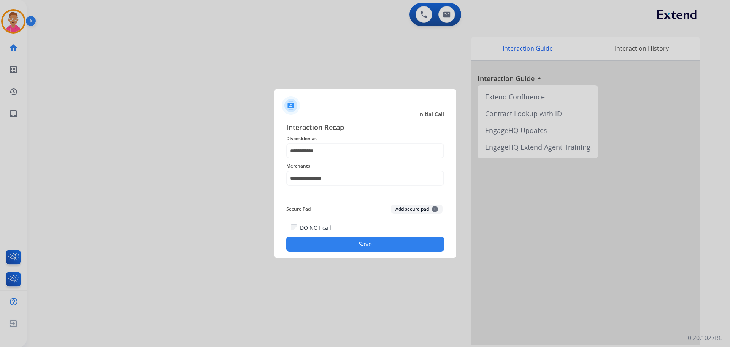
click at [334, 243] on button "Save" at bounding box center [365, 243] width 158 height 15
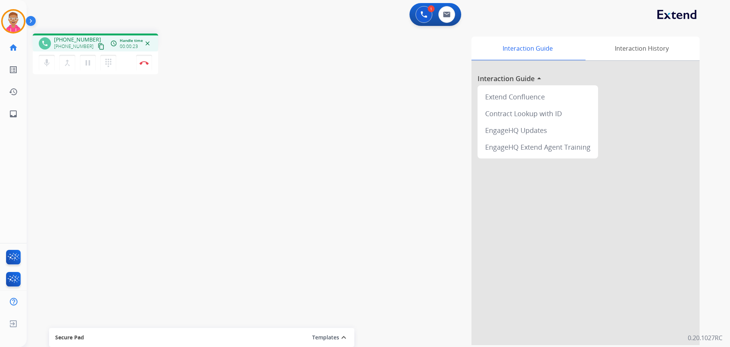
drag, startPoint x: 44, startPoint y: 90, endPoint x: 44, endPoint y: 74, distance: 16.0
click at [44, 82] on div "phone [PHONE_NUMBER] [PHONE_NUMBER] content_copy access_time Call metrics Queue…" at bounding box center [370, 185] width 686 height 317
click at [98, 47] on mat-icon "content_copy" at bounding box center [101, 46] width 7 height 7
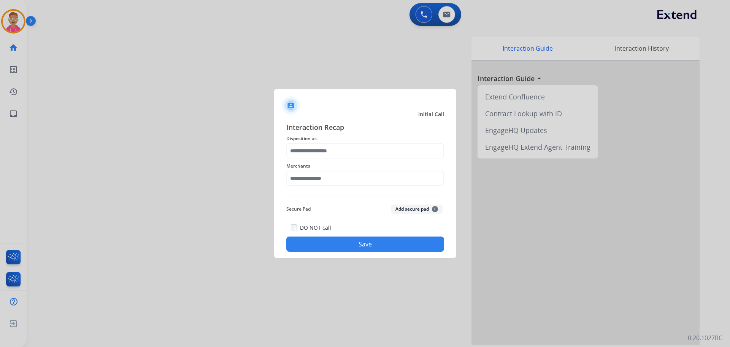
click at [202, 251] on div at bounding box center [365, 173] width 730 height 347
click at [345, 152] on input "text" at bounding box center [365, 150] width 158 height 15
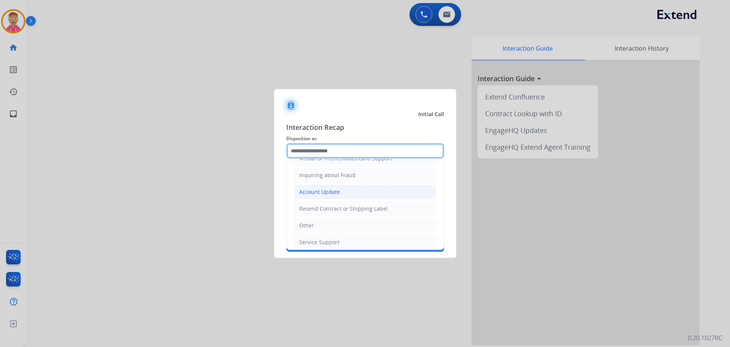
scroll to position [114, 0]
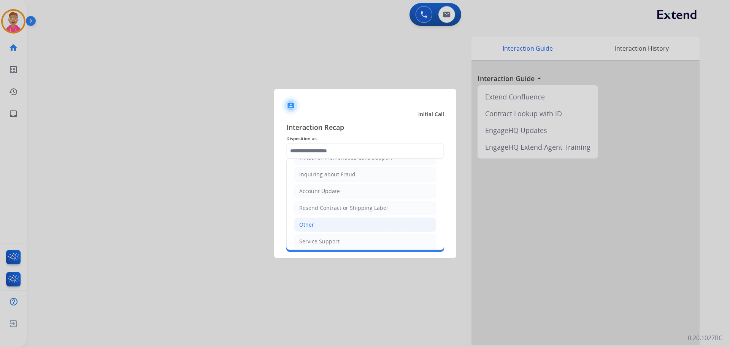
click at [319, 226] on li "Other" at bounding box center [365, 224] width 142 height 14
type input "*****"
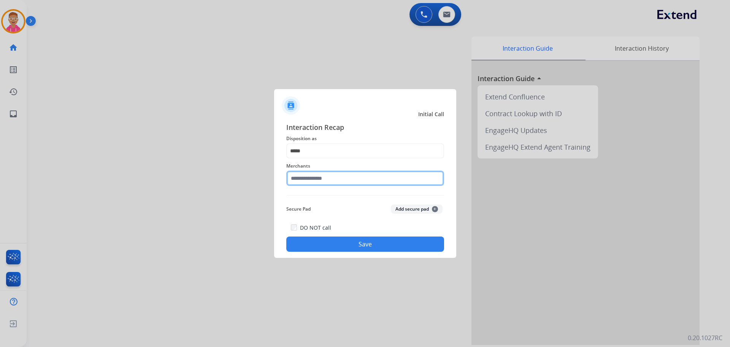
click at [330, 179] on input "text" at bounding box center [365, 177] width 158 height 15
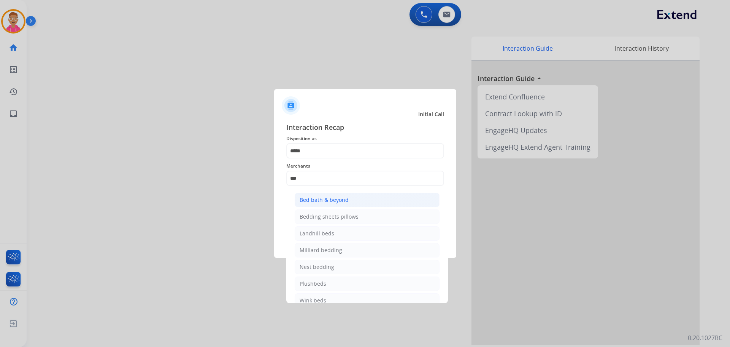
click at [333, 198] on div "Bed bath & beyond" at bounding box center [324, 200] width 49 height 8
type input "**********"
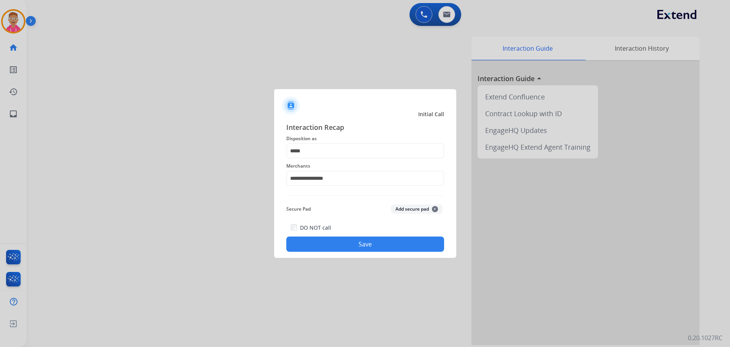
click at [350, 242] on button "Save" at bounding box center [365, 243] width 158 height 15
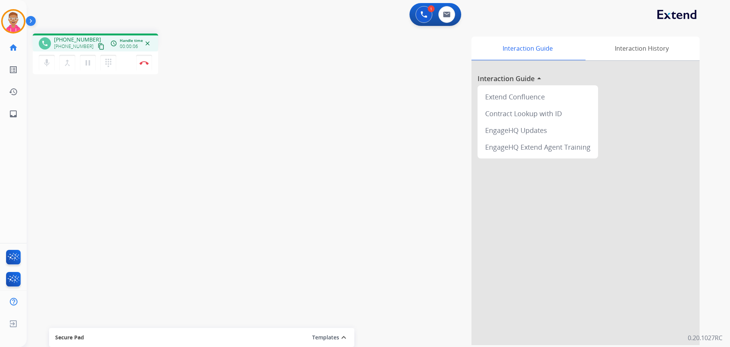
click at [62, 186] on div "phone [PHONE_NUMBER] [PHONE_NUMBER] content_copy access_time Call metrics Queue…" at bounding box center [370, 185] width 686 height 317
click at [98, 48] on mat-icon "content_copy" at bounding box center [101, 46] width 7 height 7
click at [97, 42] on button "content_copy" at bounding box center [101, 46] width 9 height 9
click at [143, 64] on img at bounding box center [144, 63] width 9 height 4
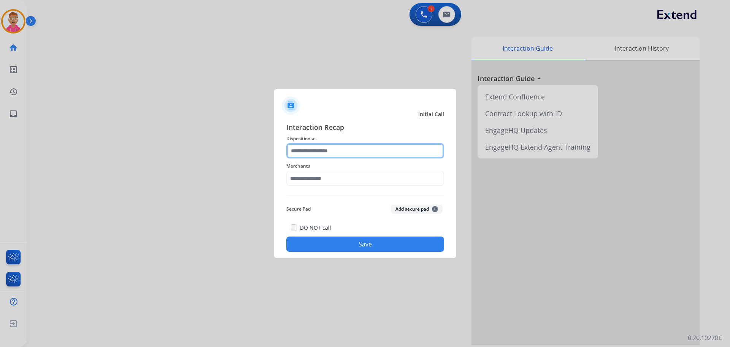
click at [352, 152] on input "text" at bounding box center [365, 150] width 158 height 15
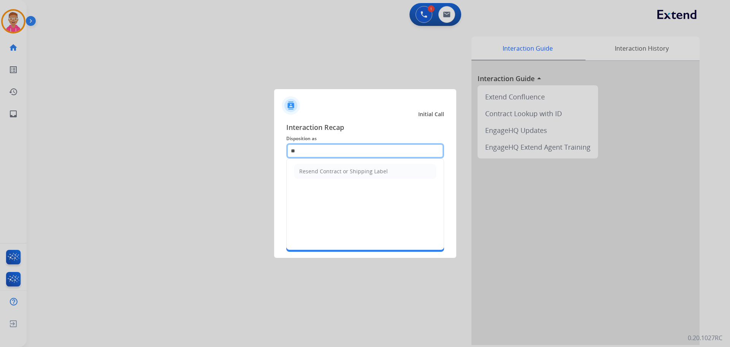
type input "***"
drag, startPoint x: 327, startPoint y: 151, endPoint x: 277, endPoint y: 154, distance: 49.9
click at [278, 154] on div "Interaction Recap Disposition as *** Merchants Secure Pad Add secure pad + DO N…" at bounding box center [365, 187] width 182 height 142
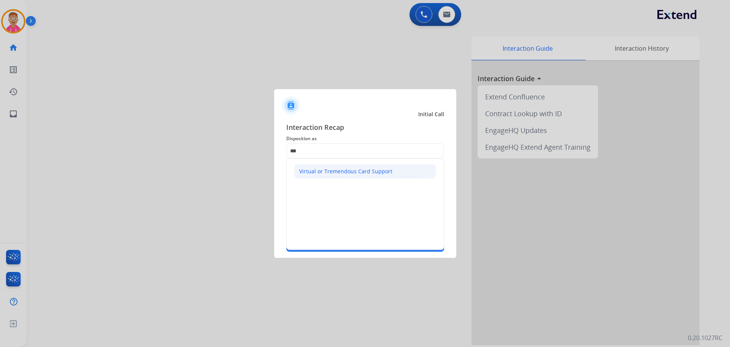
click at [334, 169] on div "Virtual or Tremendous Card Support" at bounding box center [345, 171] width 93 height 8
type input "**********"
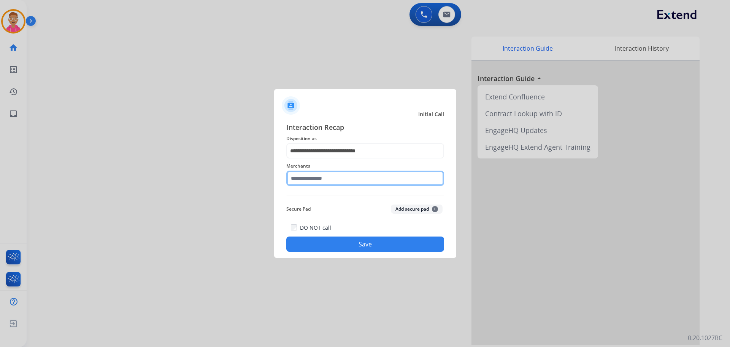
click at [320, 180] on input "text" at bounding box center [365, 177] width 158 height 15
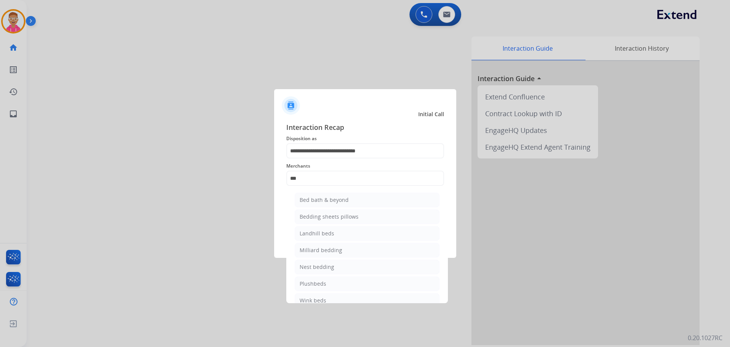
click at [328, 199] on div "Bed bath & beyond" at bounding box center [324, 200] width 49 height 8
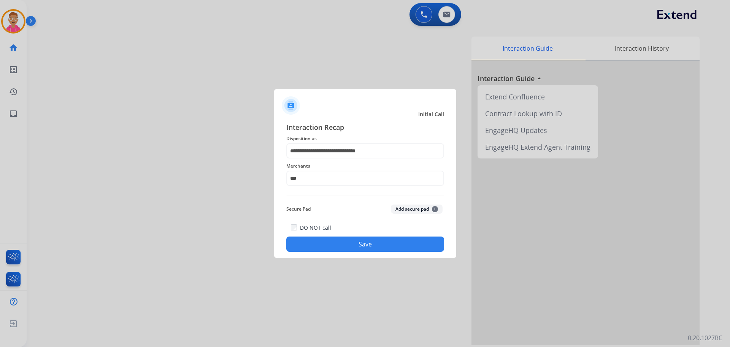
type input "**********"
click at [326, 243] on button "Save" at bounding box center [365, 243] width 158 height 15
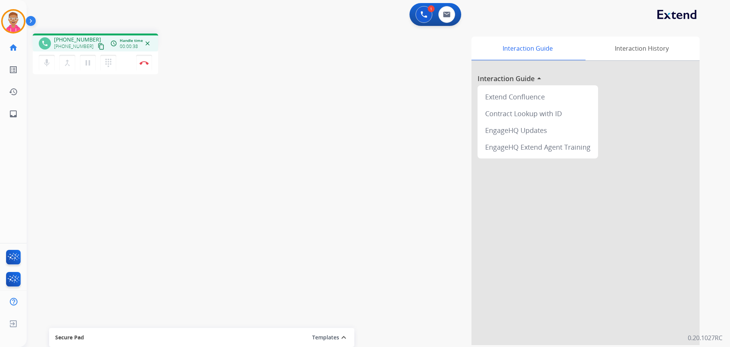
click at [55, 187] on div "phone [PHONE_NUMBER] [PHONE_NUMBER] content_copy access_time Call metrics Queue…" at bounding box center [370, 185] width 686 height 317
click at [98, 44] on mat-icon "content_copy" at bounding box center [101, 46] width 7 height 7
click at [87, 129] on div "phone [PHONE_NUMBER] [PHONE_NUMBER] content_copy access_time Call metrics Queue…" at bounding box center [370, 185] width 686 height 317
click at [148, 62] on img at bounding box center [144, 63] width 9 height 4
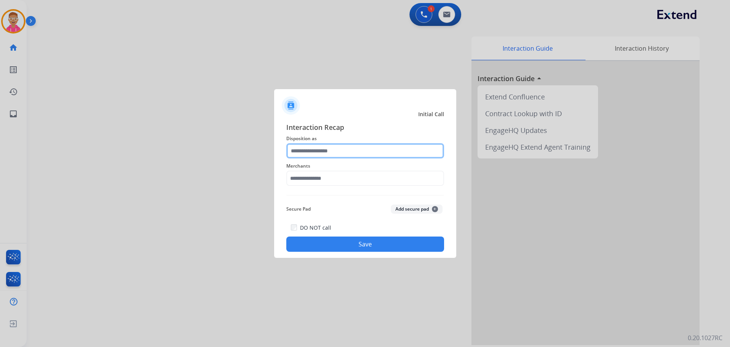
click at [320, 153] on input "text" at bounding box center [365, 150] width 158 height 15
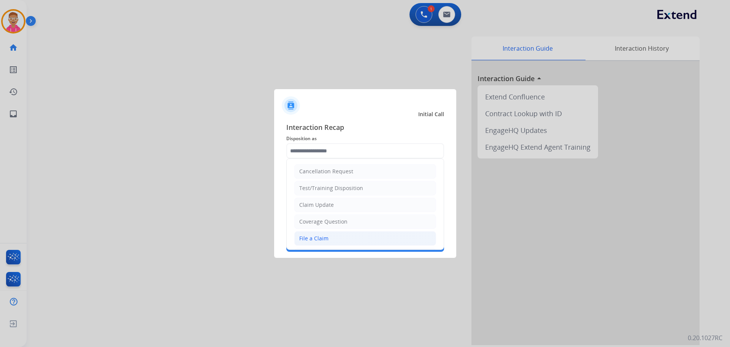
click at [323, 237] on div "File a Claim" at bounding box center [313, 238] width 29 height 8
type input "**********"
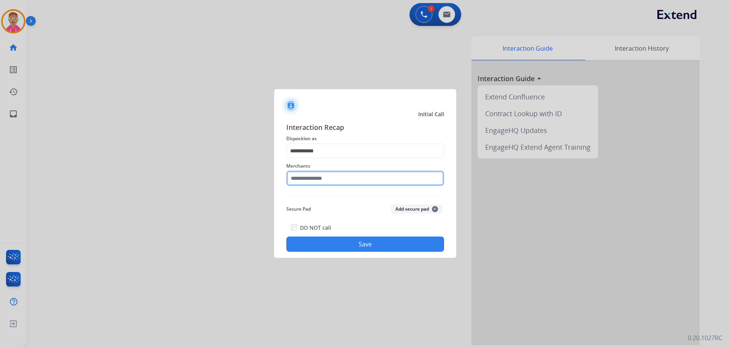
click at [323, 181] on input "text" at bounding box center [365, 177] width 158 height 15
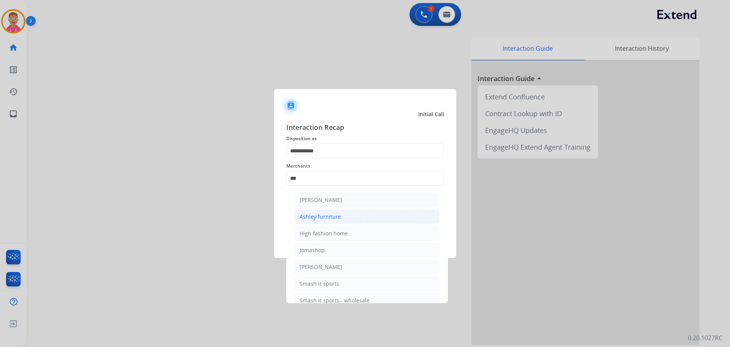
click at [337, 218] on div "Ashley furniture" at bounding box center [320, 217] width 41 height 8
type input "**********"
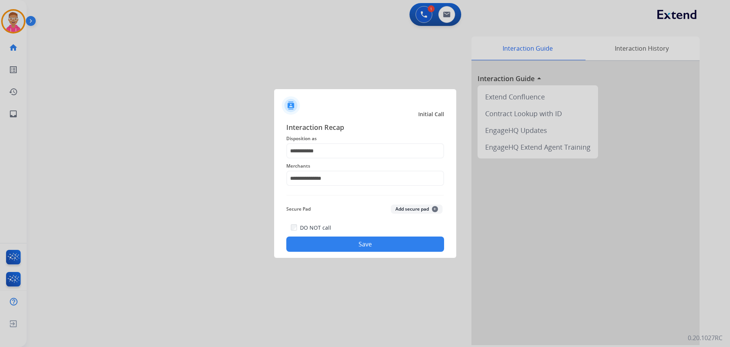
click at [349, 240] on button "Save" at bounding box center [365, 243] width 158 height 15
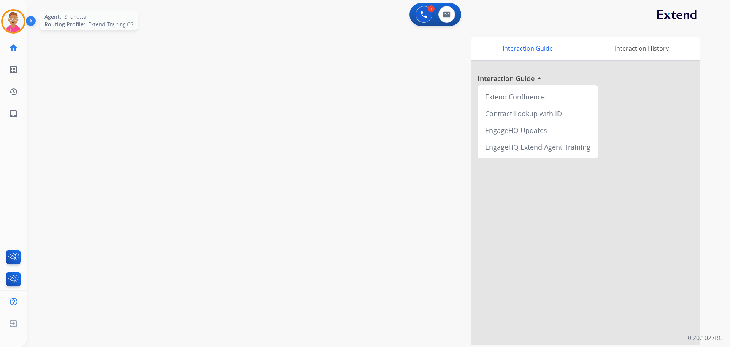
click at [12, 30] on img at bounding box center [13, 21] width 21 height 21
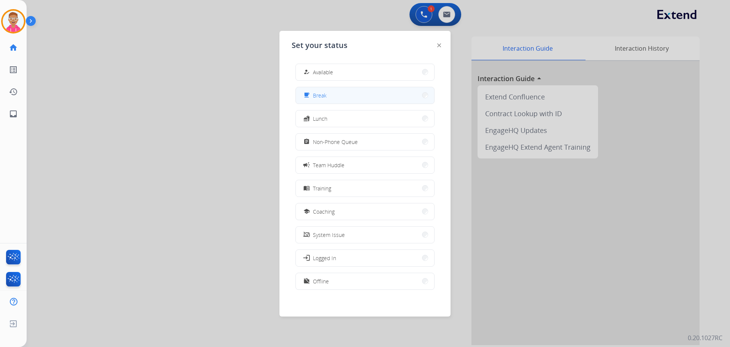
click at [335, 94] on button "free_breakfast Break" at bounding box center [365, 95] width 138 height 16
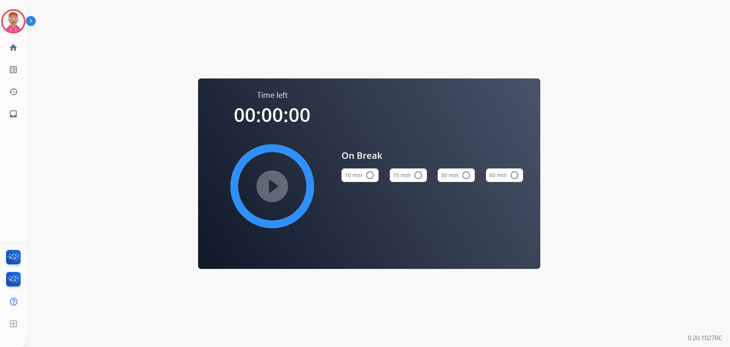
click at [412, 175] on button "15 min radio_button_unchecked" at bounding box center [408, 175] width 37 height 14
click at [269, 188] on mat-icon "play_circle_filled" at bounding box center [272, 185] width 9 height 9
click at [5, 18] on img at bounding box center [13, 21] width 21 height 21
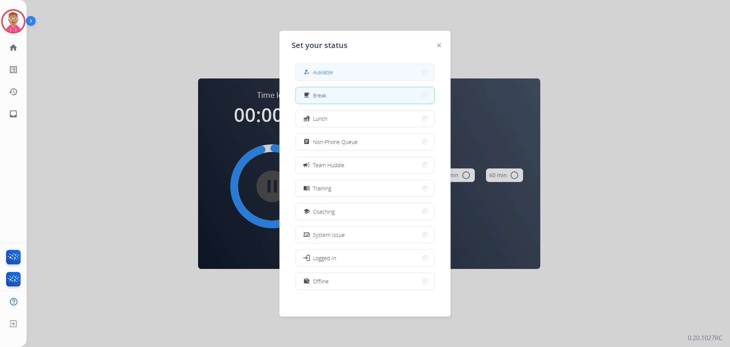
click at [338, 68] on button "how_to_reg Available" at bounding box center [365, 72] width 138 height 16
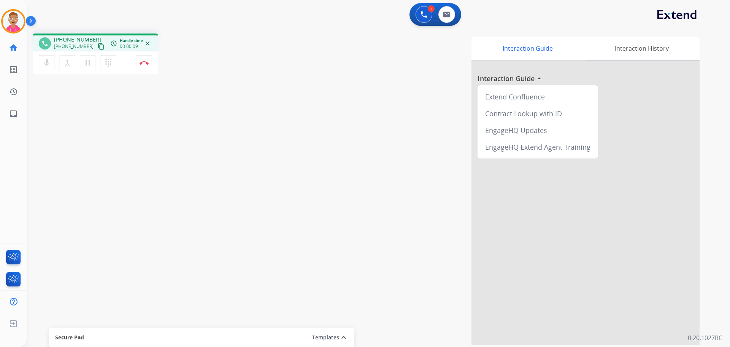
click at [98, 45] on mat-icon "content_copy" at bounding box center [101, 46] width 7 height 7
click at [145, 61] on img at bounding box center [144, 63] width 9 height 4
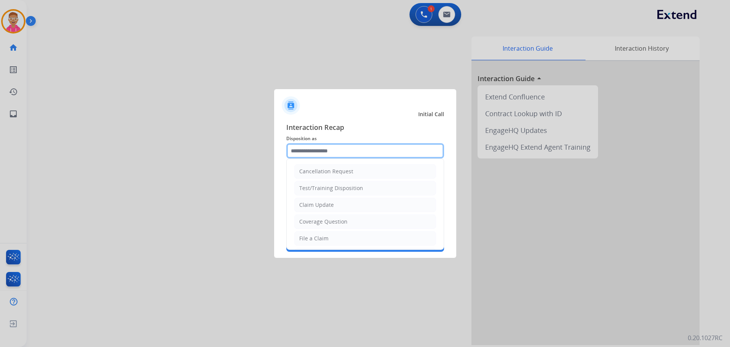
drag, startPoint x: 358, startPoint y: 150, endPoint x: 359, endPoint y: 155, distance: 5.2
click at [359, 154] on input "text" at bounding box center [365, 150] width 158 height 15
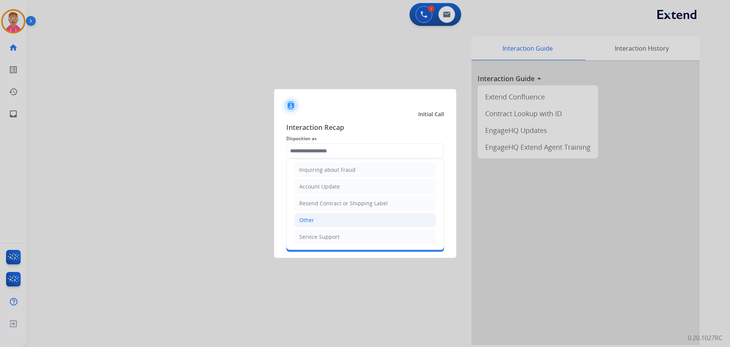
click at [326, 221] on li "Other" at bounding box center [365, 220] width 142 height 14
type input "*****"
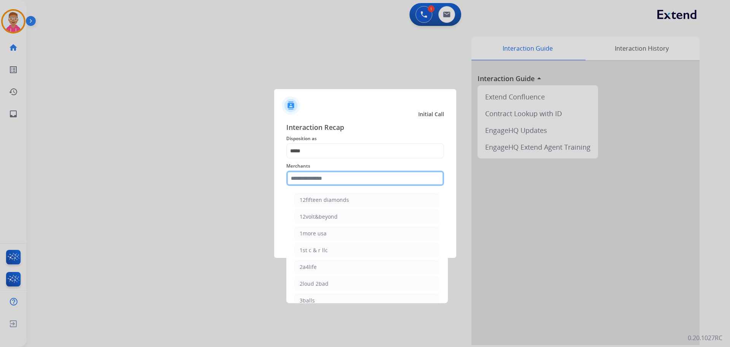
click at [328, 180] on input "text" at bounding box center [365, 177] width 158 height 15
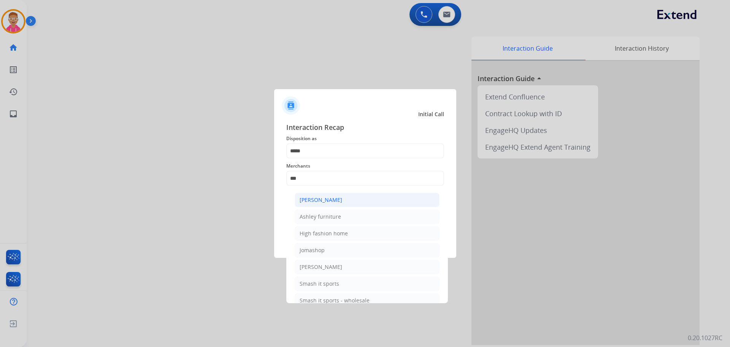
click at [342, 201] on li "[PERSON_NAME]" at bounding box center [367, 200] width 145 height 14
type input "**********"
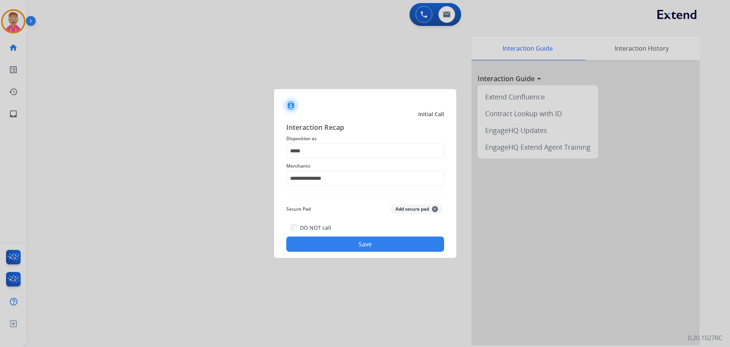
click at [376, 242] on button "Save" at bounding box center [365, 243] width 158 height 15
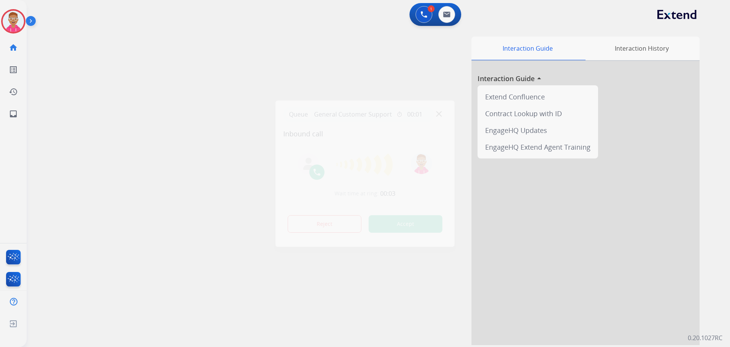
click at [445, 277] on div at bounding box center [365, 173] width 730 height 347
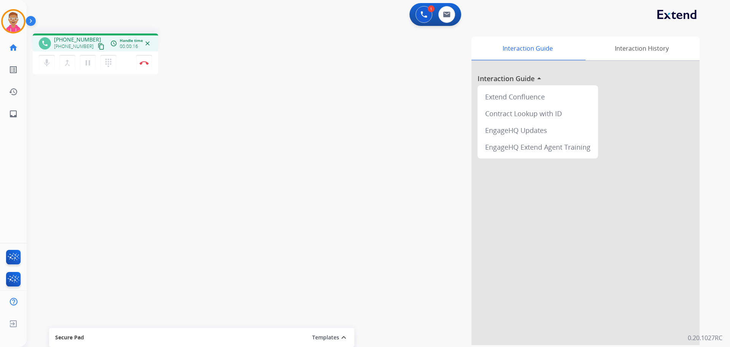
click at [98, 45] on mat-icon "content_copy" at bounding box center [101, 46] width 7 height 7
click at [90, 62] on mat-icon "pause" at bounding box center [87, 62] width 9 height 9
click at [86, 60] on mat-icon "play_arrow" at bounding box center [87, 62] width 9 height 9
click at [85, 61] on mat-icon "pause" at bounding box center [87, 62] width 9 height 9
drag, startPoint x: 56, startPoint y: 137, endPoint x: 97, endPoint y: 85, distance: 66.4
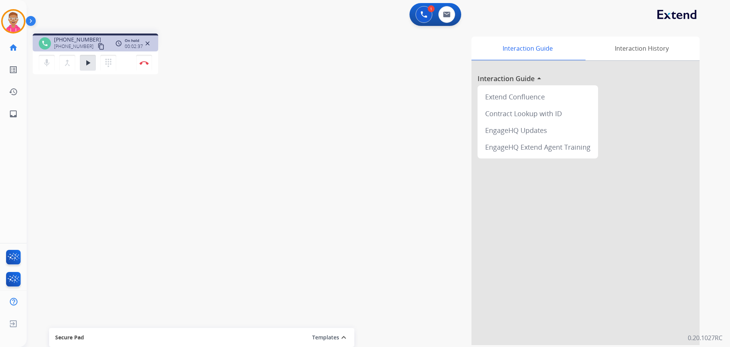
click at [57, 134] on div "phone +18583374135 +18583374135 content_copy access_time Call metrics Queue 00:…" at bounding box center [370, 185] width 686 height 317
click at [88, 62] on mat-icon "play_arrow" at bounding box center [87, 62] width 9 height 9
click at [57, 116] on div "phone +18583374135 +18583374135 content_copy access_time Call metrics Queue 00:…" at bounding box center [370, 185] width 686 height 317
click at [145, 66] on button "Disconnect" at bounding box center [144, 63] width 16 height 16
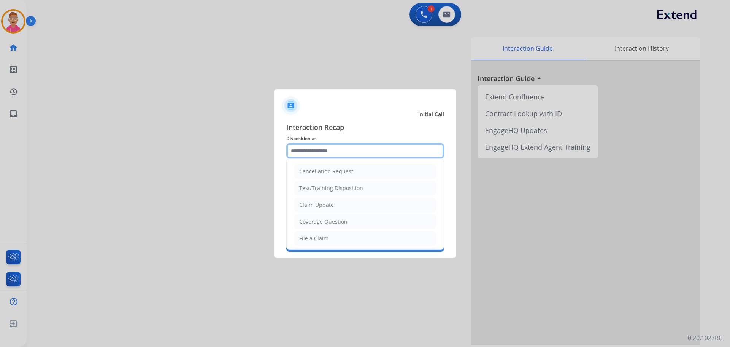
click at [358, 148] on input "text" at bounding box center [365, 150] width 158 height 15
type input "***"
drag, startPoint x: 331, startPoint y: 148, endPoint x: 170, endPoint y: 156, distance: 161.5
click at [0, 156] on app-contact-recap-modal "Initial Call Interaction Recap Disposition as *** Merchants Secure Pad Add secu…" at bounding box center [0, 173] width 0 height 347
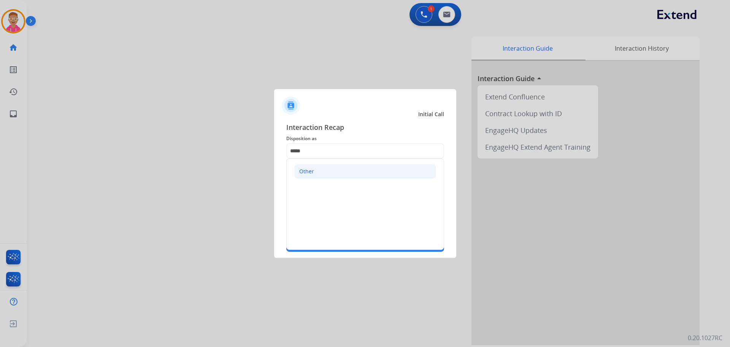
click at [307, 171] on div "Other" at bounding box center [306, 171] width 15 height 8
type input "*****"
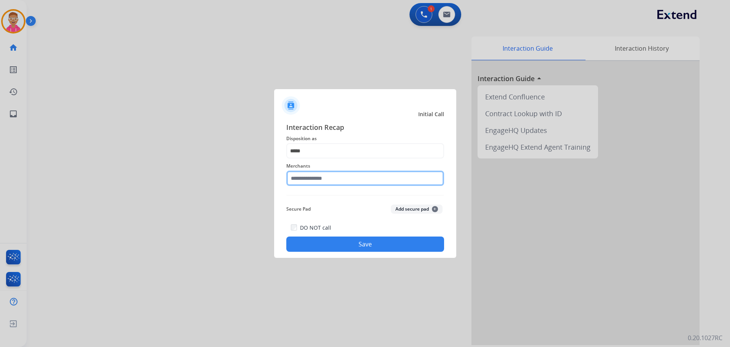
click at [314, 177] on input "text" at bounding box center [365, 177] width 158 height 15
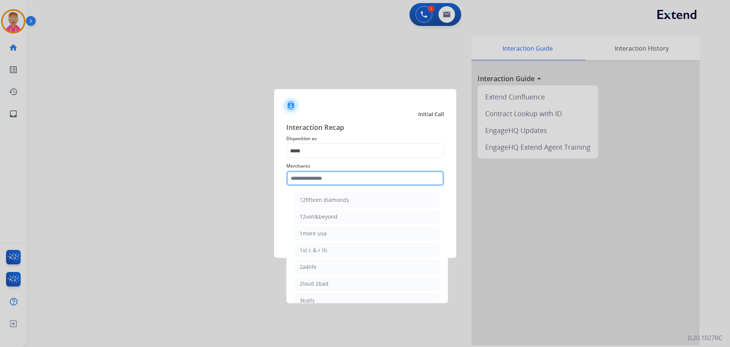
click at [311, 175] on input "text" at bounding box center [365, 177] width 158 height 15
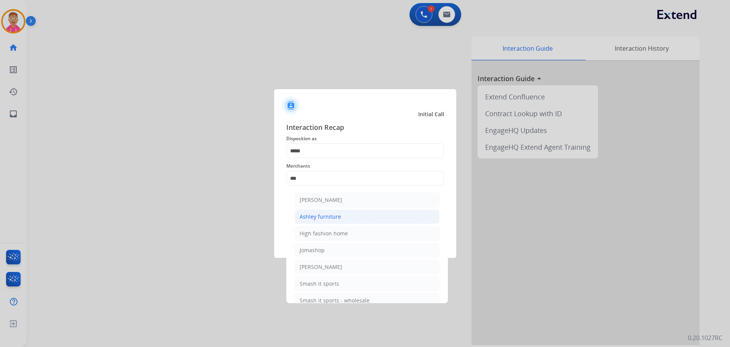
click at [326, 215] on div "Ashley furniture" at bounding box center [320, 217] width 41 height 8
type input "**********"
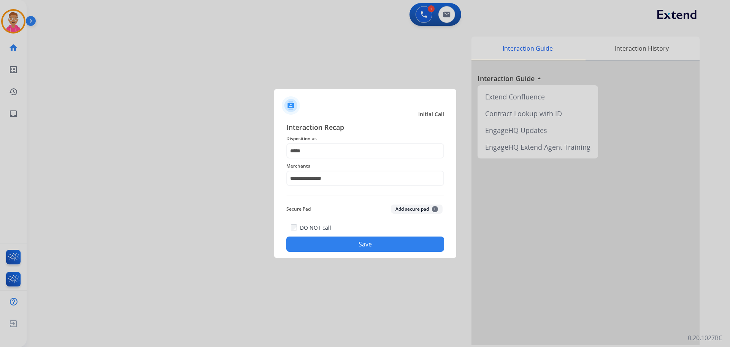
click at [346, 234] on div "DO NOT call Save" at bounding box center [365, 237] width 158 height 29
click at [347, 245] on button "Save" at bounding box center [365, 243] width 158 height 15
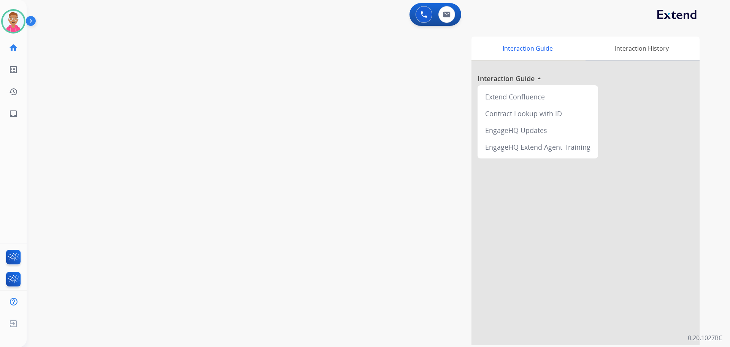
drag, startPoint x: 54, startPoint y: 31, endPoint x: 65, endPoint y: 25, distance: 12.3
click at [54, 30] on div "swap_horiz Break voice bridge close_fullscreen Connect 3-Way Call merge_type Se…" at bounding box center [370, 185] width 686 height 317
click at [10, 22] on img at bounding box center [13, 21] width 21 height 21
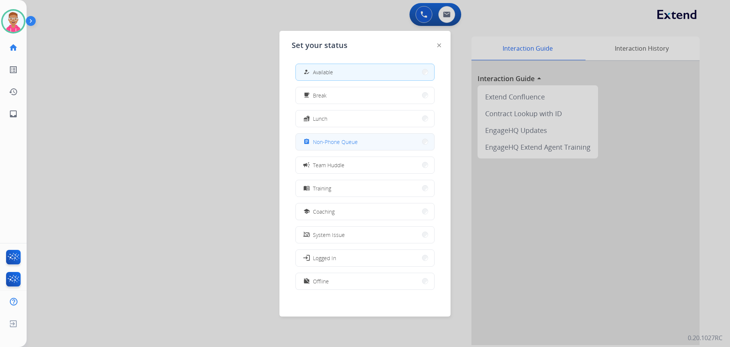
click at [321, 145] on span "Non-Phone Queue" at bounding box center [335, 142] width 45 height 8
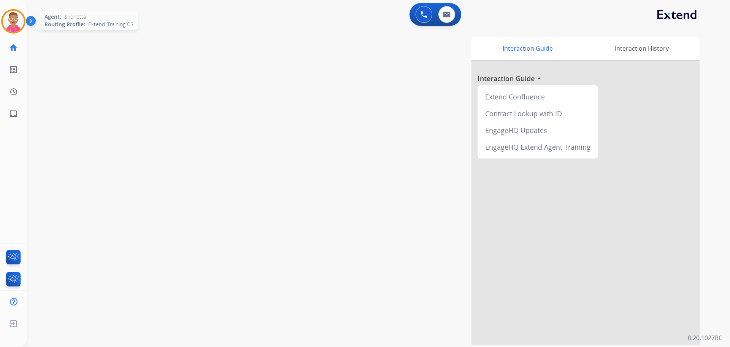
click at [18, 20] on img at bounding box center [13, 21] width 21 height 21
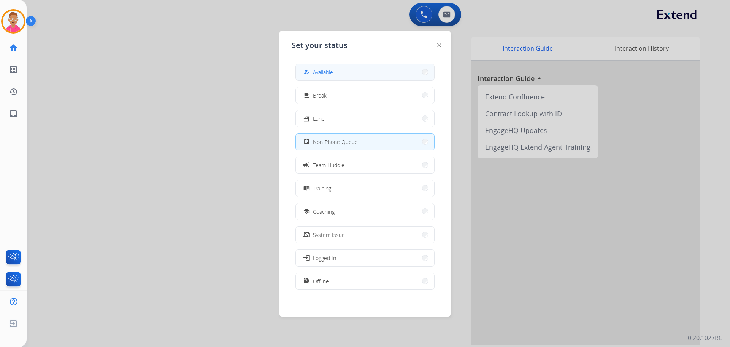
click at [384, 73] on button "how_to_reg Available" at bounding box center [365, 72] width 138 height 16
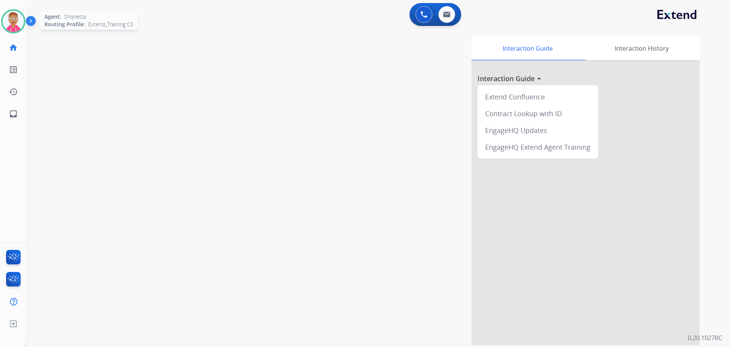
click at [16, 21] on img at bounding box center [13, 21] width 21 height 21
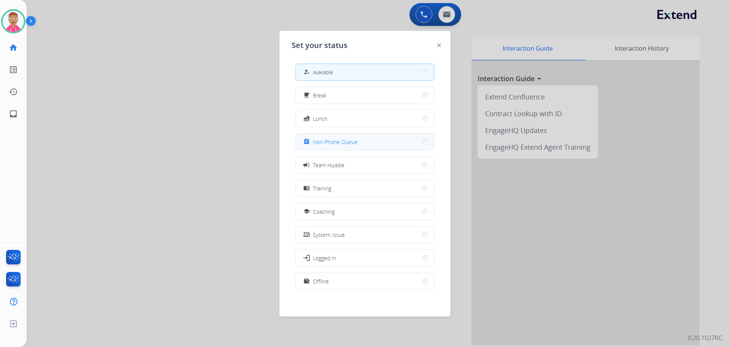
drag, startPoint x: 351, startPoint y: 140, endPoint x: 347, endPoint y: 138, distance: 4.1
click at [348, 139] on span "Non-Phone Queue" at bounding box center [335, 142] width 45 height 8
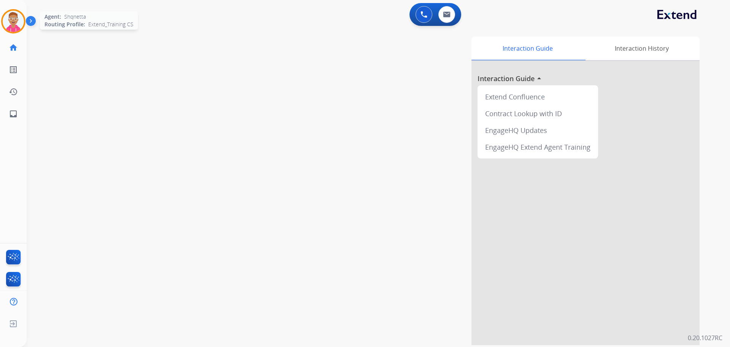
drag, startPoint x: 15, startPoint y: 24, endPoint x: 32, endPoint y: 26, distance: 16.8
click at [15, 24] on img at bounding box center [13, 21] width 21 height 21
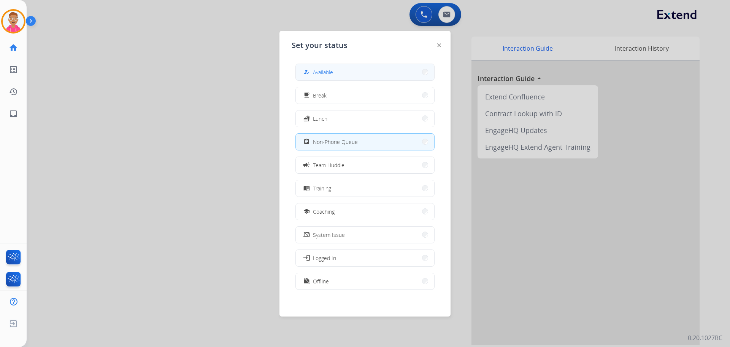
click at [367, 73] on button "how_to_reg Available" at bounding box center [365, 72] width 138 height 16
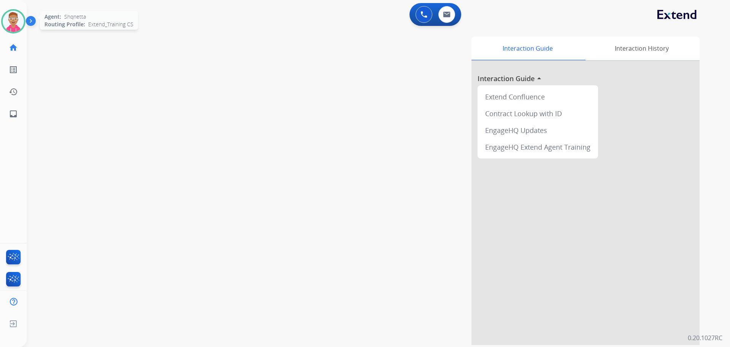
click at [11, 19] on img at bounding box center [13, 21] width 21 height 21
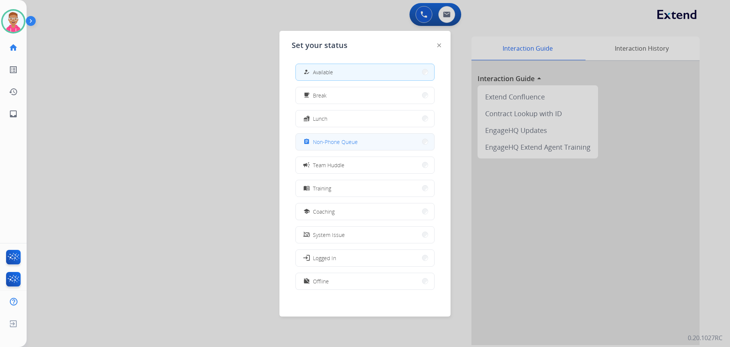
click at [354, 145] on span "Non-Phone Queue" at bounding box center [335, 142] width 45 height 8
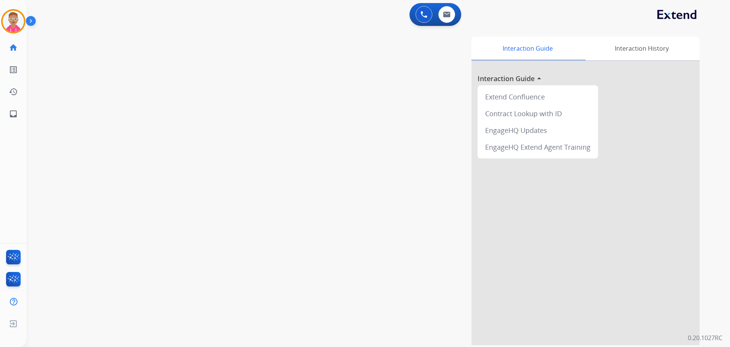
drag, startPoint x: 10, startPoint y: 25, endPoint x: 30, endPoint y: 29, distance: 20.1
click at [11, 25] on img at bounding box center [13, 21] width 21 height 21
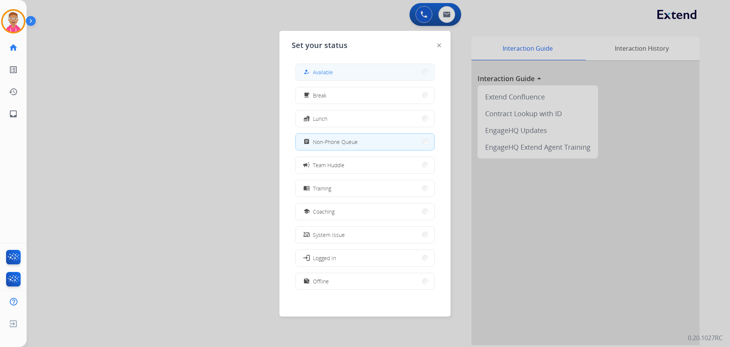
click at [321, 79] on button "how_to_reg Available" at bounding box center [365, 72] width 138 height 16
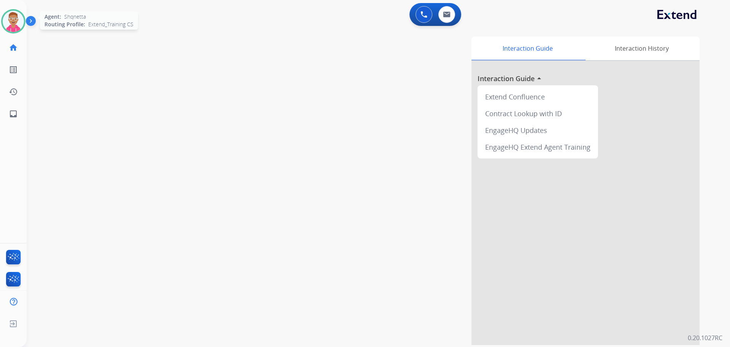
click at [17, 19] on img at bounding box center [13, 21] width 21 height 21
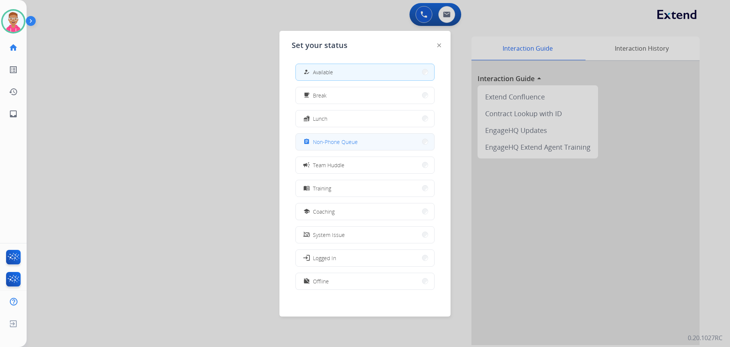
click at [332, 140] on span "Non-Phone Queue" at bounding box center [335, 142] width 45 height 8
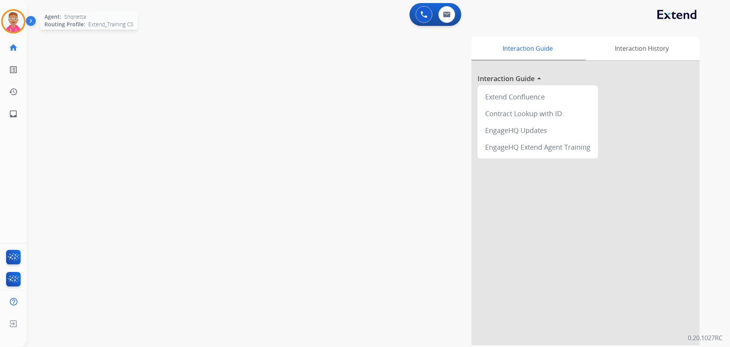
click at [13, 22] on img at bounding box center [13, 21] width 21 height 21
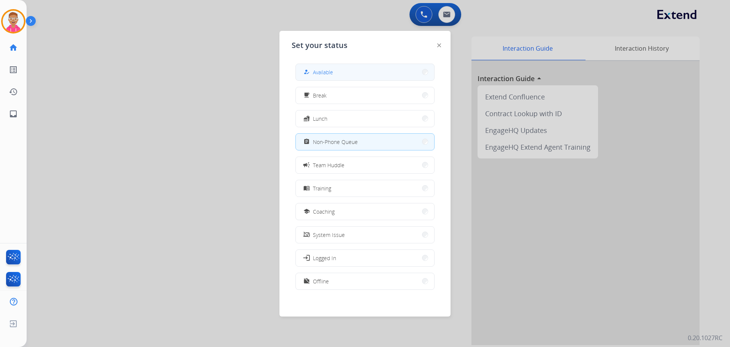
click at [328, 71] on span "Available" at bounding box center [323, 72] width 20 height 8
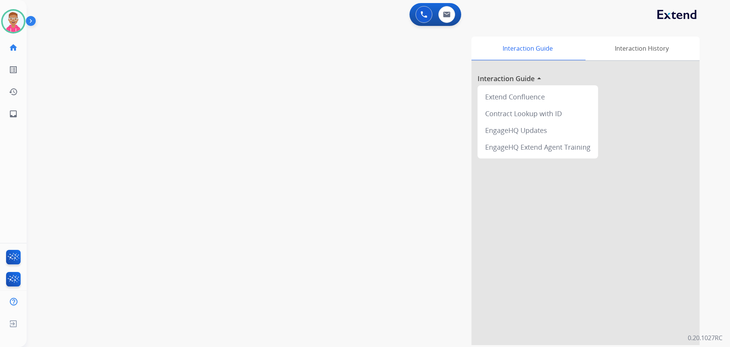
click at [68, 178] on div "swap_horiz Break voice bridge close_fullscreen Connect 3-Way Call merge_type Se…" at bounding box center [370, 185] width 686 height 317
click at [81, 124] on div "swap_horiz Break voice bridge close_fullscreen Connect 3-Way Call merge_type Se…" at bounding box center [370, 185] width 686 height 317
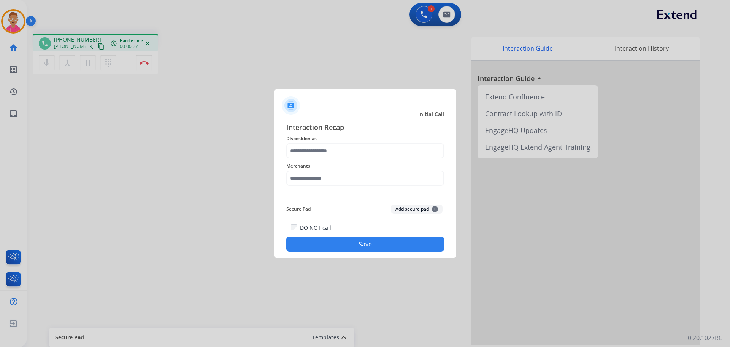
click at [150, 236] on div at bounding box center [365, 173] width 730 height 347
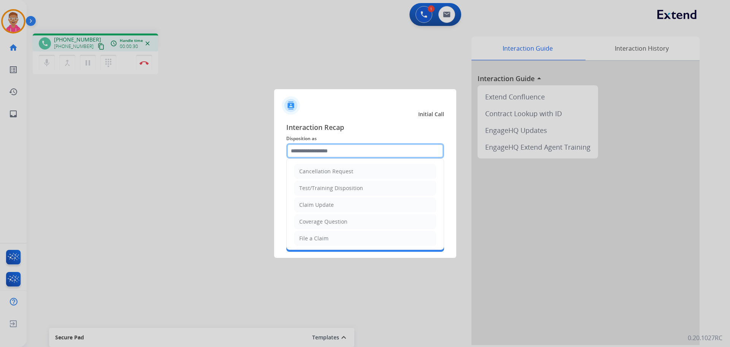
click at [326, 150] on input "text" at bounding box center [365, 150] width 158 height 15
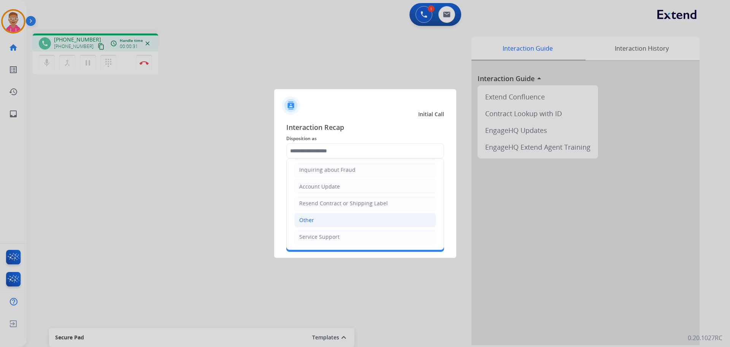
click at [317, 219] on li "Other" at bounding box center [365, 220] width 142 height 14
type input "*****"
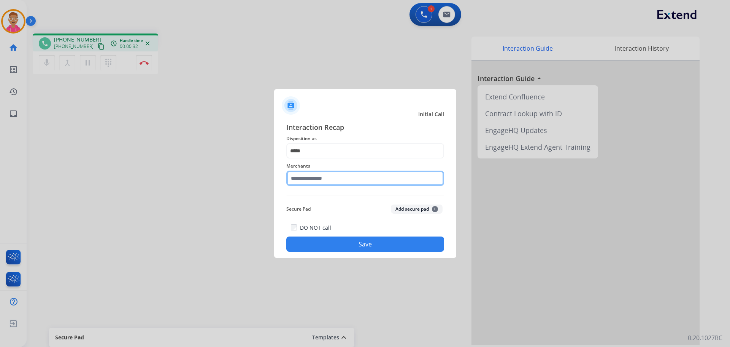
click at [320, 181] on input "text" at bounding box center [365, 177] width 158 height 15
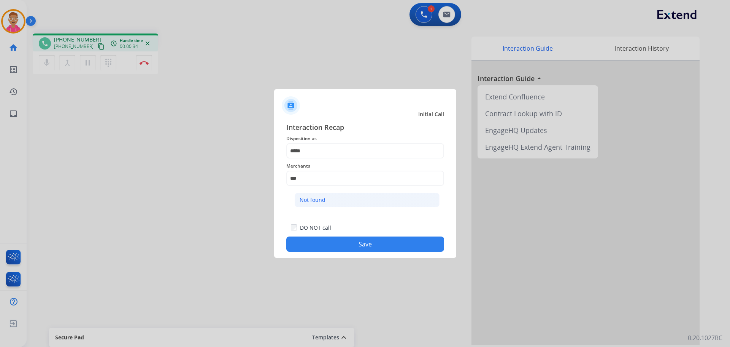
click at [333, 201] on li "Not found" at bounding box center [367, 200] width 145 height 14
type input "*********"
click at [316, 244] on button "Save" at bounding box center [365, 243] width 158 height 15
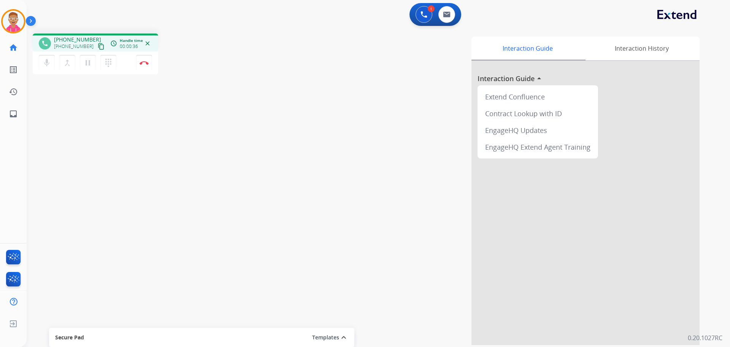
click at [98, 46] on mat-icon "content_copy" at bounding box center [101, 46] width 7 height 7
click at [712, 259] on div "1 Voice Interactions 0 Email Interactions phone +18483492897 +18483492897 conte…" at bounding box center [379, 173] width 704 height 347
click at [708, 260] on div "Interaction Guide Interaction History Interaction Guide arrow_drop_up Extend Co…" at bounding box center [482, 188] width 460 height 311
click at [342, 334] on mat-icon "expand_less" at bounding box center [343, 337] width 9 height 9
click at [264, 169] on div "Interaction Guide Interaction History Interaction Guide arrow_drop_up Extend Co…" at bounding box center [476, 191] width 448 height 308
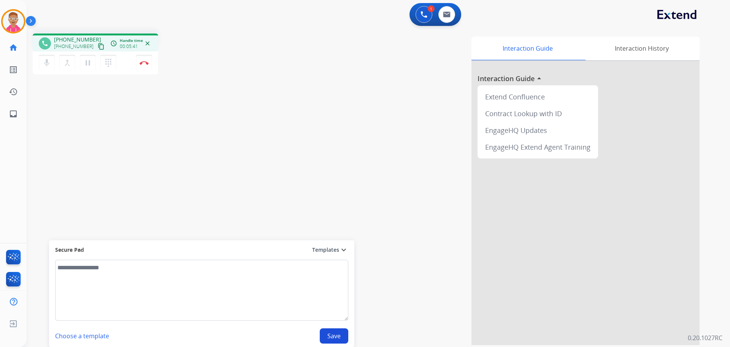
click at [342, 247] on mat-icon "expand_more" at bounding box center [343, 249] width 9 height 9
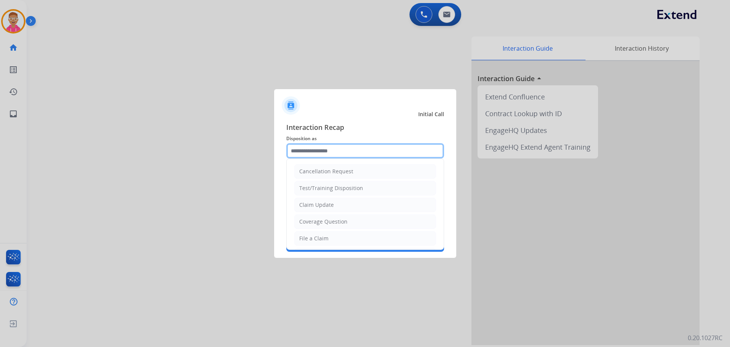
click at [323, 148] on input "text" at bounding box center [365, 150] width 158 height 15
click at [332, 206] on div "Claim Update" at bounding box center [316, 205] width 35 height 8
type input "**********"
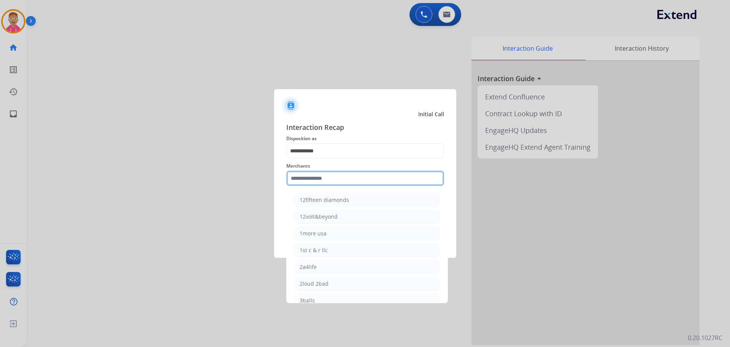
click at [334, 180] on input "text" at bounding box center [365, 177] width 158 height 15
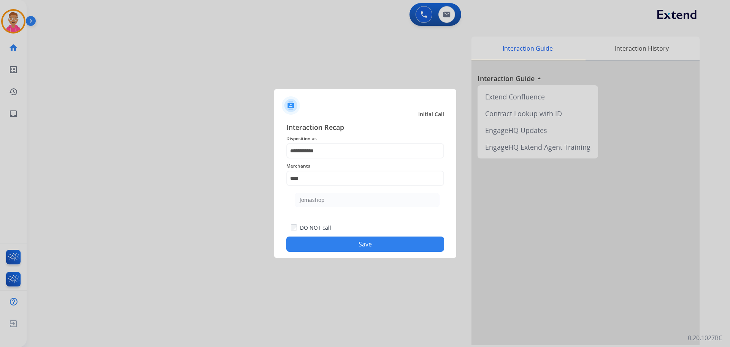
click at [338, 203] on li "Jomashop" at bounding box center [367, 200] width 145 height 14
type input "********"
click at [346, 252] on div "**********" at bounding box center [365, 187] width 182 height 142
drag, startPoint x: 353, startPoint y: 246, endPoint x: 343, endPoint y: 240, distance: 11.6
click at [348, 243] on button "Save" at bounding box center [365, 243] width 158 height 15
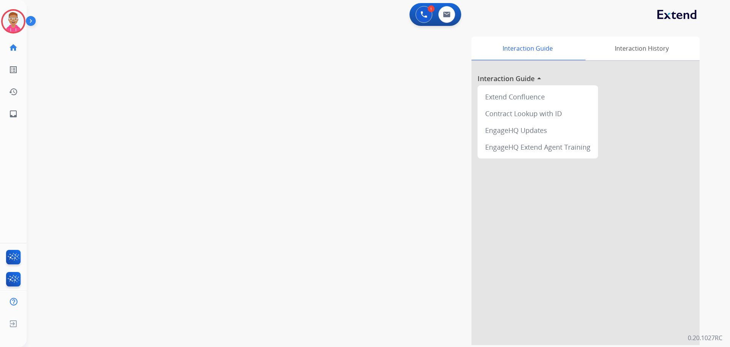
click at [46, 125] on div at bounding box center [365, 173] width 730 height 347
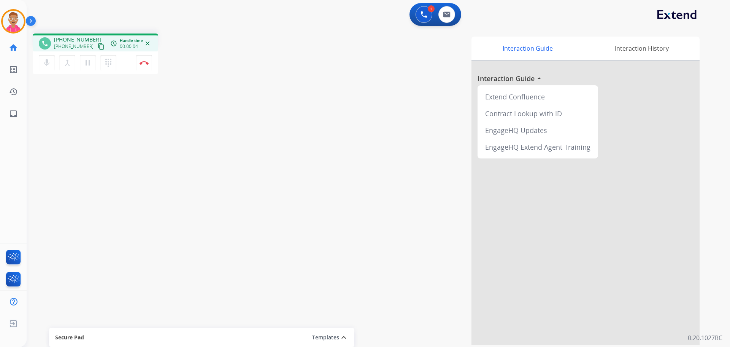
click at [98, 45] on mat-icon "content_copy" at bounding box center [101, 46] width 7 height 7
click at [81, 134] on div "phone +18008432440 +18008432440 content_copy access_time Call metrics Queue 00:…" at bounding box center [370, 185] width 686 height 317
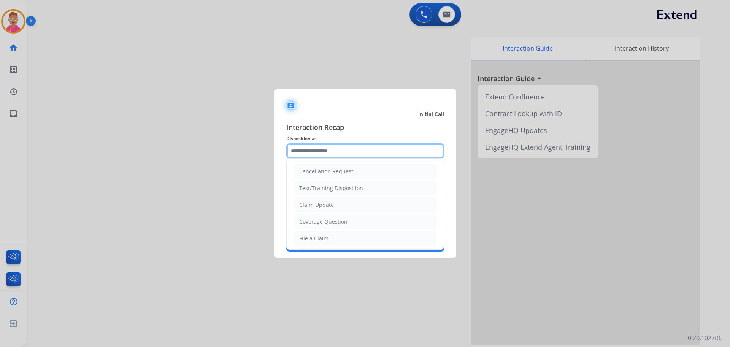
click at [319, 149] on input "text" at bounding box center [365, 150] width 158 height 15
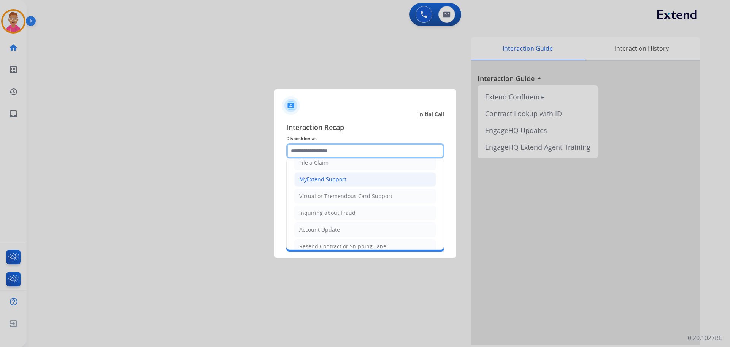
scroll to position [76, 0]
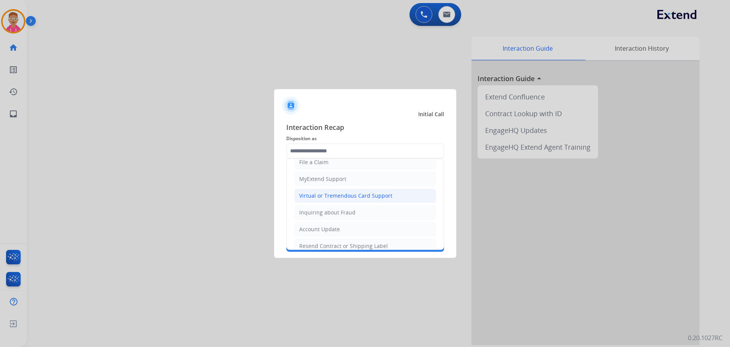
click at [340, 198] on div "Virtual or Tremendous Card Support" at bounding box center [345, 196] width 93 height 8
type input "**********"
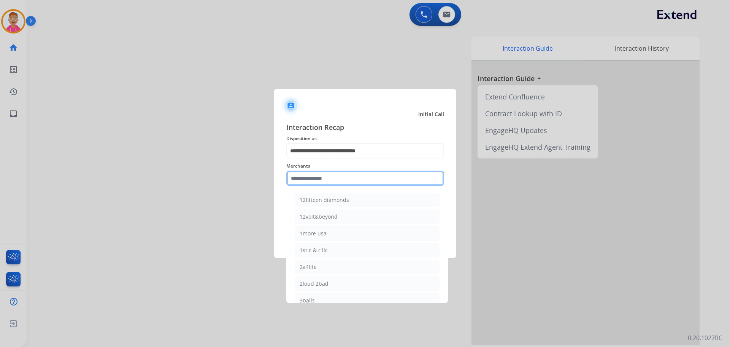
click at [337, 178] on input "text" at bounding box center [365, 177] width 158 height 15
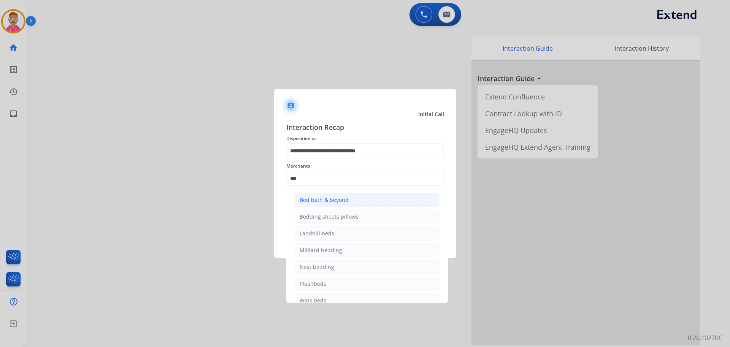
click at [338, 200] on div "Bed bath & beyond" at bounding box center [324, 200] width 49 height 8
type input "**********"
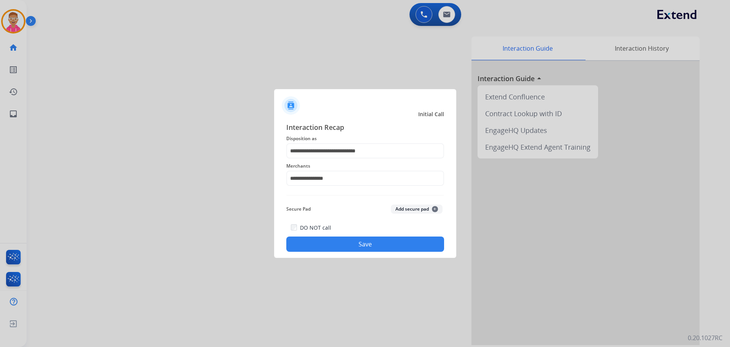
click at [329, 239] on button "Save" at bounding box center [365, 243] width 158 height 15
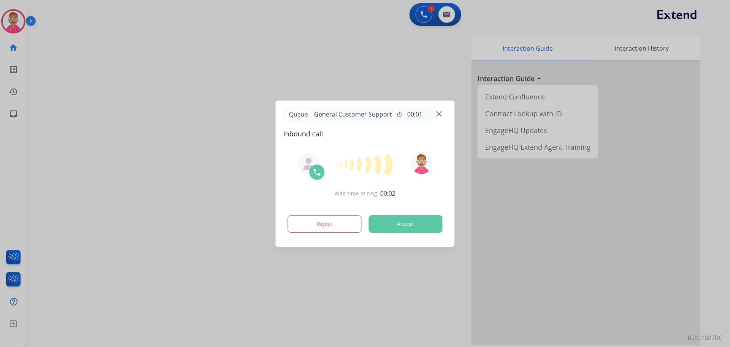
click at [169, 315] on div at bounding box center [365, 173] width 730 height 347
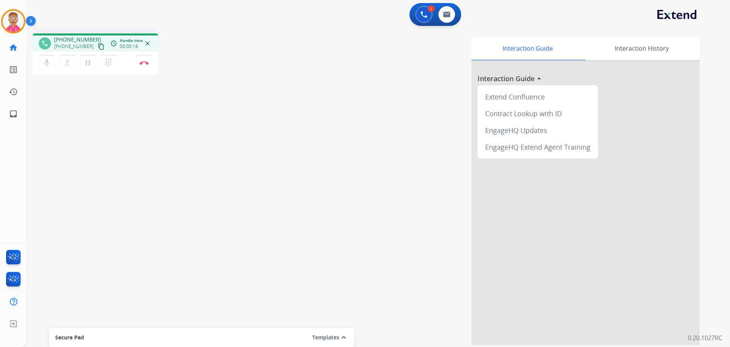
click at [98, 45] on mat-icon "content_copy" at bounding box center [101, 46] width 7 height 7
click at [86, 64] on mat-icon "pause" at bounding box center [87, 62] width 9 height 9
click at [86, 63] on mat-icon "play_arrow" at bounding box center [87, 62] width 9 height 9
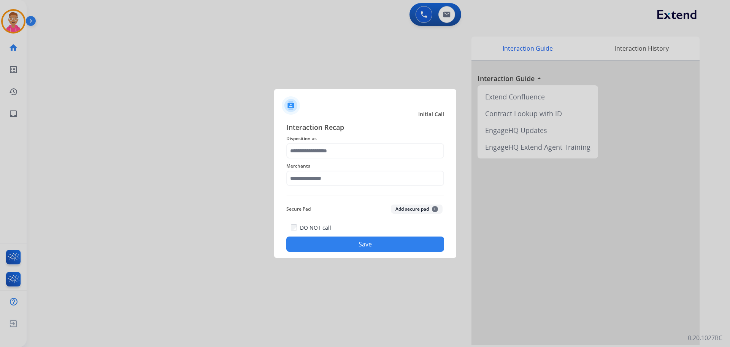
click at [282, 180] on div "Interaction Recap Disposition as Merchants Secure Pad Add secure pad + DO NOT c…" at bounding box center [365, 187] width 182 height 142
click at [347, 148] on input "text" at bounding box center [365, 150] width 158 height 15
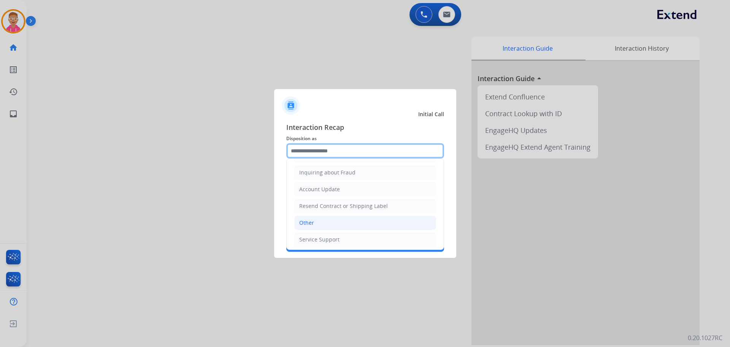
scroll to position [119, 0]
click at [329, 221] on li "Other" at bounding box center [365, 220] width 142 height 14
type input "*****"
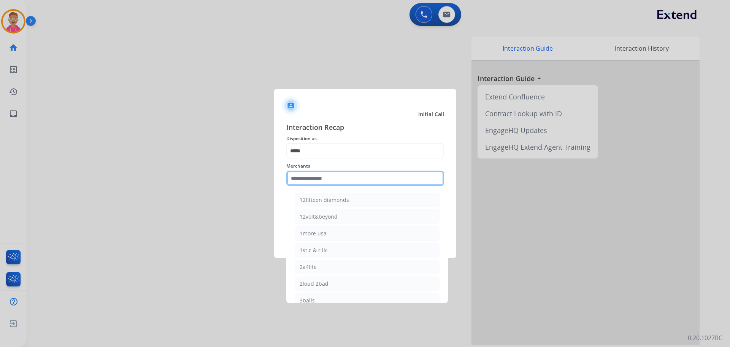
click at [332, 181] on input "text" at bounding box center [365, 177] width 158 height 15
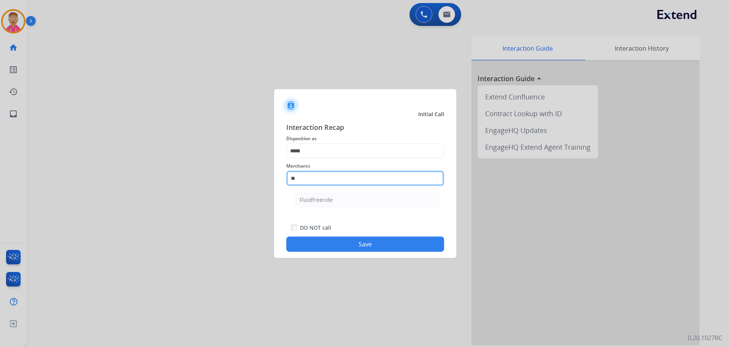
type input "*"
click at [337, 244] on button "Save" at bounding box center [365, 243] width 158 height 15
click at [324, 175] on input "*********" at bounding box center [365, 177] width 158 height 15
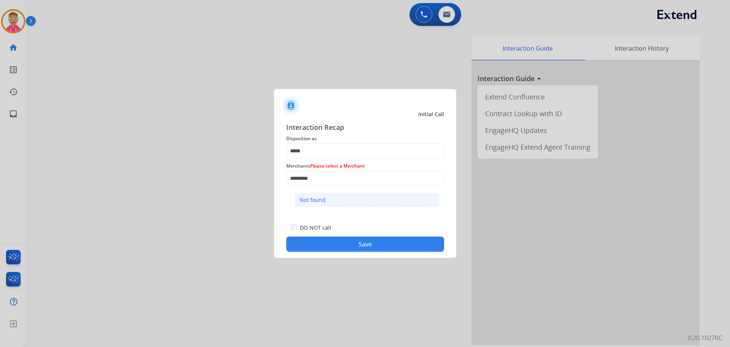
click at [316, 200] on div "Not found" at bounding box center [313, 200] width 26 height 8
type input "*********"
click at [324, 242] on button "Save" at bounding box center [365, 243] width 158 height 15
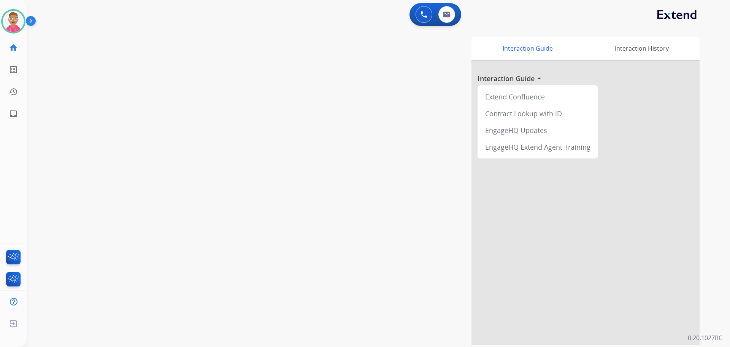
drag, startPoint x: 392, startPoint y: 336, endPoint x: 386, endPoint y: 305, distance: 31.0
click at [391, 335] on div "Interaction Guide Interaction History Interaction Guide arrow_drop_up Extend Co…" at bounding box center [476, 191] width 448 height 308
click at [56, 234] on div at bounding box center [365, 173] width 730 height 347
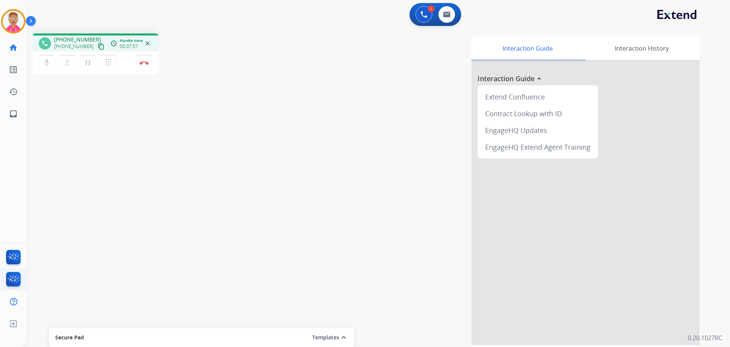
click at [0, 275] on ul "Interaction Analytics" at bounding box center [13, 279] width 27 height 22
click at [3, 279] on ul "Interaction Analytics" at bounding box center [13, 279] width 27 height 22
click at [1, 276] on ul "Interaction Analytics" at bounding box center [13, 279] width 27 height 22
click at [2, 279] on ul "Interaction Analytics" at bounding box center [13, 279] width 27 height 22
click at [1, 277] on ul "Interaction Analytics" at bounding box center [13, 279] width 27 height 22
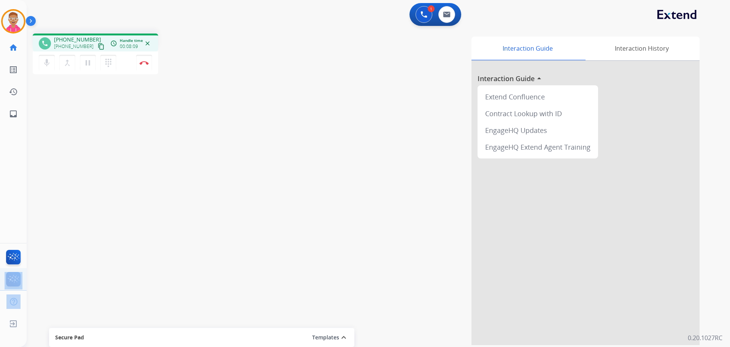
click at [1, 277] on ul "Interaction Analytics" at bounding box center [13, 279] width 27 height 22
click at [86, 64] on mat-icon "pause" at bounding box center [87, 62] width 9 height 9
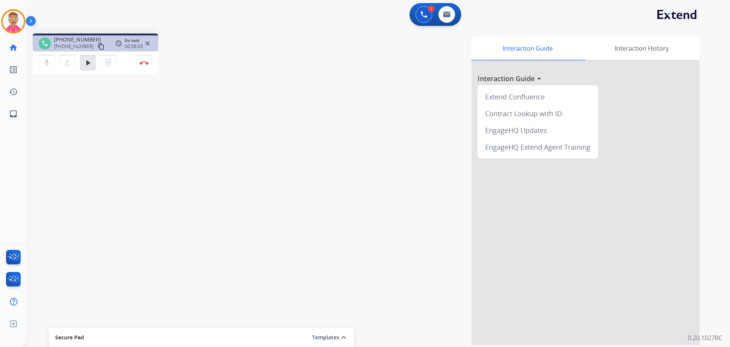
click at [299, 304] on div "Interaction Guide Interaction History Interaction Guide arrow_drop_up Extend Co…" at bounding box center [476, 191] width 448 height 308
click at [232, 292] on div "phone +14439839200 +14439839200 content_copy access_time Call metrics Queue 00:…" at bounding box center [370, 185] width 686 height 317
click at [315, 263] on div "Interaction Guide Interaction History Interaction Guide arrow_drop_up Extend Co…" at bounding box center [476, 191] width 448 height 308
click at [411, 173] on div "Interaction Guide Interaction History Interaction Guide arrow_drop_up Extend Co…" at bounding box center [476, 191] width 448 height 308
click at [86, 62] on mat-icon "play_arrow" at bounding box center [87, 62] width 9 height 9
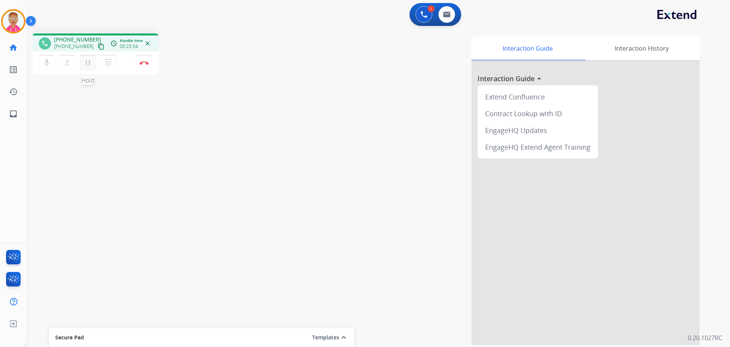
click at [84, 64] on mat-icon "pause" at bounding box center [87, 62] width 9 height 9
drag, startPoint x: 76, startPoint y: 138, endPoint x: 74, endPoint y: 126, distance: 12.7
click at [74, 135] on div "phone +14439839200 +14439839200 content_copy access_time Call metrics Queue 00:…" at bounding box center [370, 185] width 686 height 317
click at [85, 68] on button "play_arrow Hold" at bounding box center [88, 63] width 16 height 16
click at [89, 63] on mat-icon "pause" at bounding box center [87, 62] width 9 height 9
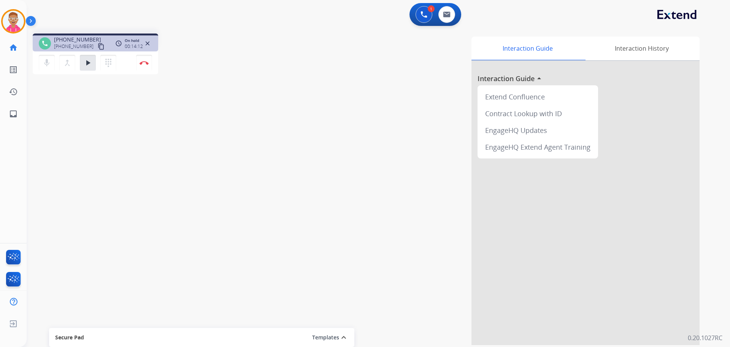
drag, startPoint x: 103, startPoint y: 313, endPoint x: 91, endPoint y: 306, distance: 14.3
click at [103, 312] on div "phone +14439839200 +14439839200 content_copy access_time Call metrics Queue 00:…" at bounding box center [370, 185] width 686 height 317
click at [88, 64] on mat-icon "play_arrow" at bounding box center [87, 62] width 9 height 9
click at [234, 280] on div "phone +14439839200 +14439839200 content_copy access_time Call metrics Queue 00:…" at bounding box center [370, 185] width 686 height 317
click at [404, 291] on div "Interaction Guide Interaction History Interaction Guide arrow_drop_up Extend Co…" at bounding box center [476, 191] width 448 height 308
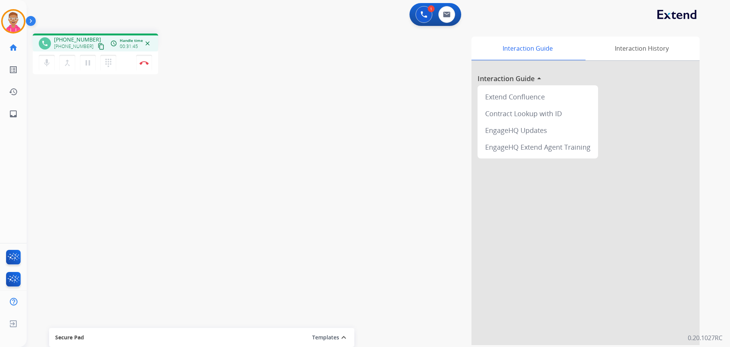
click at [212, 43] on div "phone +14439839200 +14439839200 content_copy access_time Call metrics Queue 00:…" at bounding box center [141, 54] width 216 height 43
click at [87, 63] on mat-icon "pause" at bounding box center [87, 62] width 9 height 9
click at [89, 62] on mat-icon "play_arrow" at bounding box center [87, 62] width 9 height 9
click at [88, 62] on mat-icon "pause" at bounding box center [87, 62] width 9 height 9
click at [89, 59] on mat-icon "play_arrow" at bounding box center [87, 62] width 9 height 9
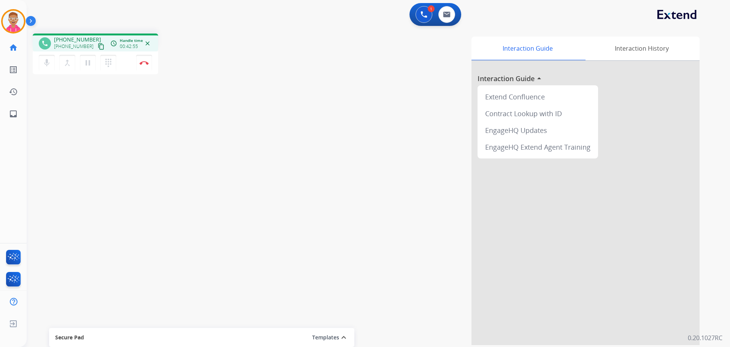
drag, startPoint x: 100, startPoint y: 69, endPoint x: 86, endPoint y: 73, distance: 14.3
click at [97, 70] on div "mic Mute merge_type Bridge pause Hold dialpad Dialpad" at bounding box center [80, 63] width 82 height 16
click at [91, 69] on button "pause Hold" at bounding box center [88, 63] width 16 height 16
click at [153, 153] on div "phone +14439839200 +14439839200 content_copy access_time Call metrics Queue 00:…" at bounding box center [370, 185] width 686 height 317
click at [87, 60] on mat-icon "play_arrow" at bounding box center [87, 62] width 9 height 9
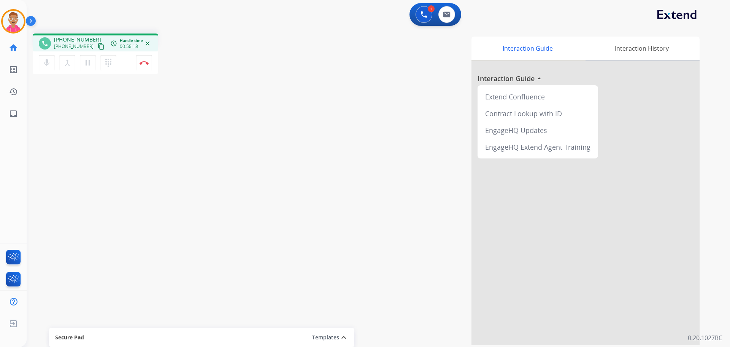
click at [121, 165] on div "phone +14439839200 +14439839200 content_copy access_time Call metrics Queue 00:…" at bounding box center [370, 185] width 686 height 317
drag, startPoint x: 105, startPoint y: 201, endPoint x: 142, endPoint y: 190, distance: 39.0
click at [107, 201] on div "phone +14439839200 +14439839200 content_copy access_time Call metrics Queue 00:…" at bounding box center [370, 185] width 686 height 317
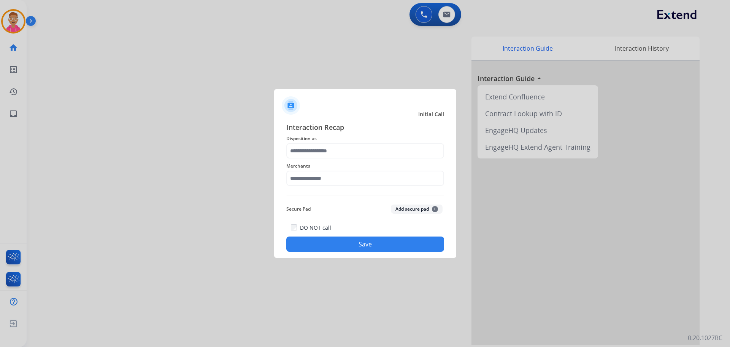
click at [104, 132] on div at bounding box center [365, 173] width 730 height 347
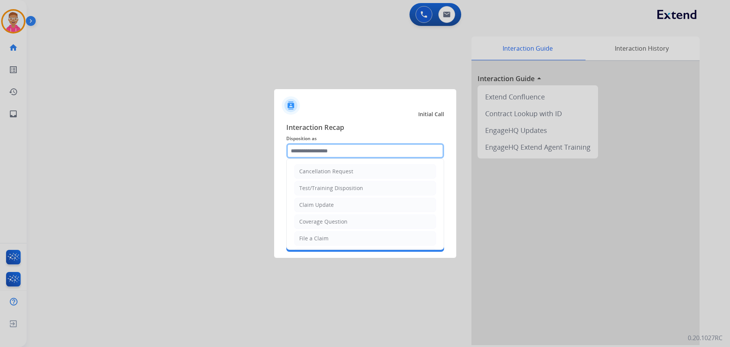
click at [343, 153] on input "text" at bounding box center [365, 150] width 158 height 15
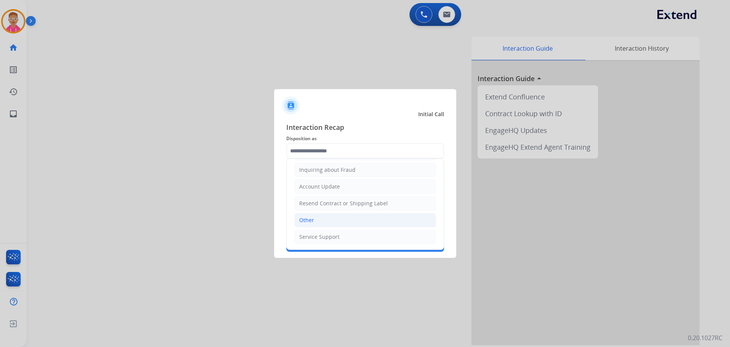
click at [333, 224] on li "Other" at bounding box center [365, 220] width 142 height 14
type input "*****"
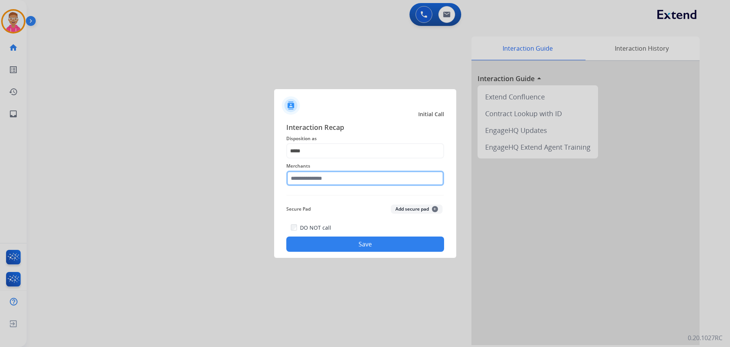
click at [343, 186] on input "text" at bounding box center [365, 177] width 158 height 15
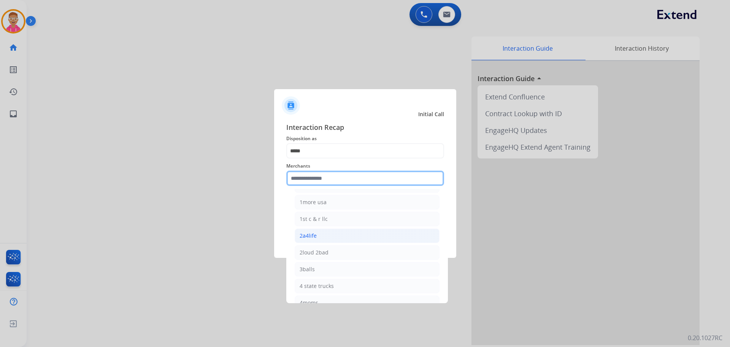
scroll to position [76, 0]
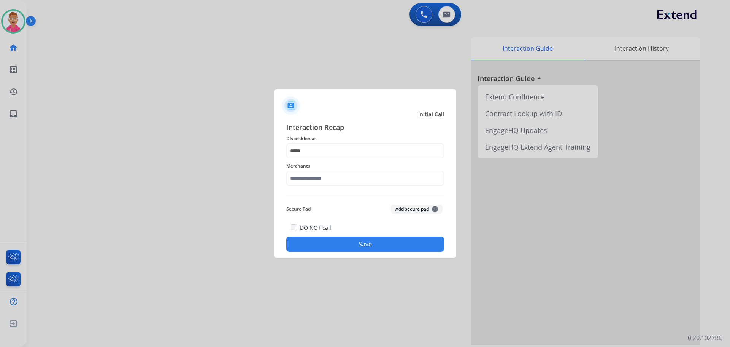
click at [180, 230] on div at bounding box center [365, 173] width 730 height 347
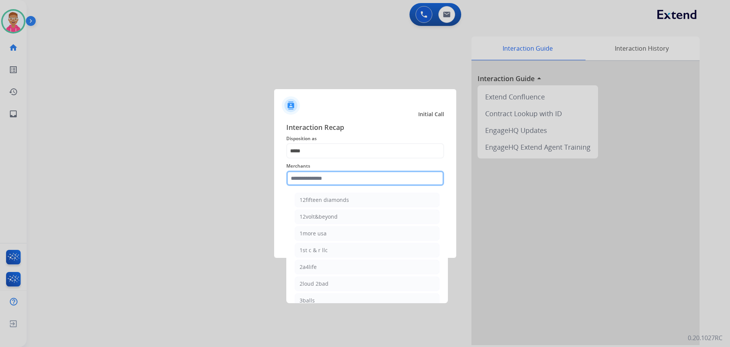
click at [308, 180] on input "text" at bounding box center [365, 177] width 158 height 15
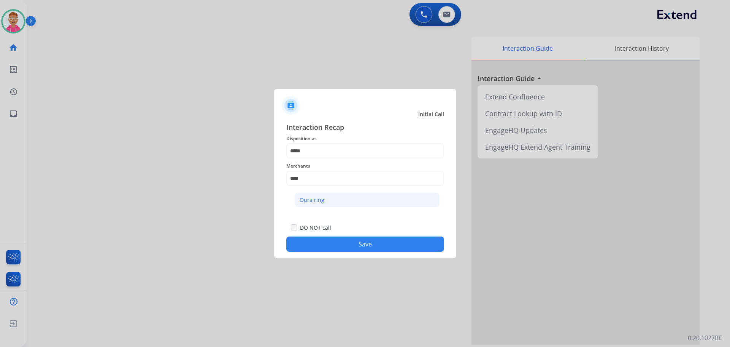
click at [317, 196] on li "Oura ring" at bounding box center [367, 200] width 145 height 14
type input "*********"
drag, startPoint x: 336, startPoint y: 243, endPoint x: 192, endPoint y: 172, distance: 161.1
click at [328, 238] on button "Save" at bounding box center [365, 243] width 158 height 15
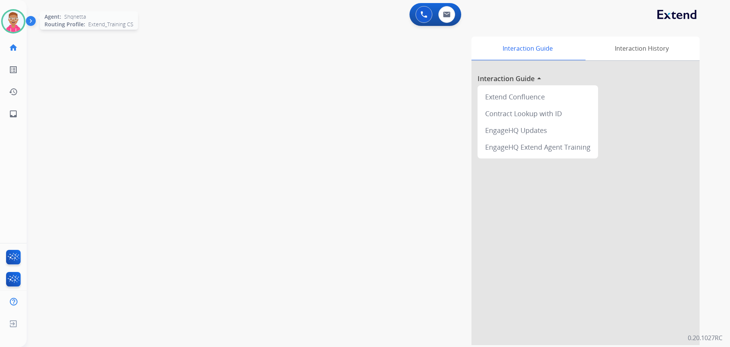
click at [12, 23] on img at bounding box center [13, 21] width 21 height 21
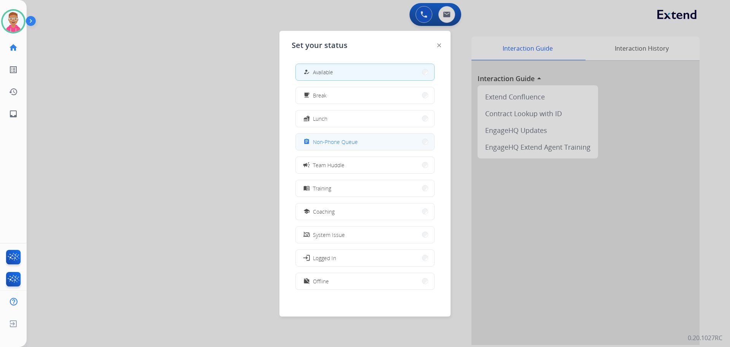
click at [332, 140] on span "Non-Phone Queue" at bounding box center [335, 142] width 45 height 8
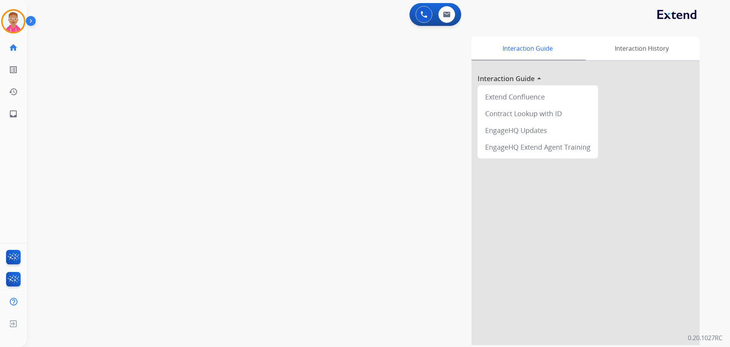
click at [451, 266] on div "Interaction Guide Interaction History Interaction Guide arrow_drop_up Extend Co…" at bounding box center [476, 191] width 448 height 308
click at [19, 24] on img at bounding box center [13, 21] width 21 height 21
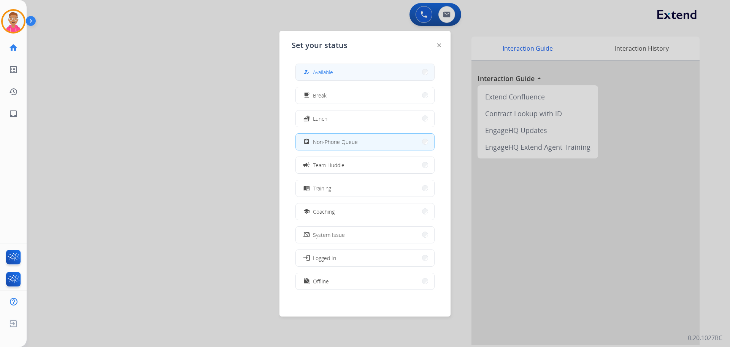
click at [343, 74] on button "how_to_reg Available" at bounding box center [365, 72] width 138 height 16
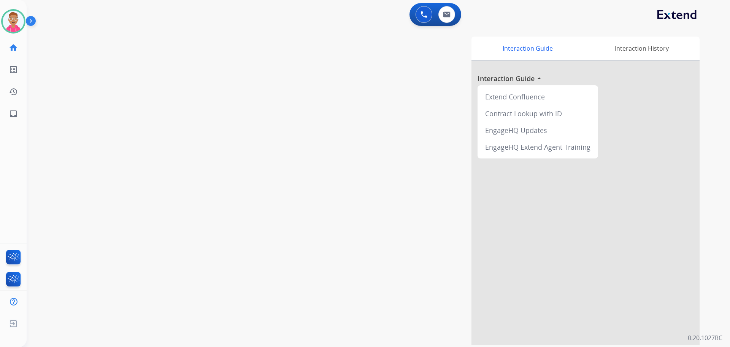
click at [174, 96] on div "swap_horiz Break voice bridge close_fullscreen Connect 3-Way Call merge_type Se…" at bounding box center [370, 185] width 686 height 317
click at [446, 7] on button at bounding box center [447, 14] width 17 height 17
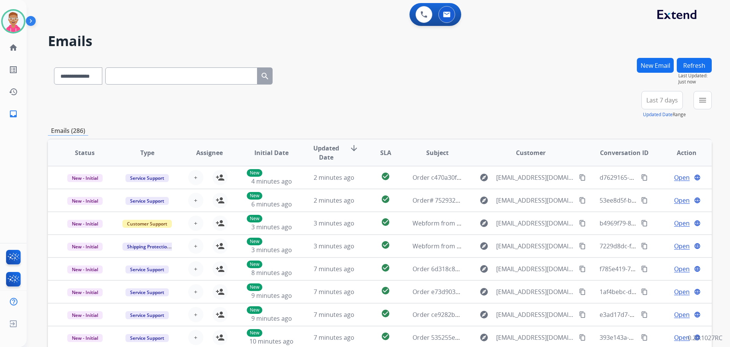
click at [168, 77] on input "text" at bounding box center [181, 75] width 152 height 17
click at [102, 76] on select "**********" at bounding box center [78, 75] width 48 height 17
select select "**********"
click at [54, 67] on select "**********" at bounding box center [78, 75] width 48 height 17
click at [135, 77] on input "text" at bounding box center [181, 75] width 152 height 17
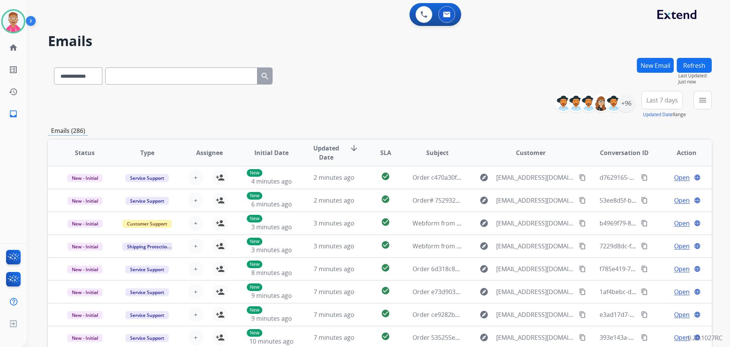
paste input "**********"
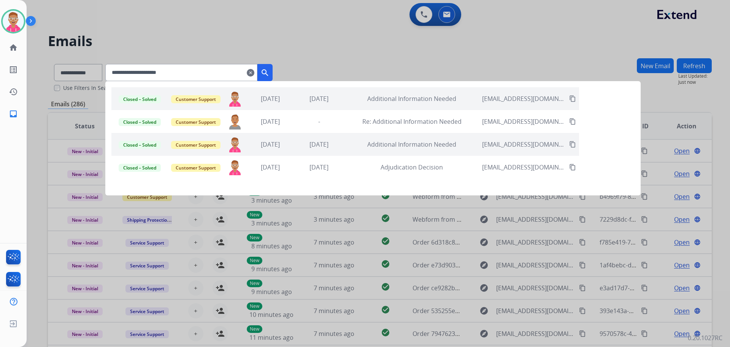
type input "**********"
click at [576, 96] on mat-icon "content_copy" at bounding box center [573, 98] width 7 height 7
click at [546, 99] on span "megan.smoot01@gmail.com" at bounding box center [523, 98] width 83 height 9
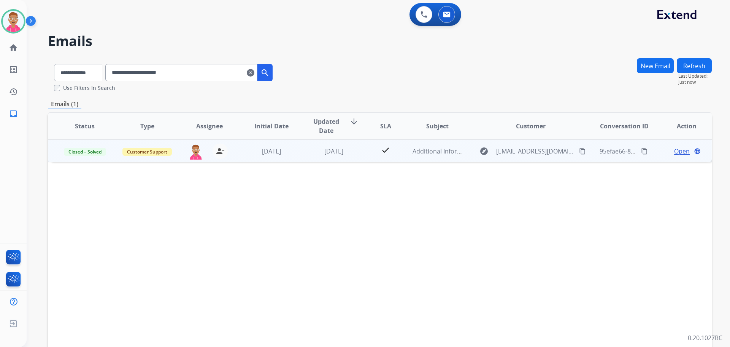
click at [675, 152] on span "Open" at bounding box center [683, 150] width 16 height 9
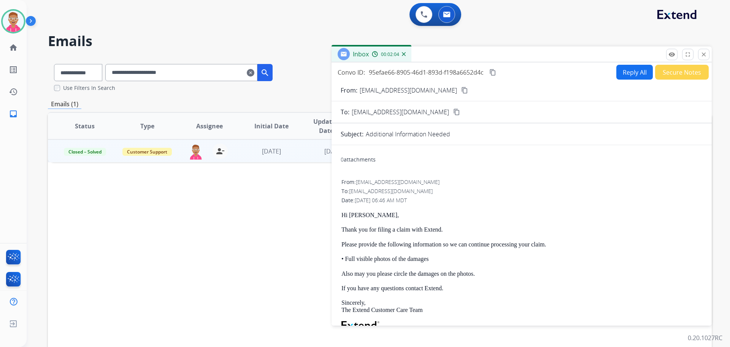
click at [153, 248] on div "Status Type Assignee Initial Date Updated Date arrow_downward SLA Subject Custo…" at bounding box center [380, 239] width 664 height 255
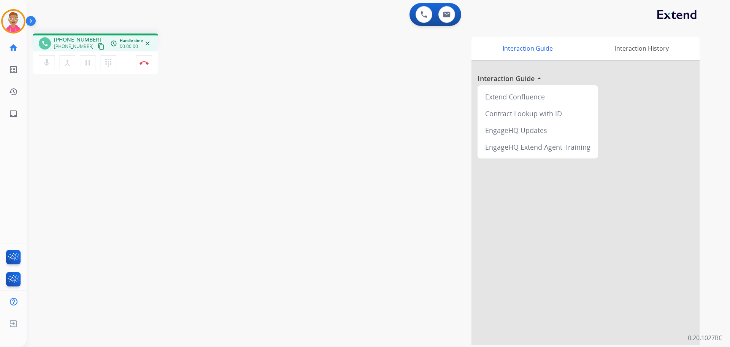
drag, startPoint x: 59, startPoint y: 207, endPoint x: 60, endPoint y: 203, distance: 4.3
click at [60, 203] on div "phone +19166058547 +19166058547 content_copy access_time Call metrics Queue 00:…" at bounding box center [370, 185] width 686 height 317
click at [97, 43] on button "content_copy" at bounding box center [101, 46] width 9 height 9
click at [94, 138] on div "phone +19166058547 +19166058547 content_copy access_time Call metrics Queue 00:…" at bounding box center [370, 185] width 686 height 317
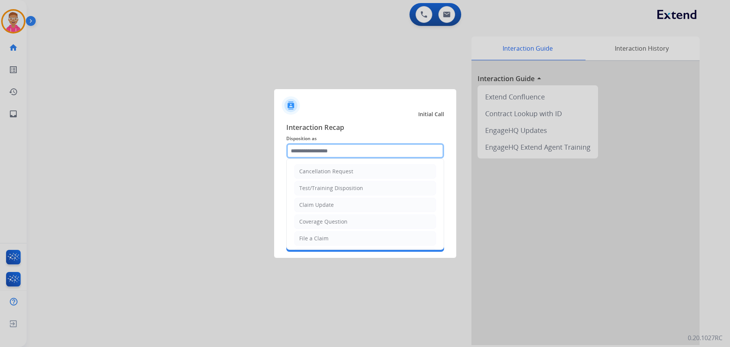
click at [334, 148] on input "text" at bounding box center [365, 150] width 158 height 15
drag, startPoint x: 323, startPoint y: 239, endPoint x: 323, endPoint y: 233, distance: 5.7
click at [323, 238] on div "File a Claim" at bounding box center [313, 238] width 29 height 8
type input "**********"
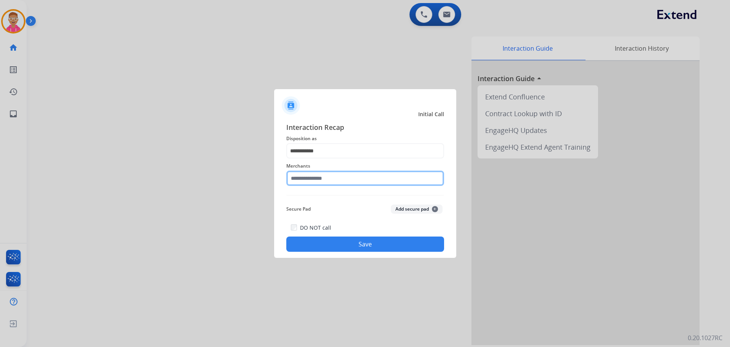
click at [332, 178] on input "text" at bounding box center [365, 177] width 158 height 15
click at [338, 180] on input "text" at bounding box center [365, 177] width 158 height 15
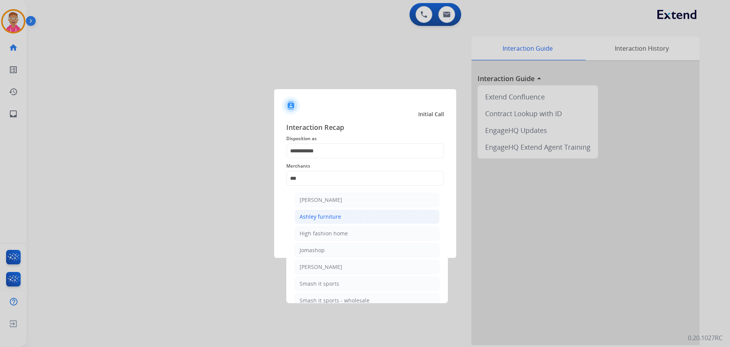
click at [334, 213] on div "Ashley furniture" at bounding box center [320, 217] width 41 height 8
type input "**********"
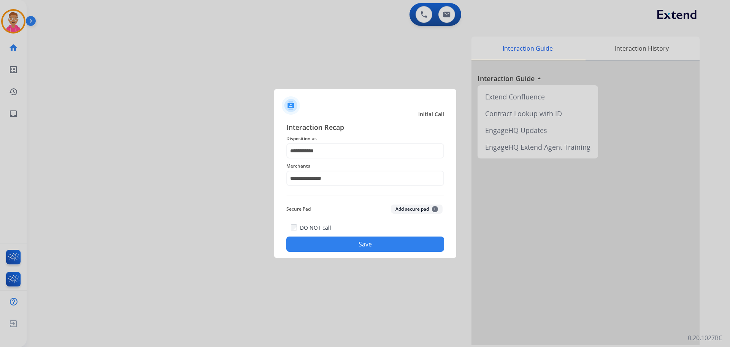
click at [414, 247] on button "Save" at bounding box center [365, 243] width 158 height 15
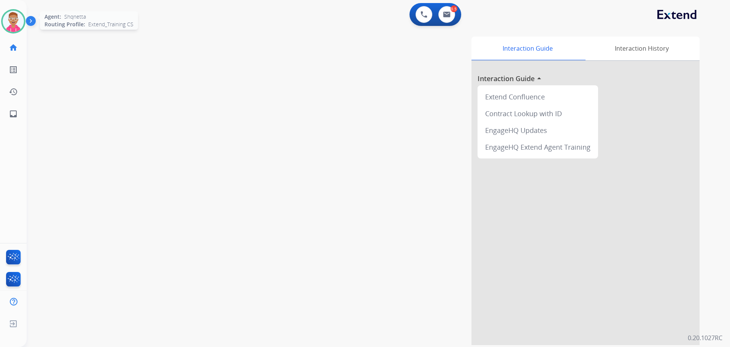
click at [15, 26] on img at bounding box center [13, 21] width 21 height 21
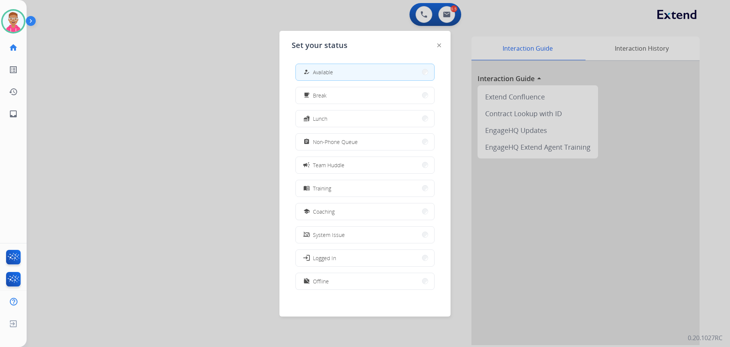
click at [333, 145] on span "Non-Phone Queue" at bounding box center [335, 142] width 45 height 8
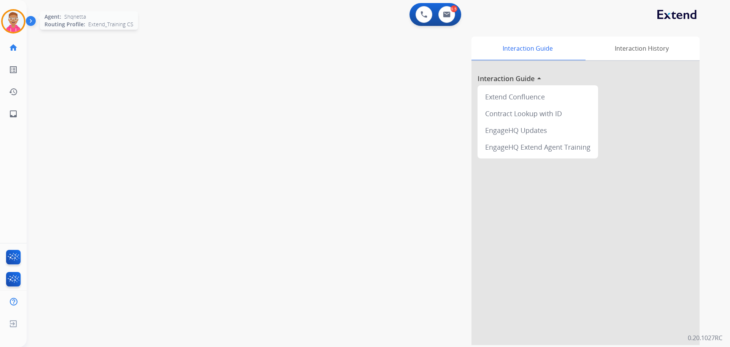
click at [8, 18] on img at bounding box center [13, 21] width 21 height 21
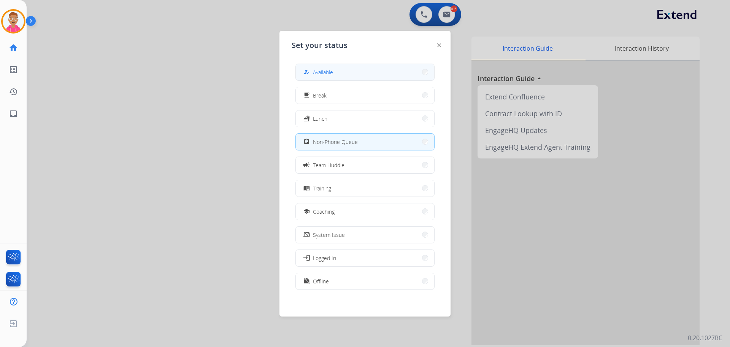
click at [353, 73] on button "how_to_reg Available" at bounding box center [365, 72] width 138 height 16
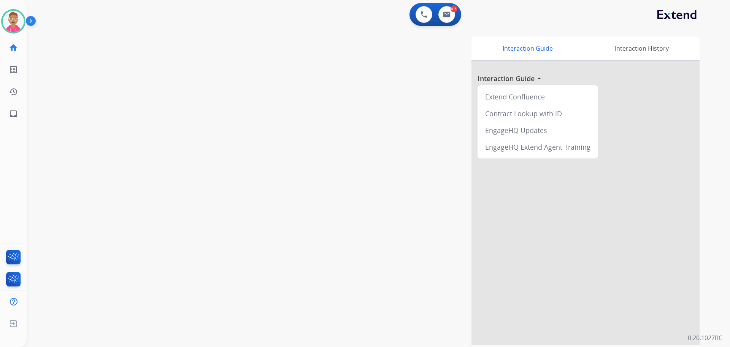
drag, startPoint x: 123, startPoint y: 98, endPoint x: 121, endPoint y: 116, distance: 18.0
click at [124, 103] on div "swap_horiz Break voice bridge close_fullscreen Connect 3-Way Call merge_type Se…" at bounding box center [370, 185] width 686 height 317
click at [11, 23] on img at bounding box center [13, 21] width 21 height 21
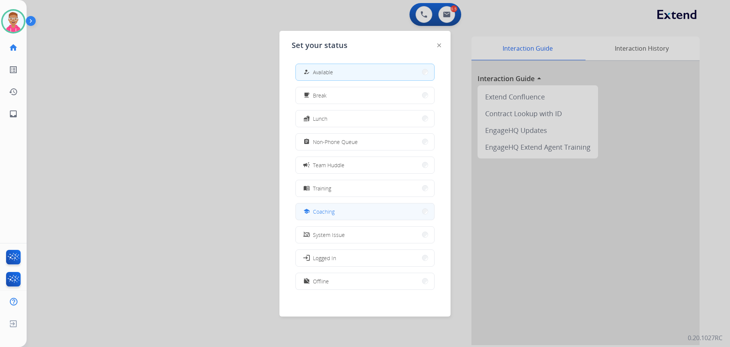
click at [330, 210] on span "Coaching" at bounding box center [324, 211] width 22 height 8
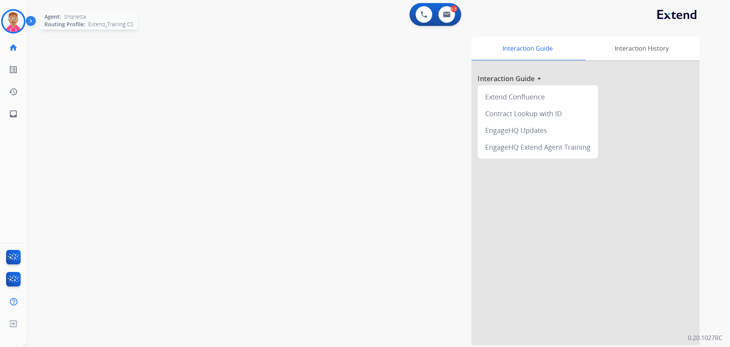
click at [15, 21] on img at bounding box center [13, 21] width 21 height 21
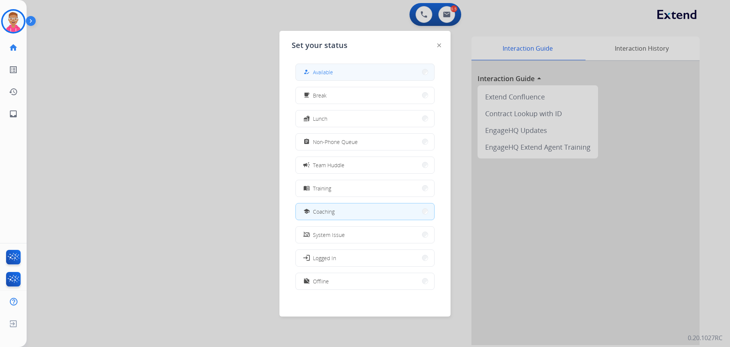
click at [333, 70] on span "Available" at bounding box center [323, 72] width 20 height 8
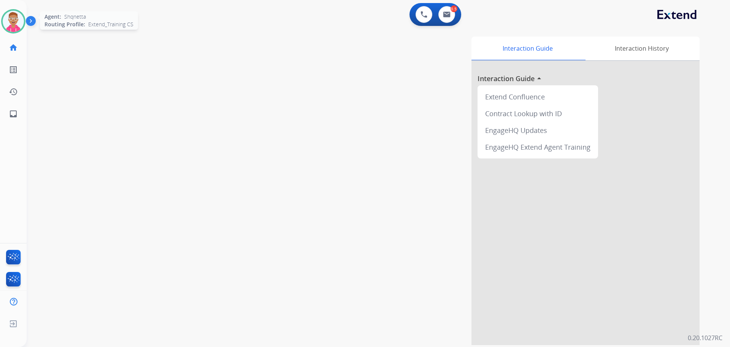
click at [16, 19] on img at bounding box center [13, 21] width 21 height 21
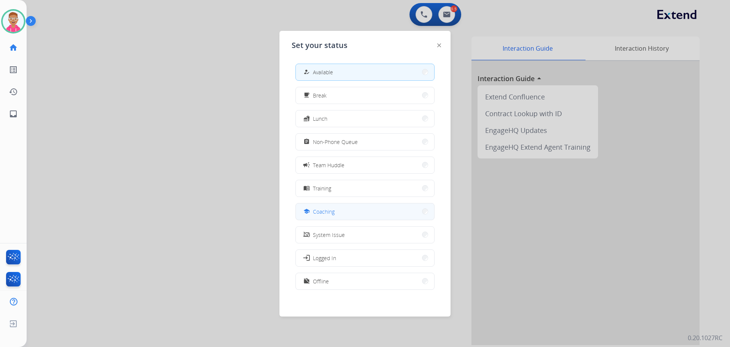
click at [344, 211] on button "school Coaching" at bounding box center [365, 211] width 138 height 16
